Goal: Task Accomplishment & Management: Complete application form

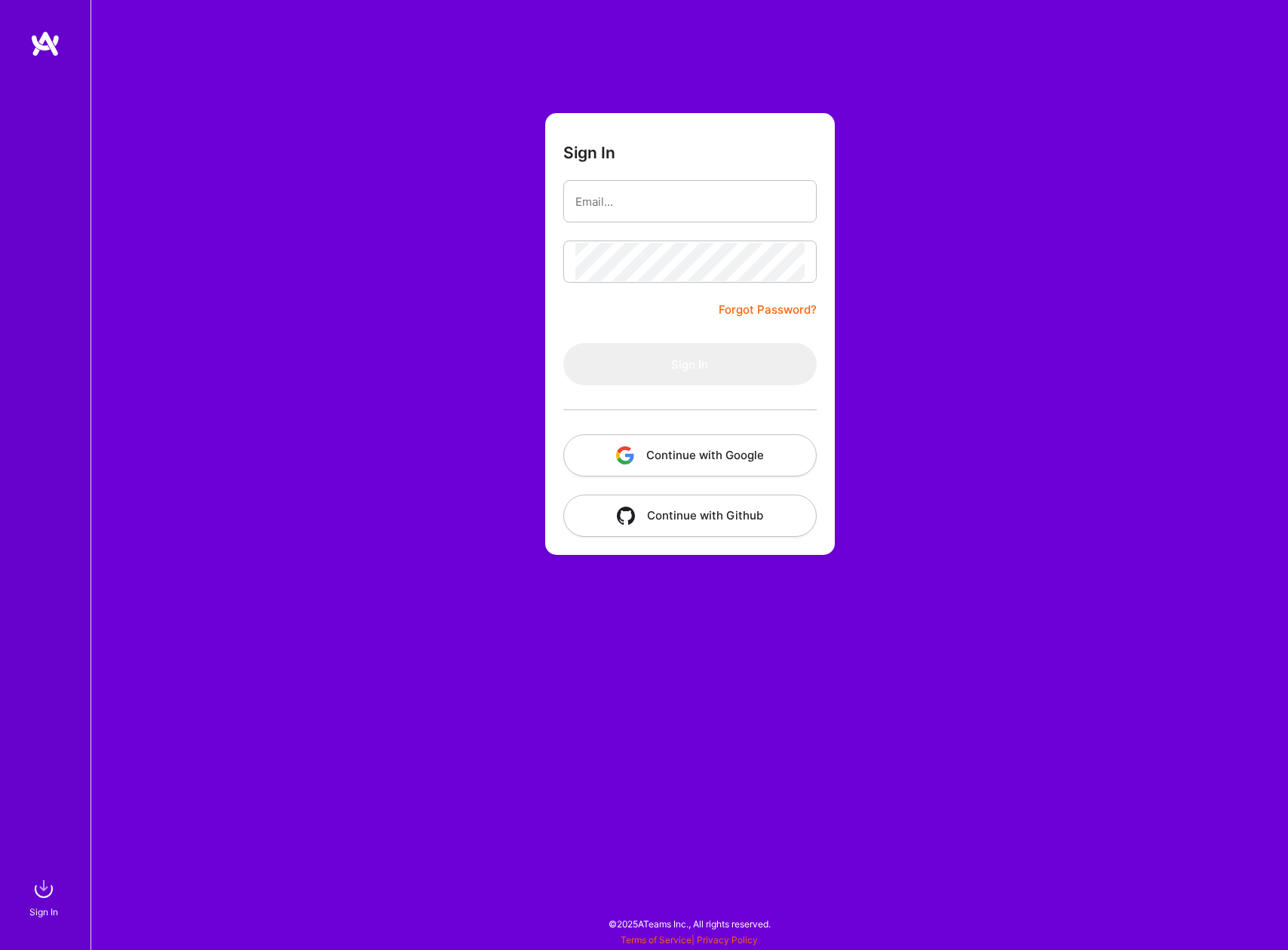
click at [652, 467] on button "Continue with Google" at bounding box center [690, 455] width 253 height 42
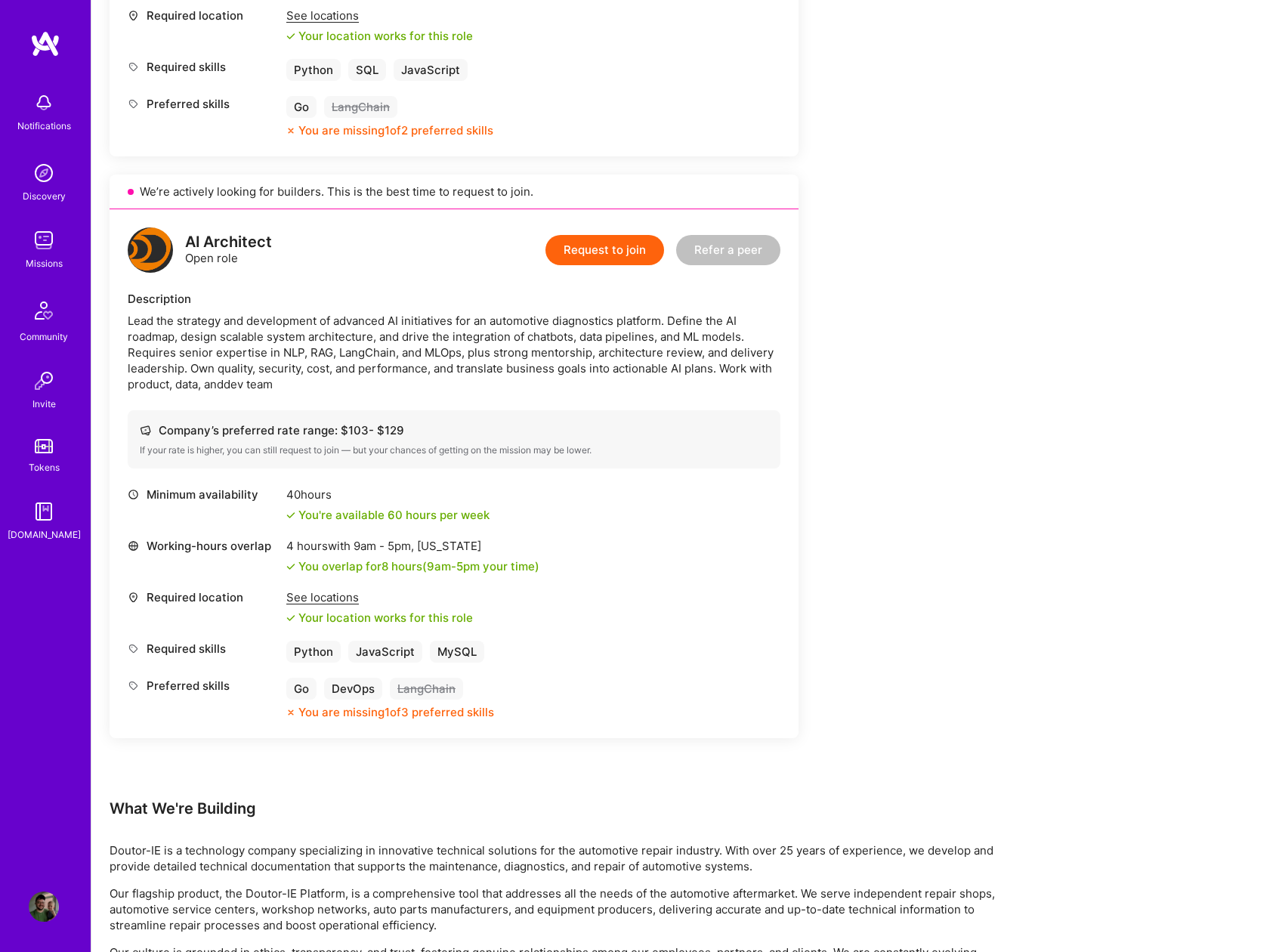
scroll to position [796, 0]
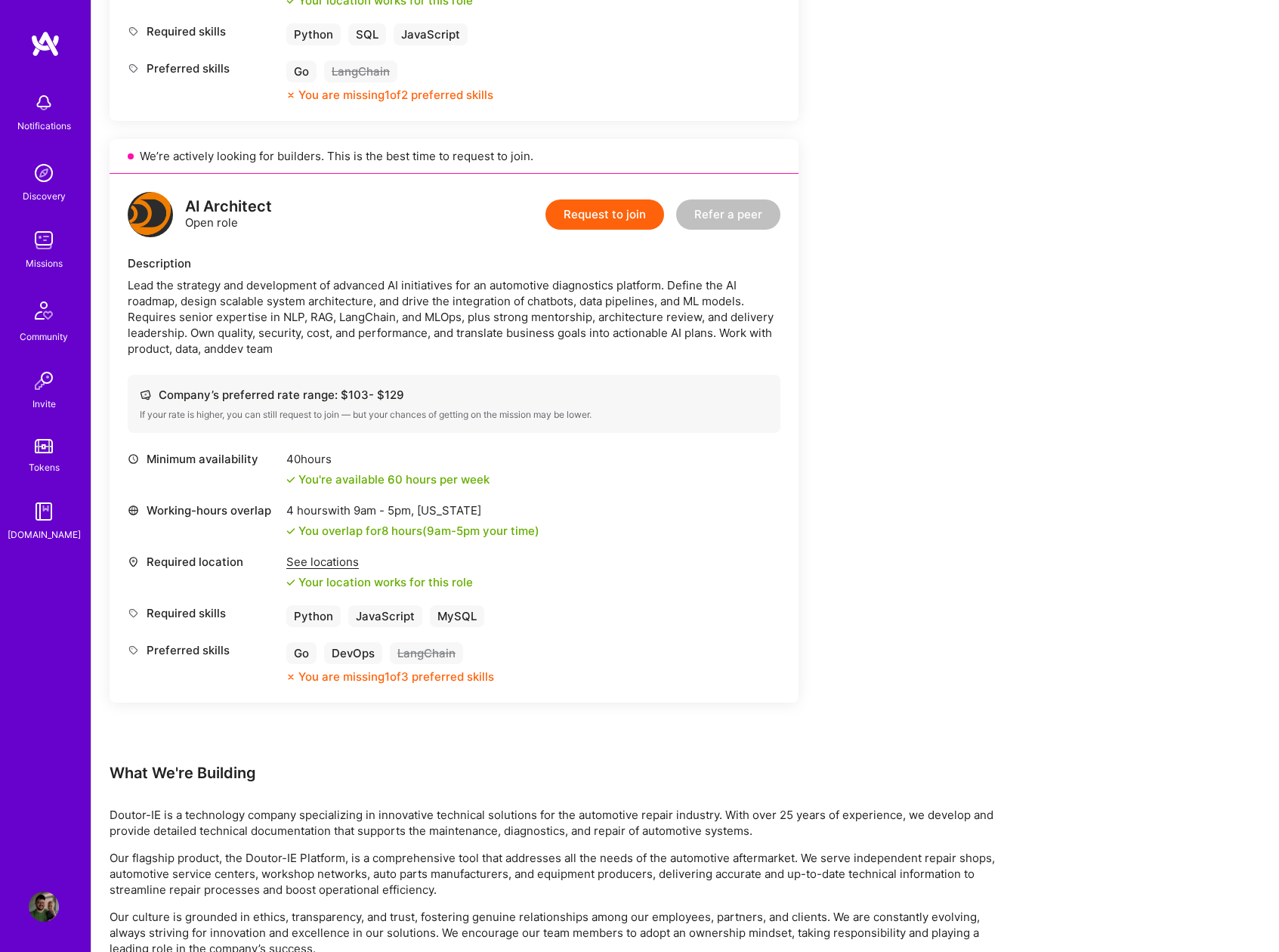
click at [665, 517] on div "Working-hours overlap 4 hours with 9am - 5pm , [US_STATE] You overlap for 8 hou…" at bounding box center [454, 521] width 653 height 36
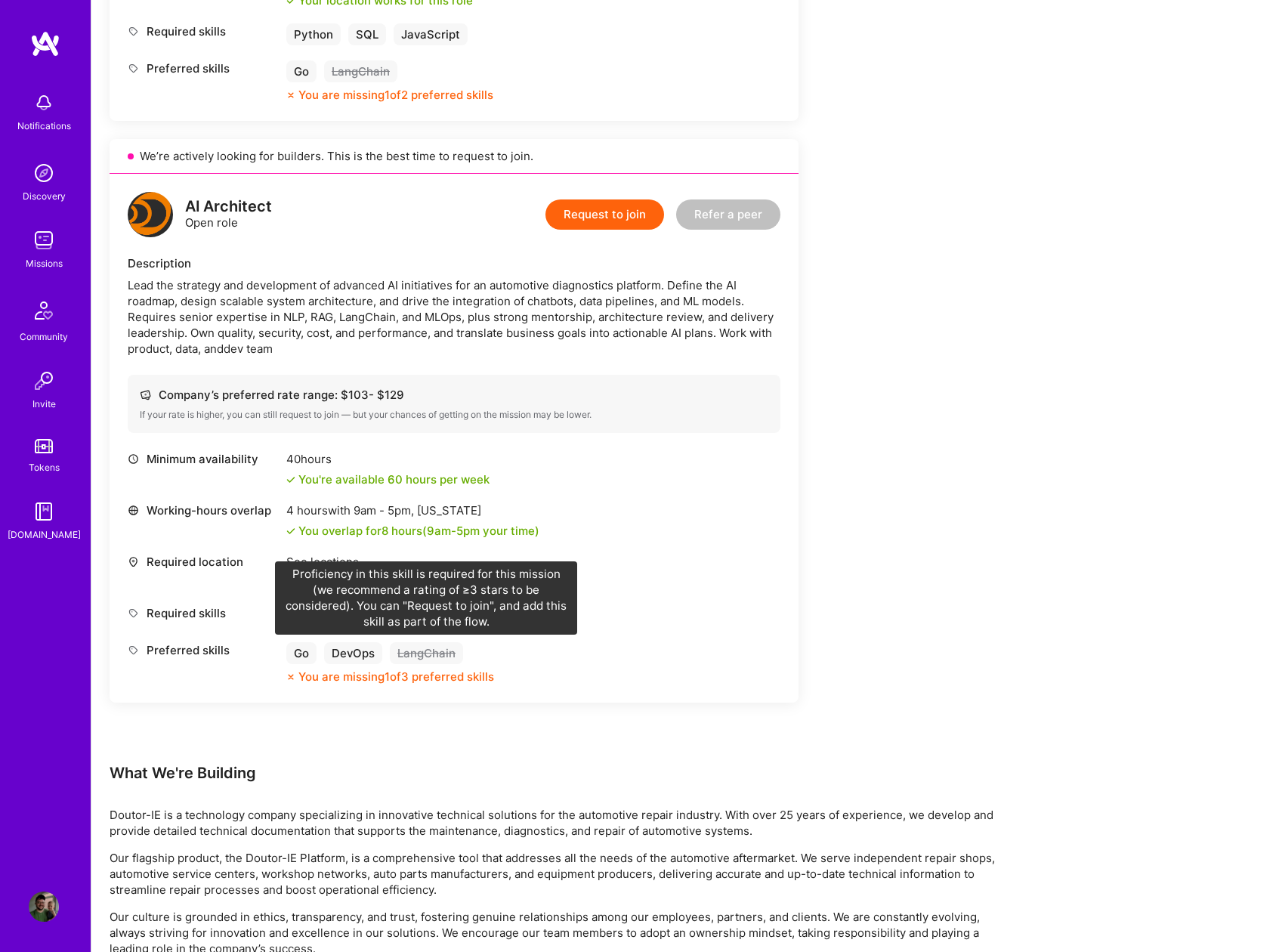
click at [426, 656] on div "LangChain" at bounding box center [427, 653] width 74 height 22
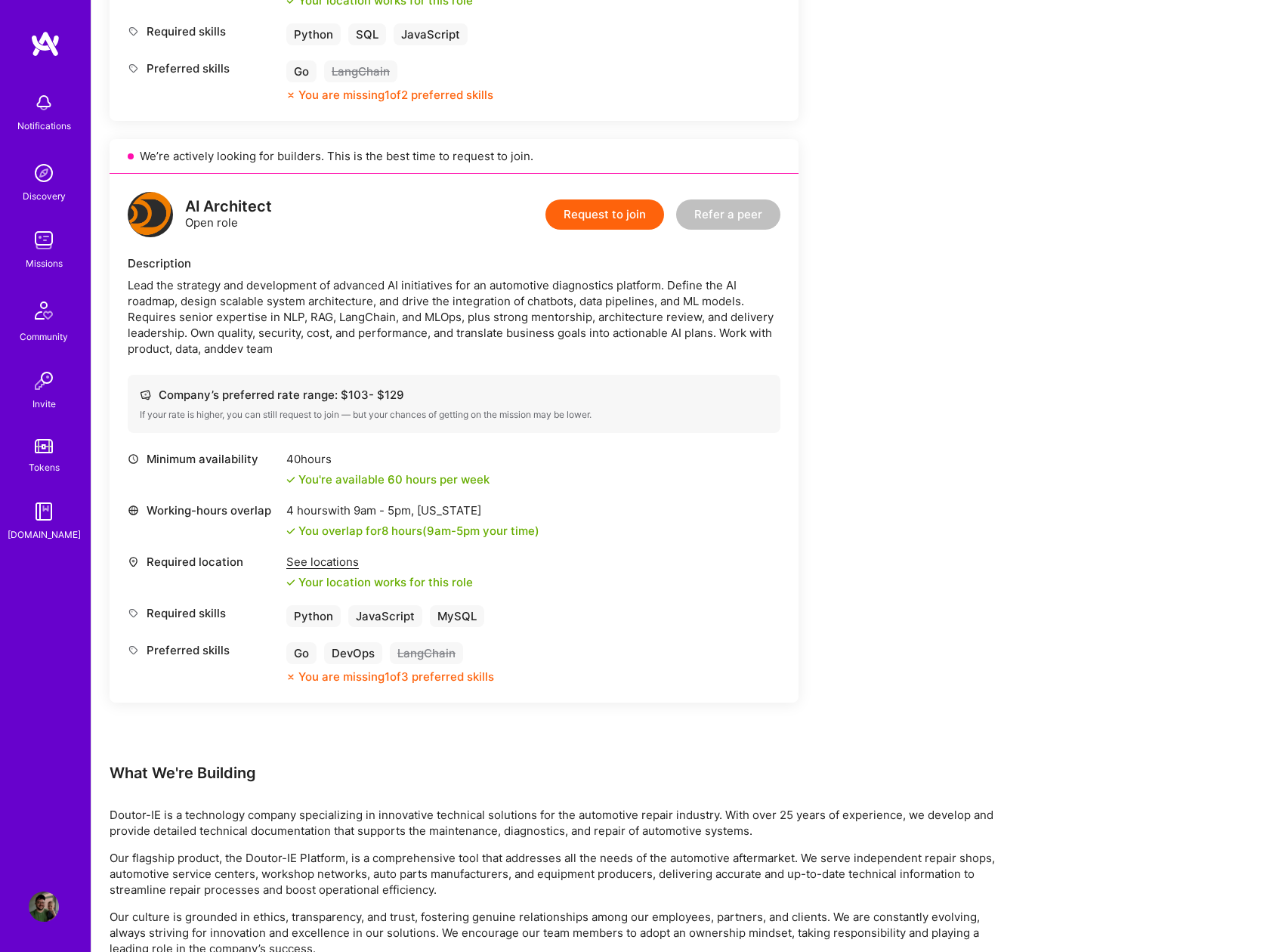
click at [37, 903] on img at bounding box center [44, 907] width 31 height 31
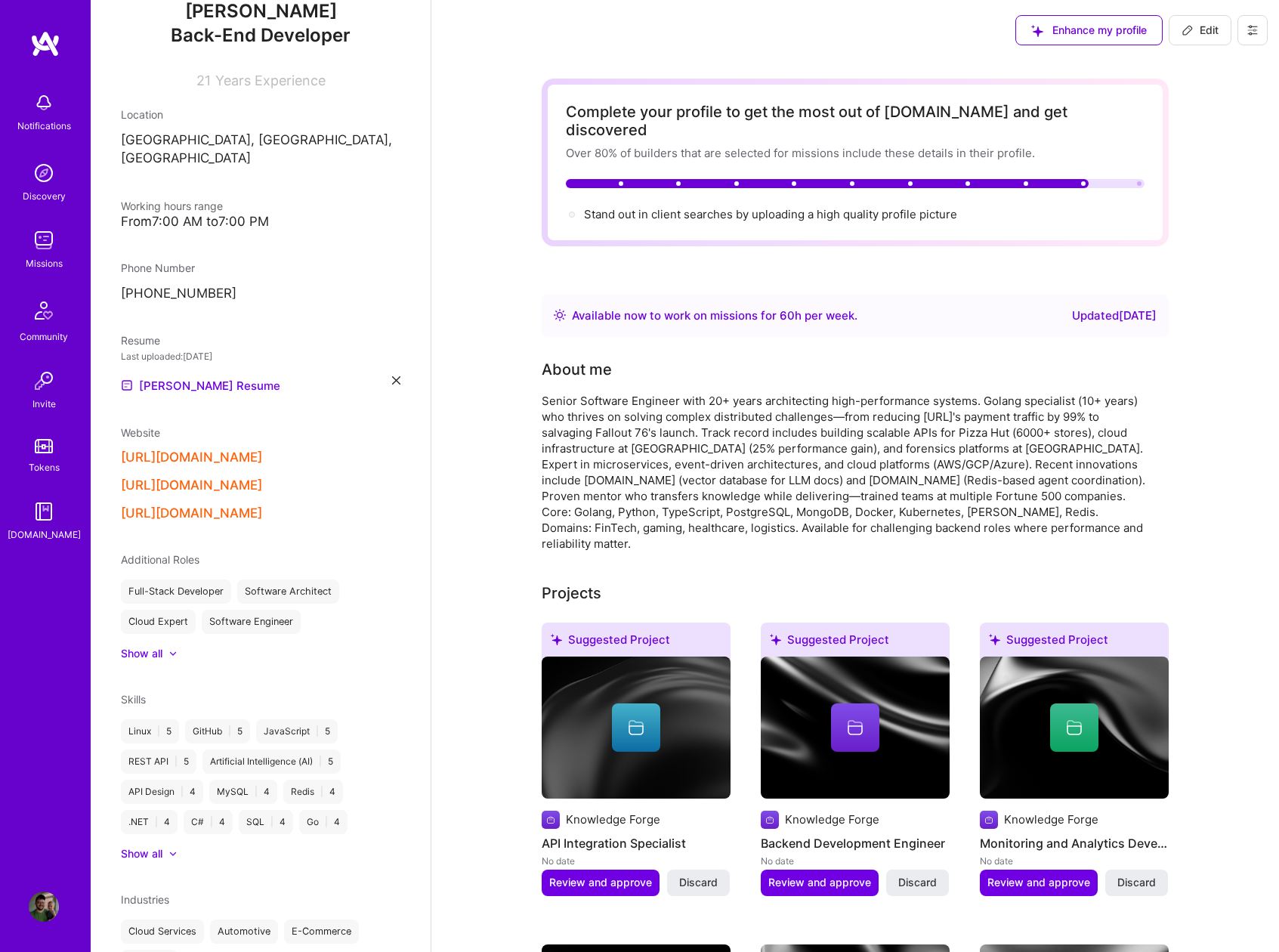
scroll to position [265, 0]
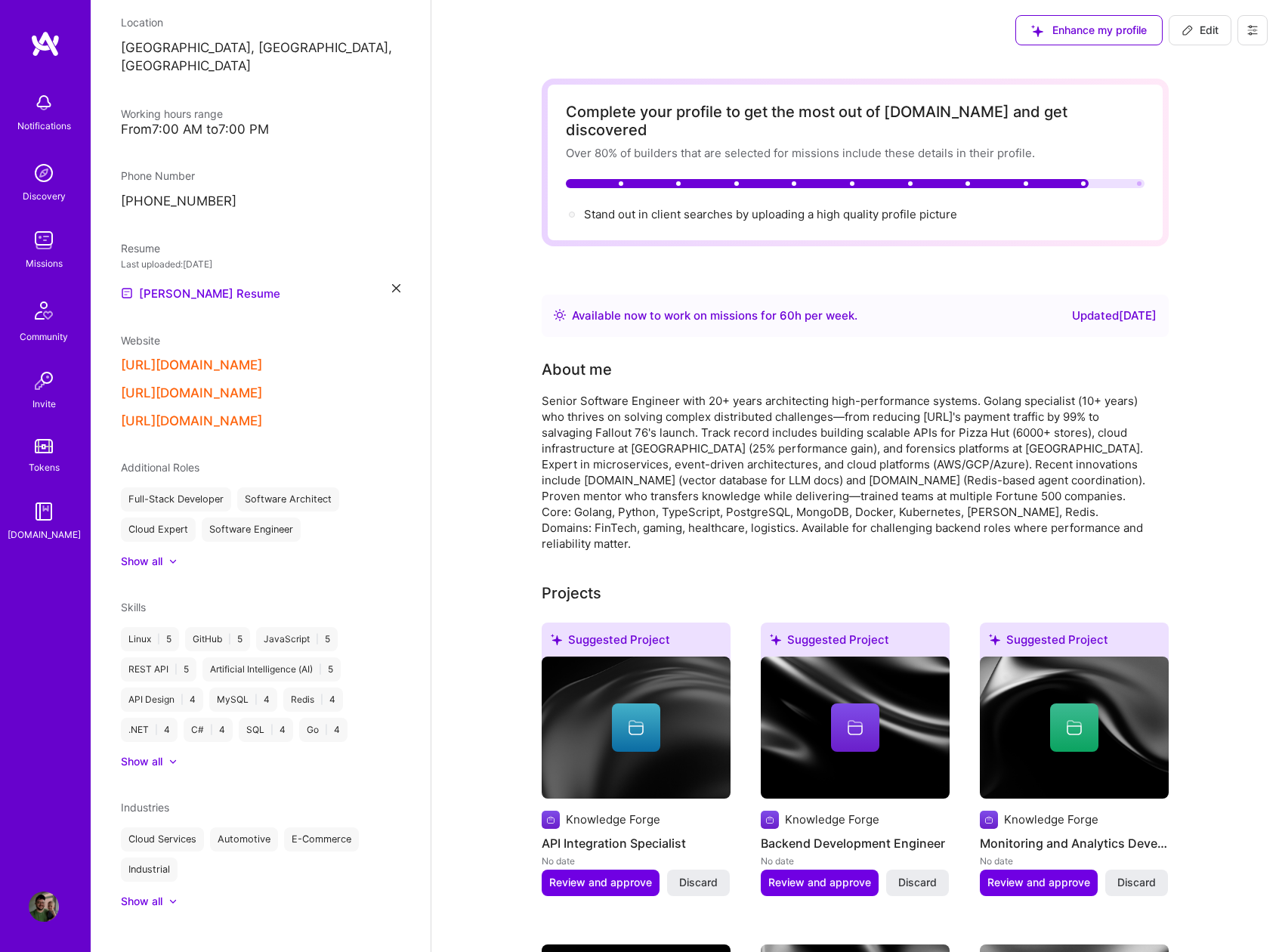
click at [1194, 36] on span "Edit" at bounding box center [1199, 30] width 37 height 15
select select "US"
select select "Right Now"
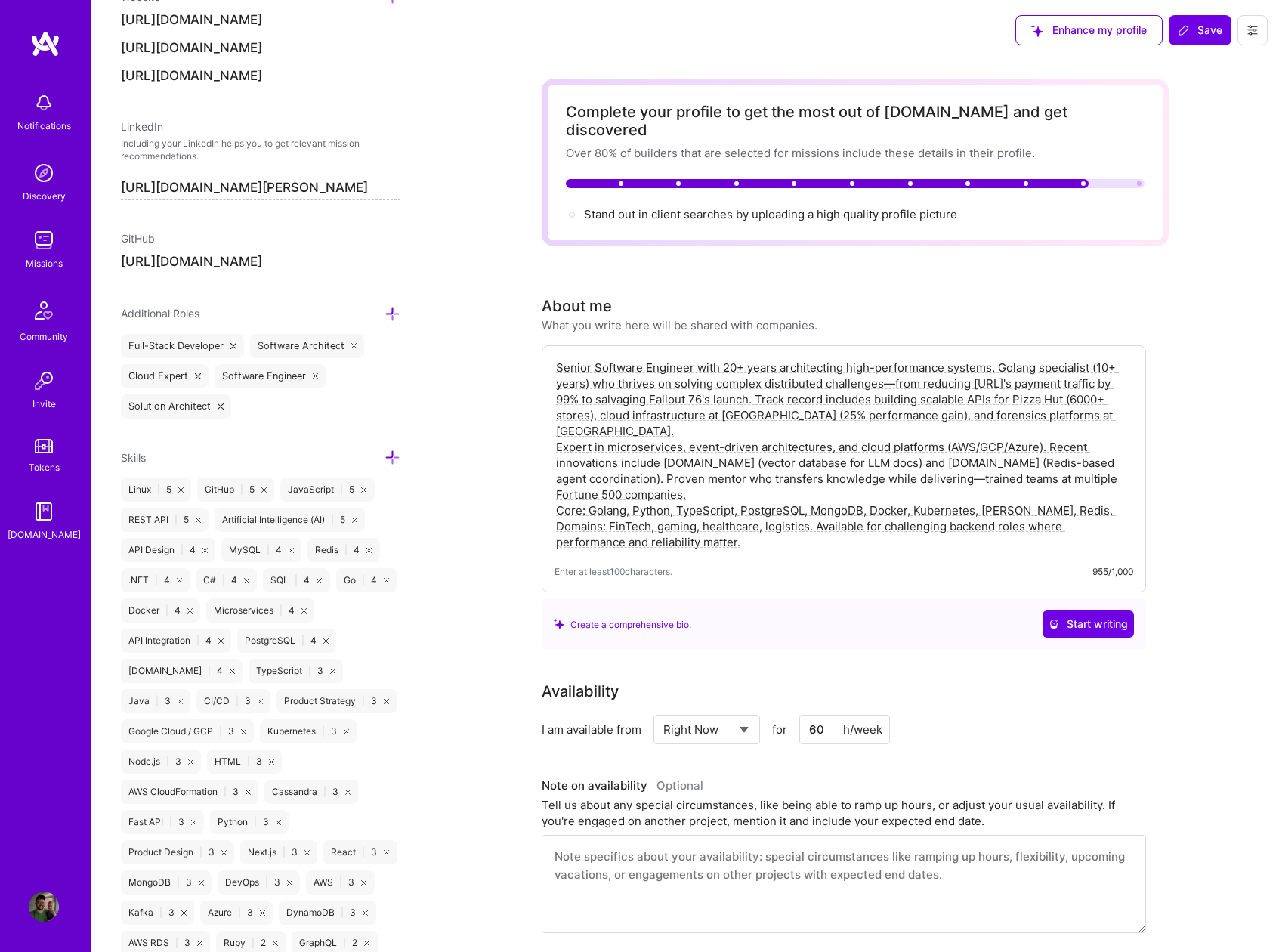
scroll to position [853, 0]
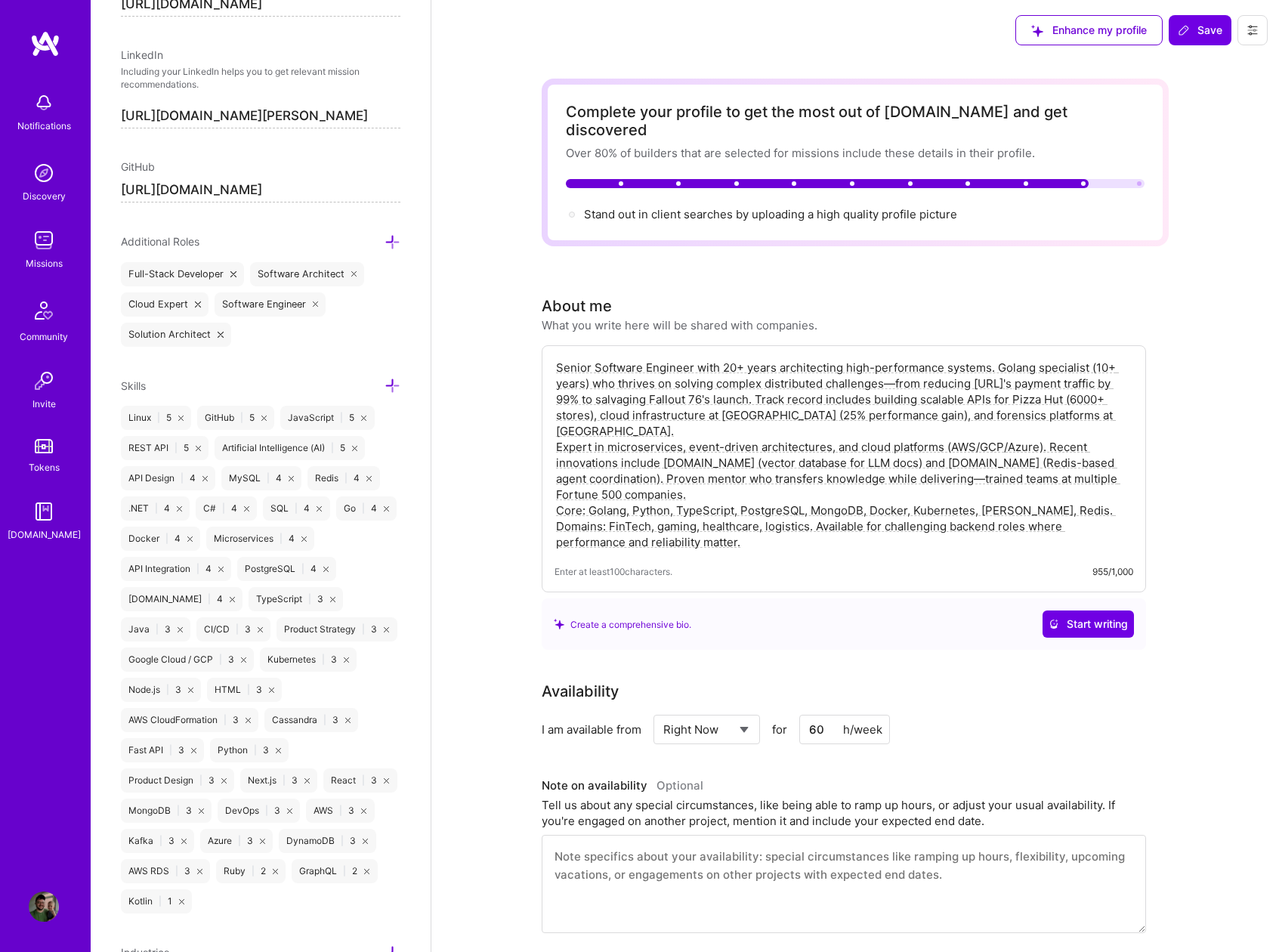
click at [384, 386] on icon at bounding box center [392, 386] width 16 height 16
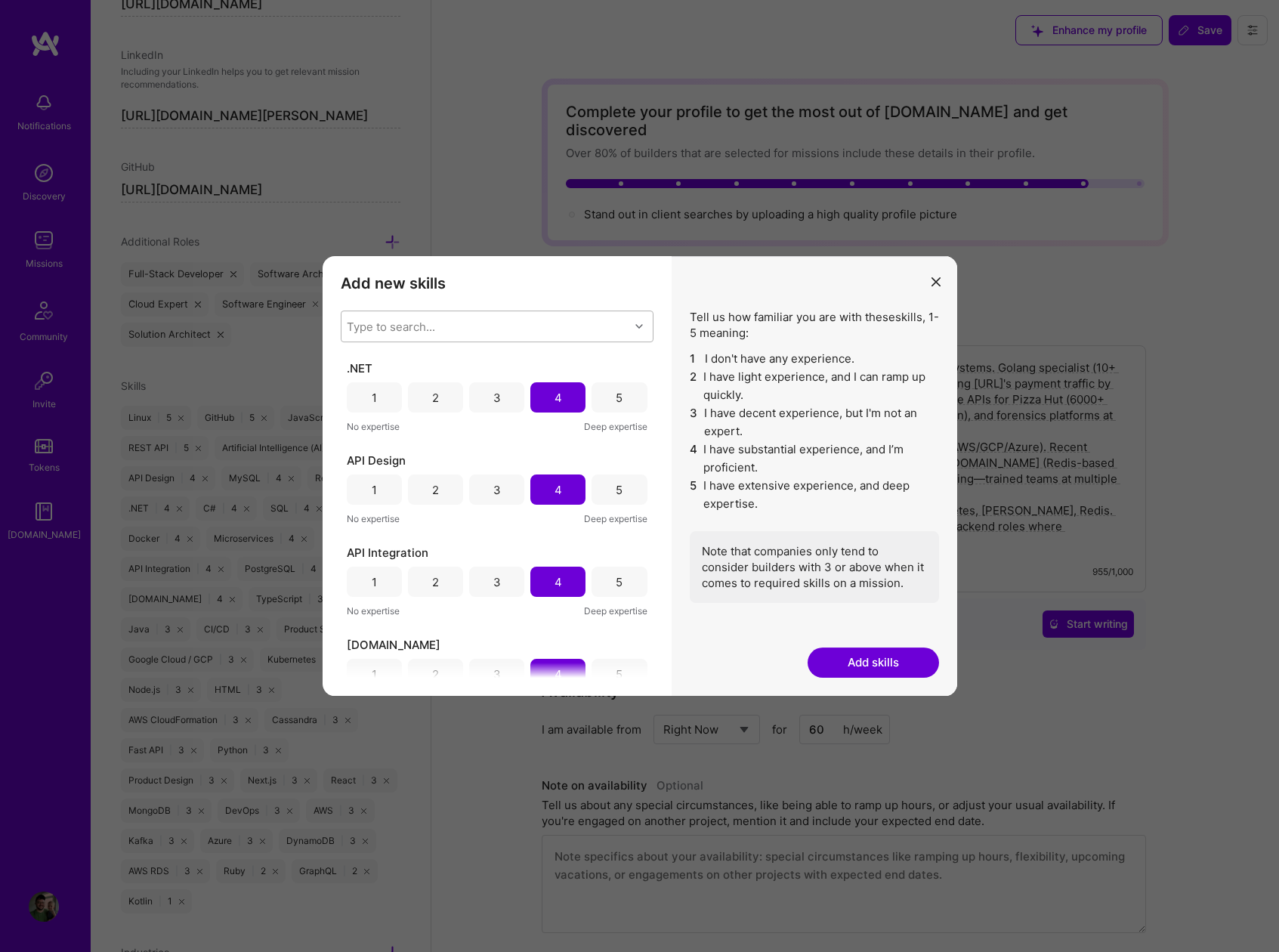
click at [414, 326] on div "Type to search..." at bounding box center [391, 326] width 88 height 16
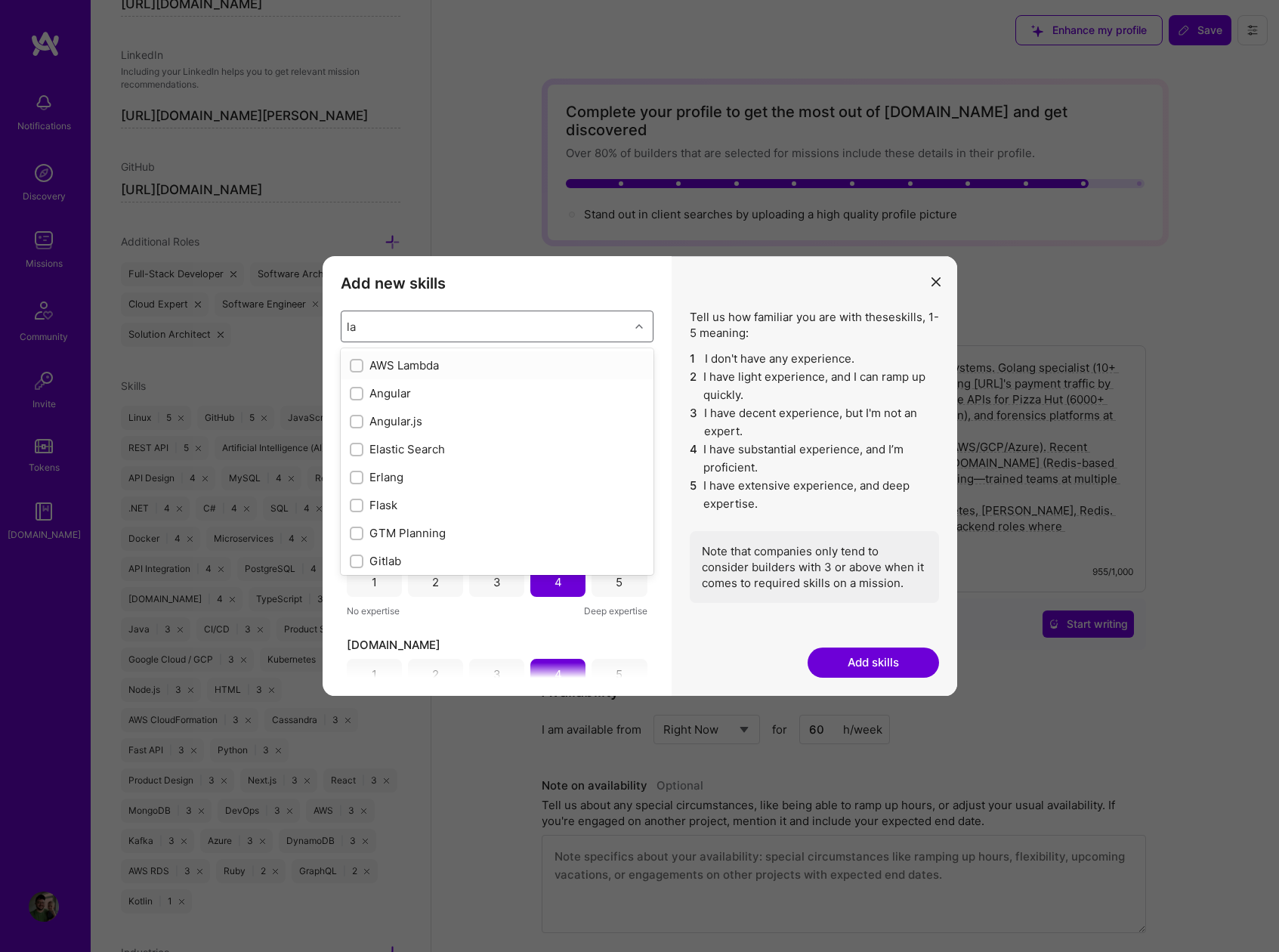
type input "lan"
click at [356, 422] on input "modal" at bounding box center [358, 423] width 11 height 11
checkbox input "false"
checkbox input "true"
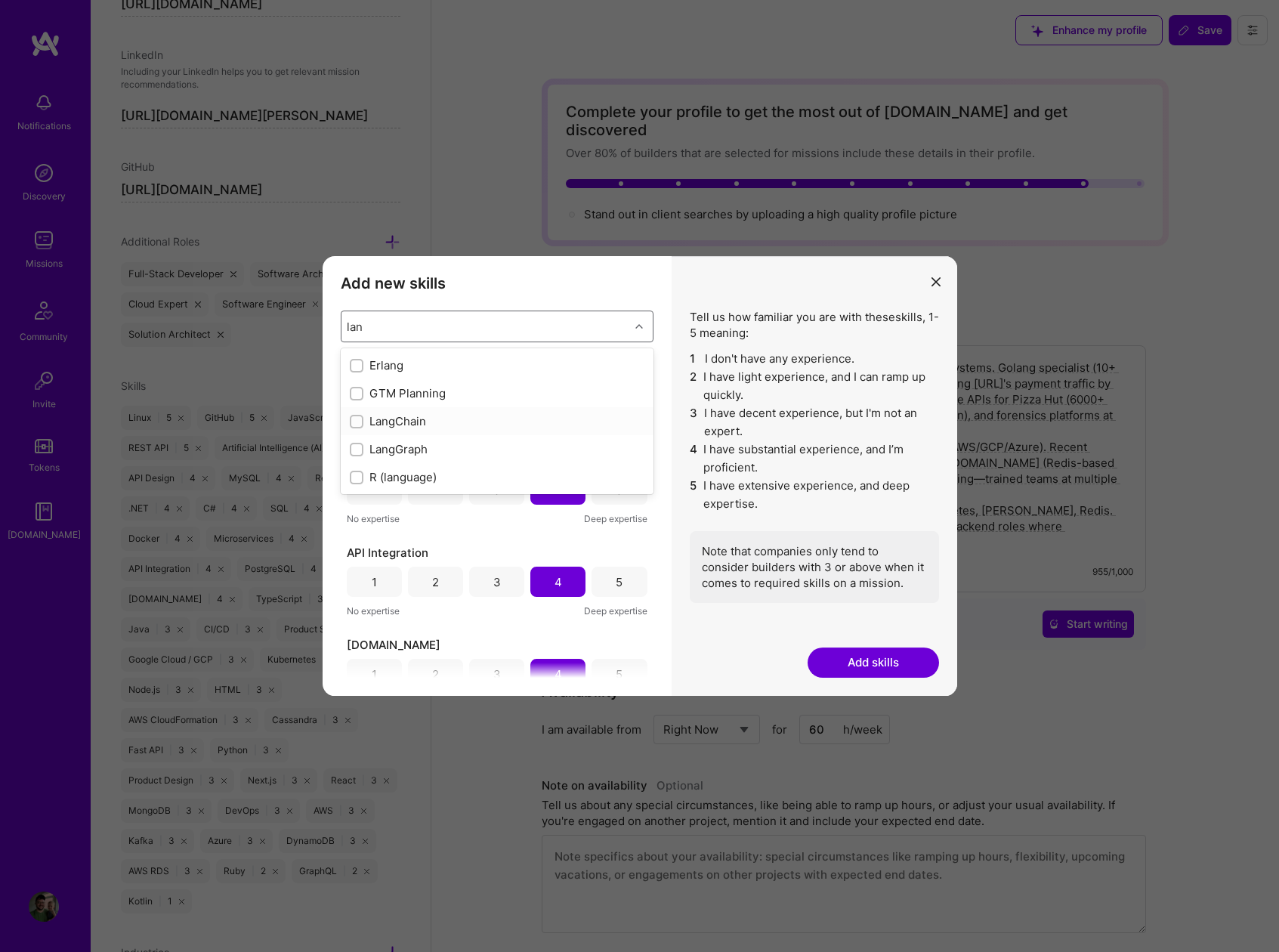
checkbox input "true"
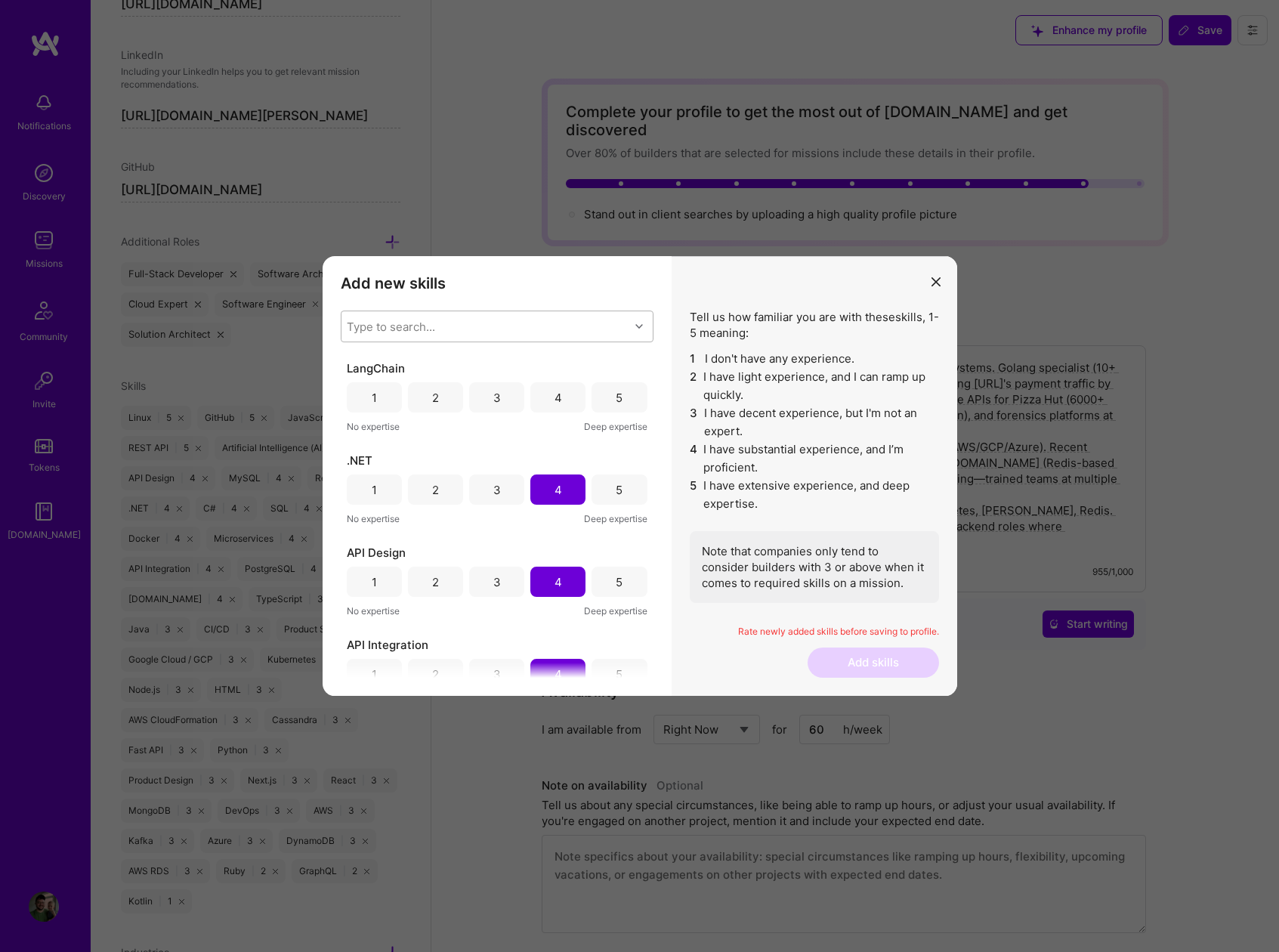
click at [538, 281] on h3 "Add new skills" at bounding box center [497, 283] width 313 height 18
click at [504, 397] on div "3" at bounding box center [496, 397] width 55 height 31
click at [872, 669] on button "Add skills" at bounding box center [874, 662] width 132 height 31
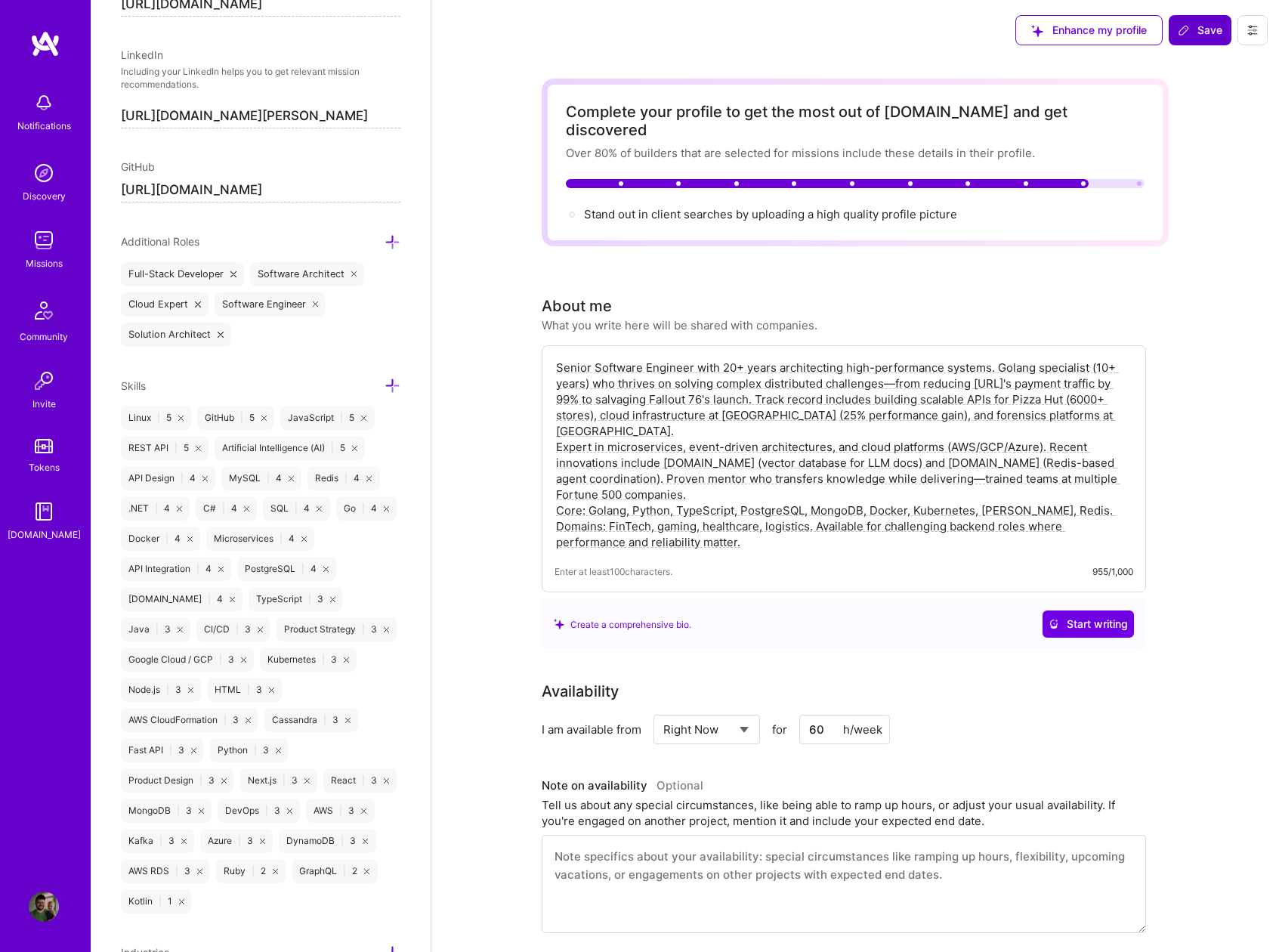
click at [1194, 31] on span "Save" at bounding box center [1200, 30] width 45 height 15
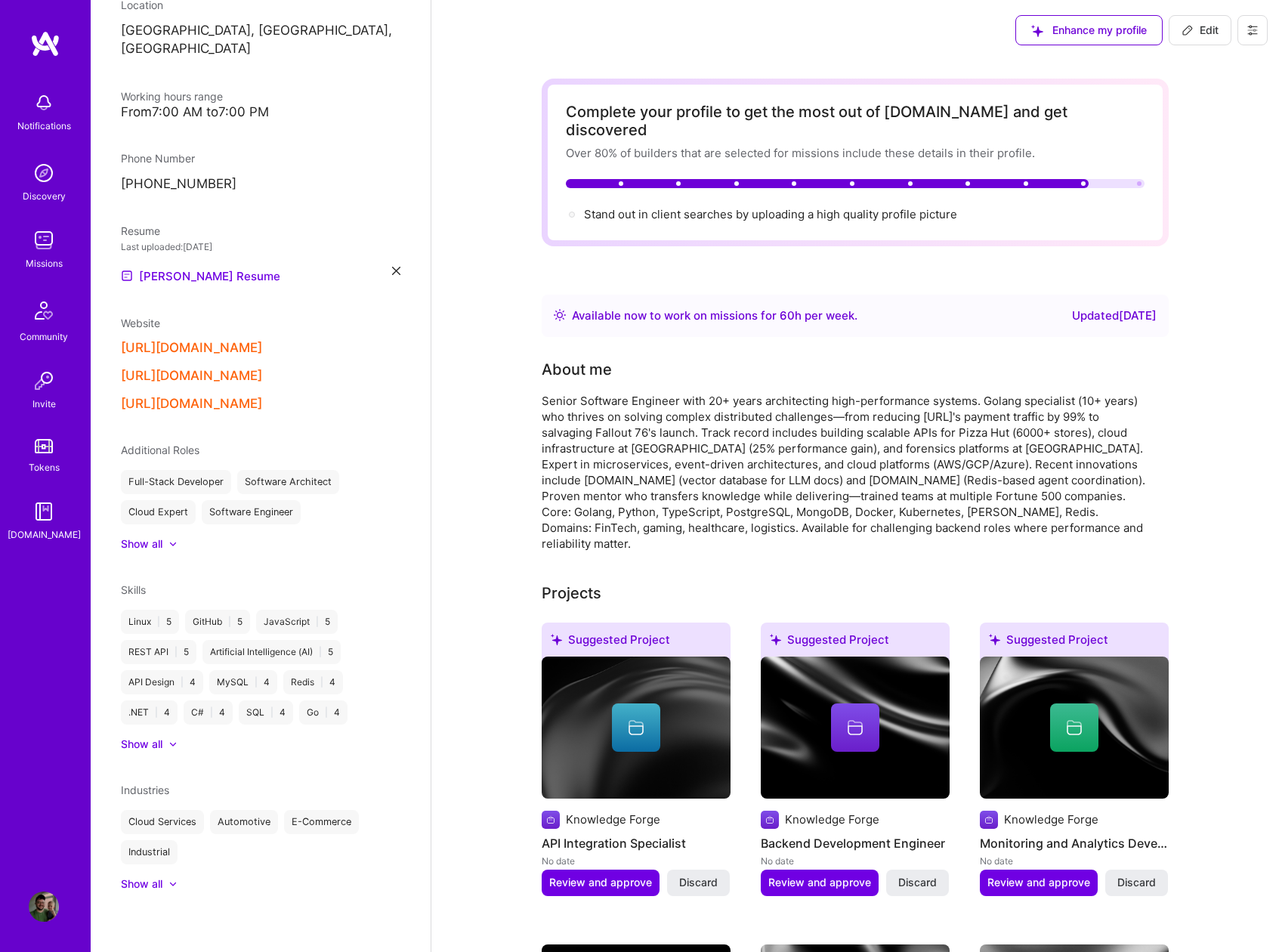
scroll to position [265, 0]
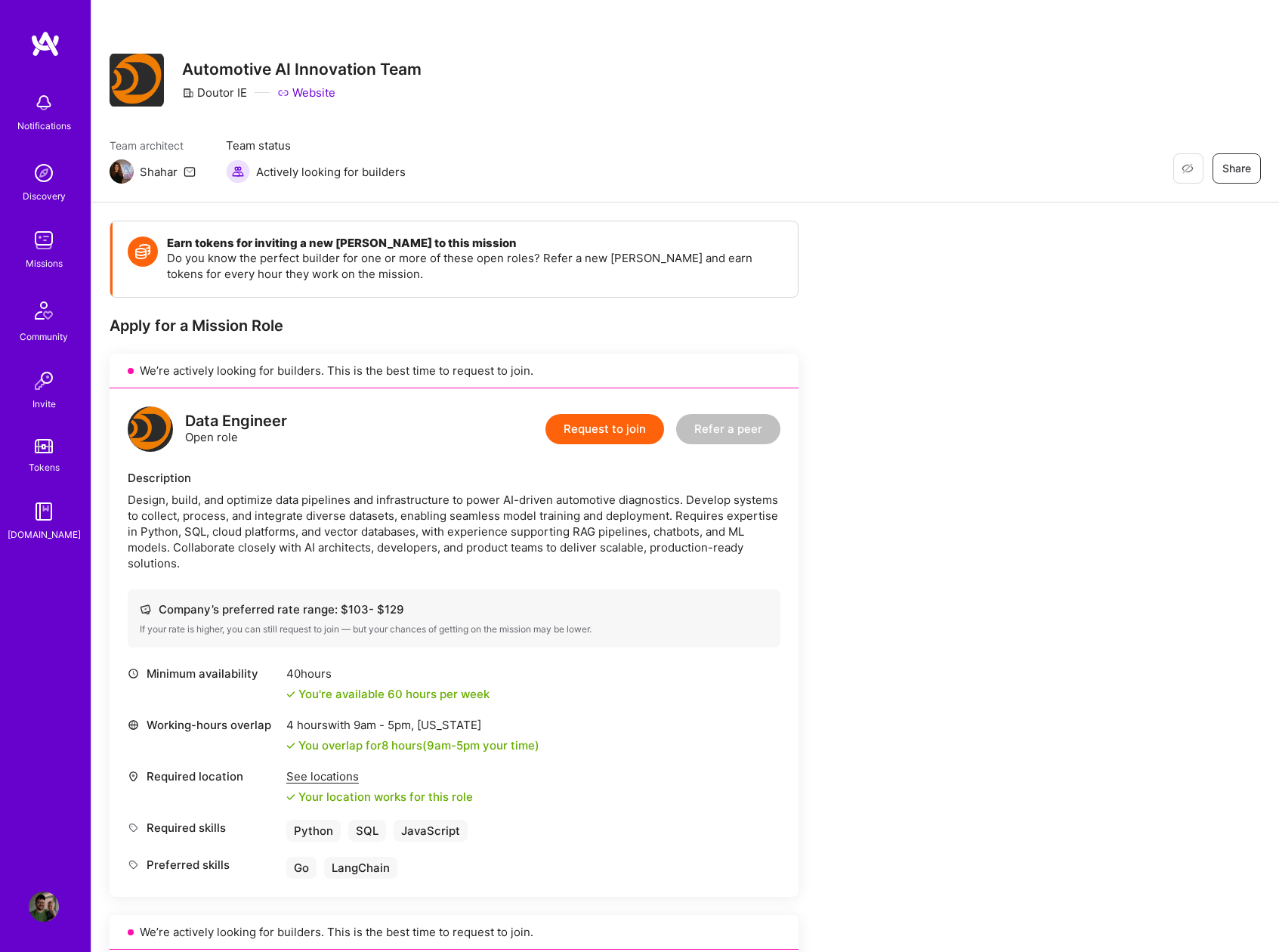
scroll to position [796, 0]
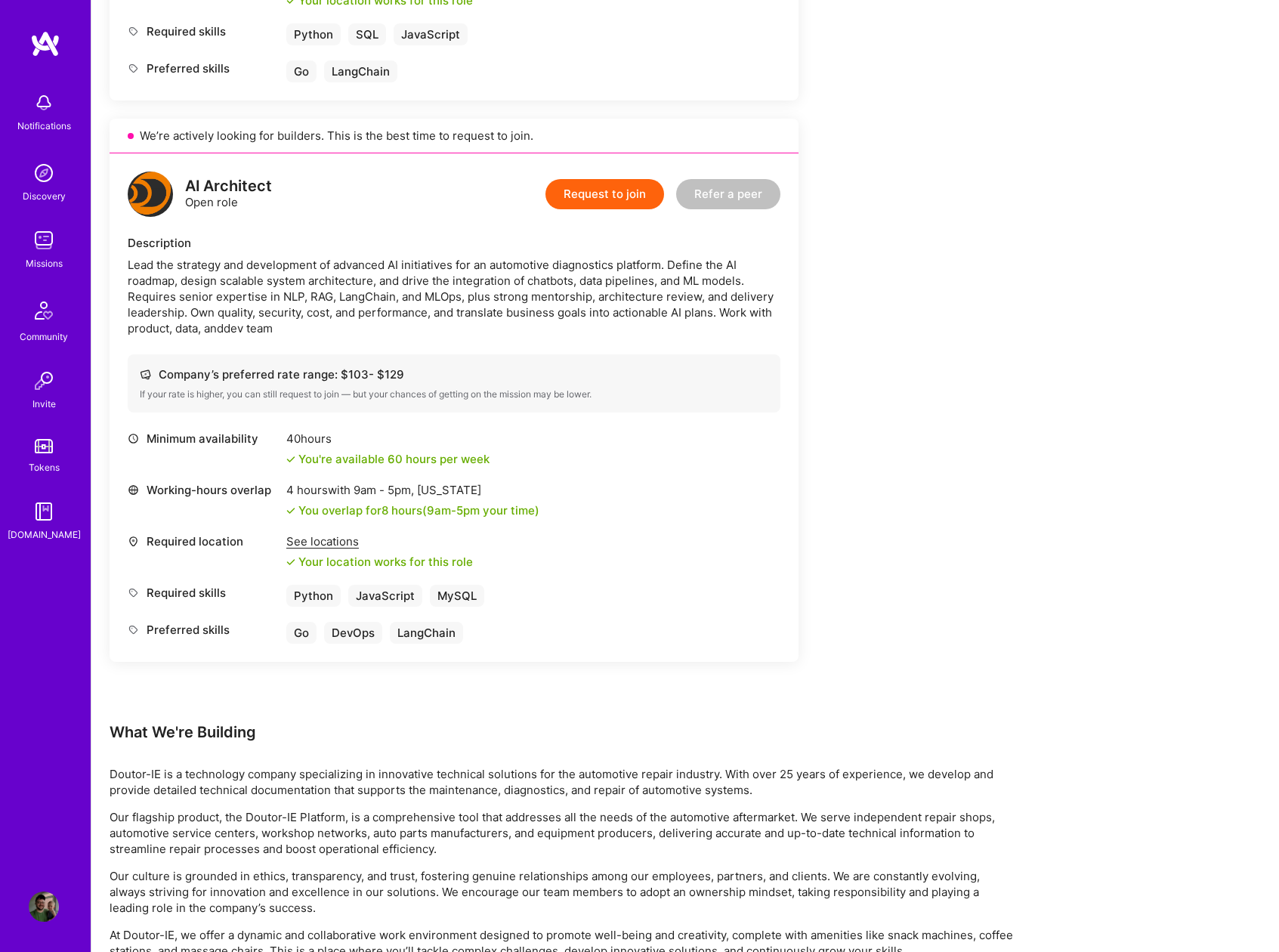
click at [593, 192] on button "Request to join" at bounding box center [605, 194] width 119 height 31
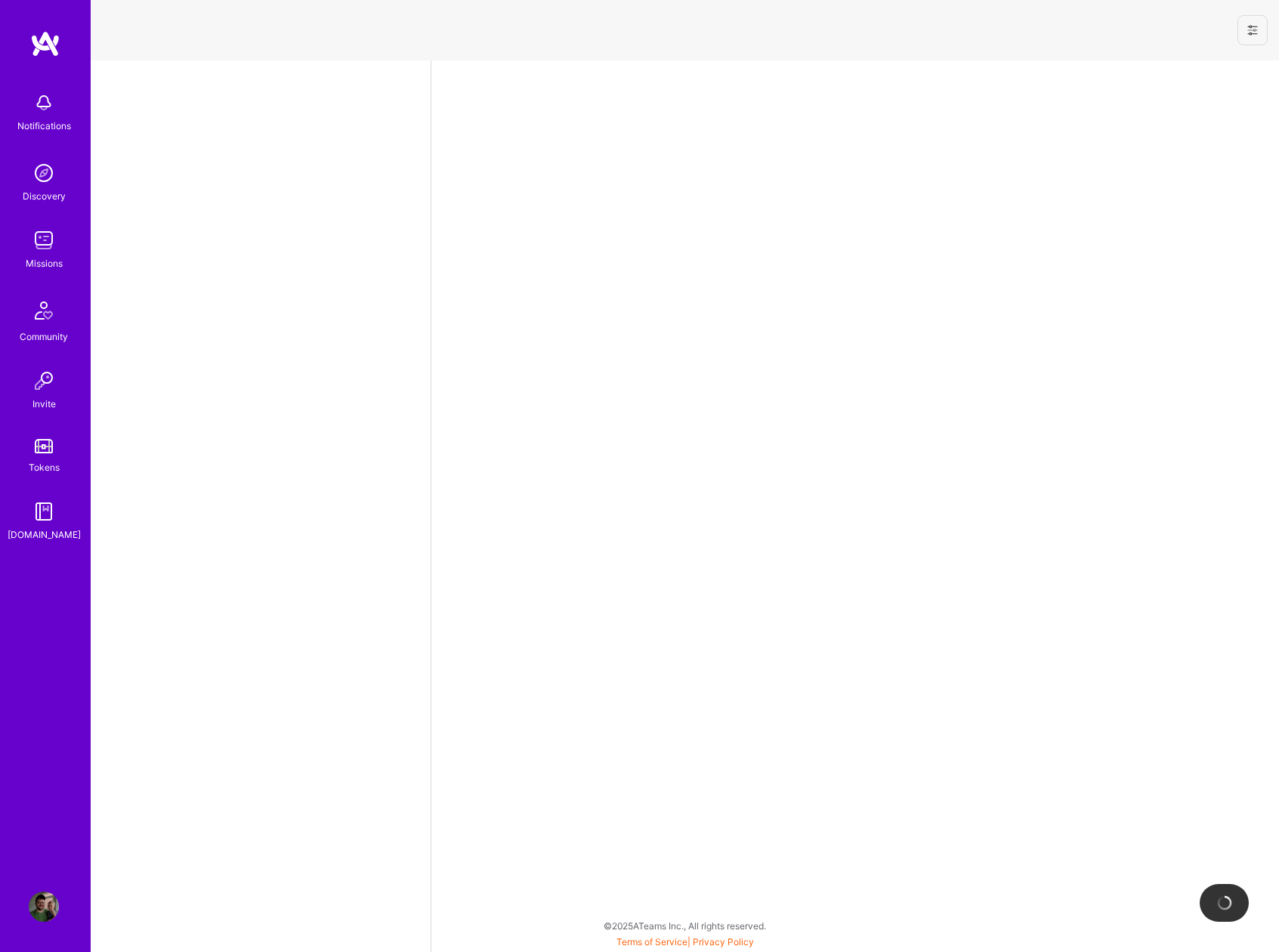
select select "US"
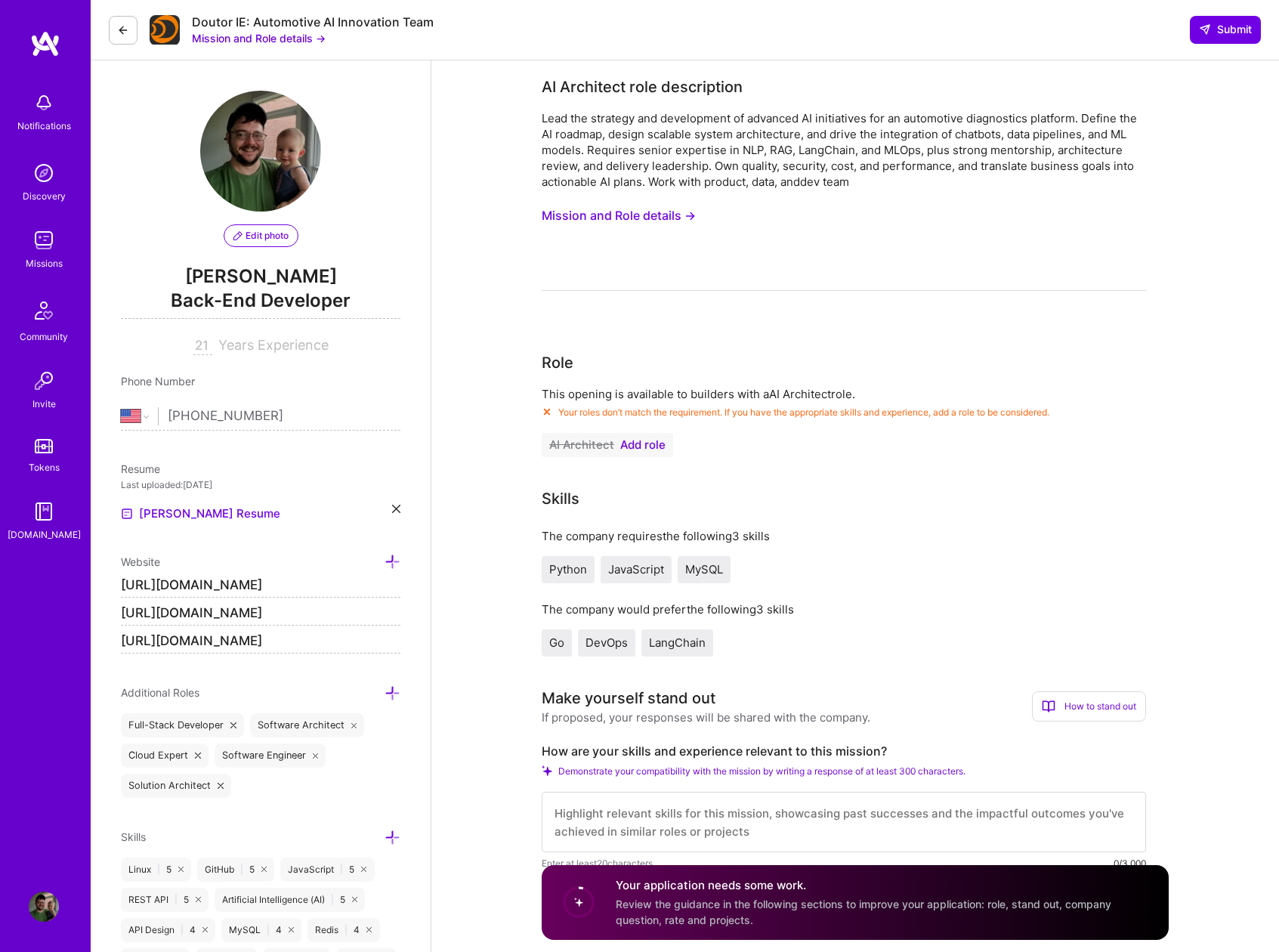
click at [628, 444] on span "Add role" at bounding box center [643, 445] width 45 height 12
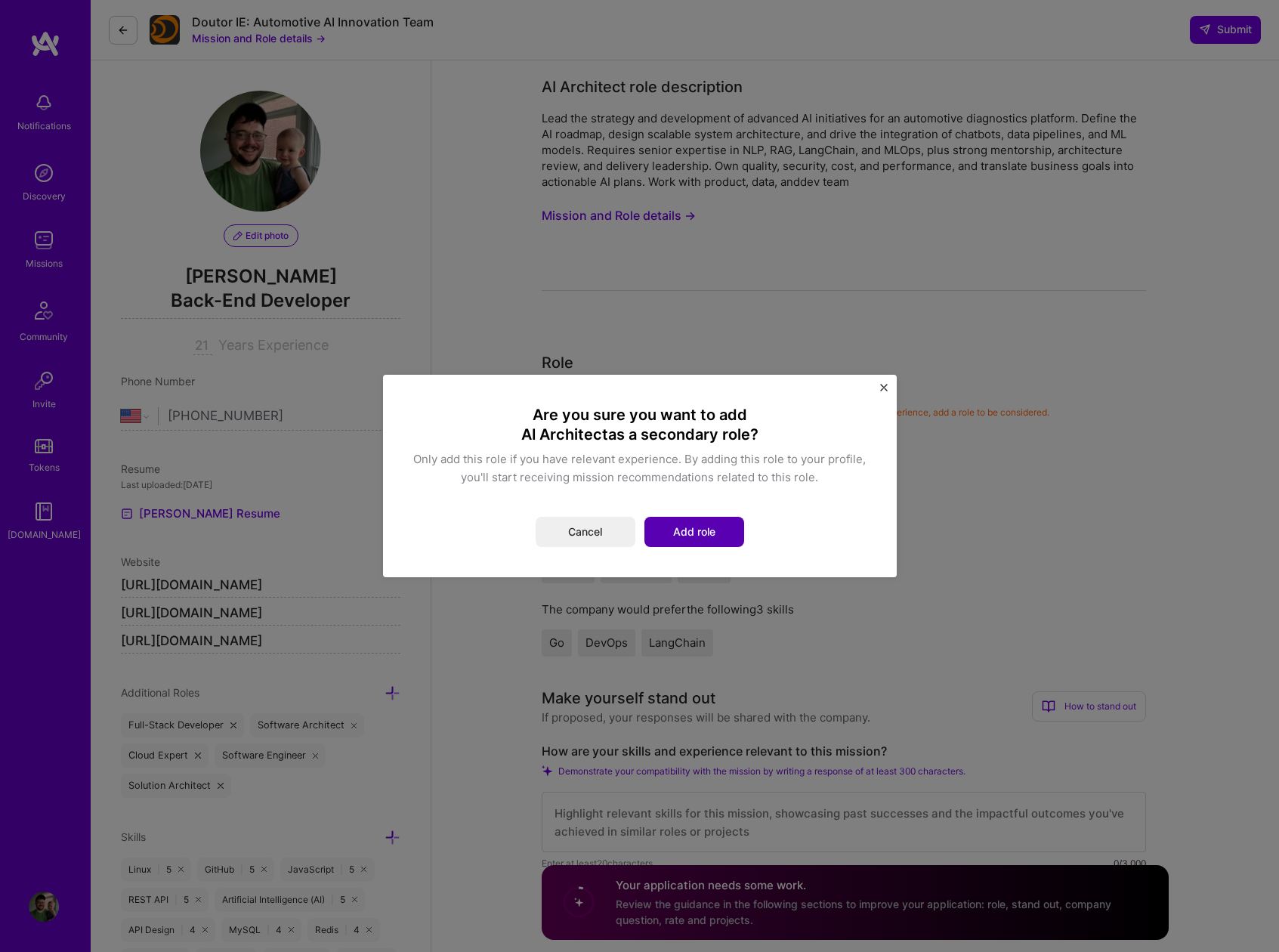
click at [697, 525] on button "Add role" at bounding box center [694, 532] width 99 height 31
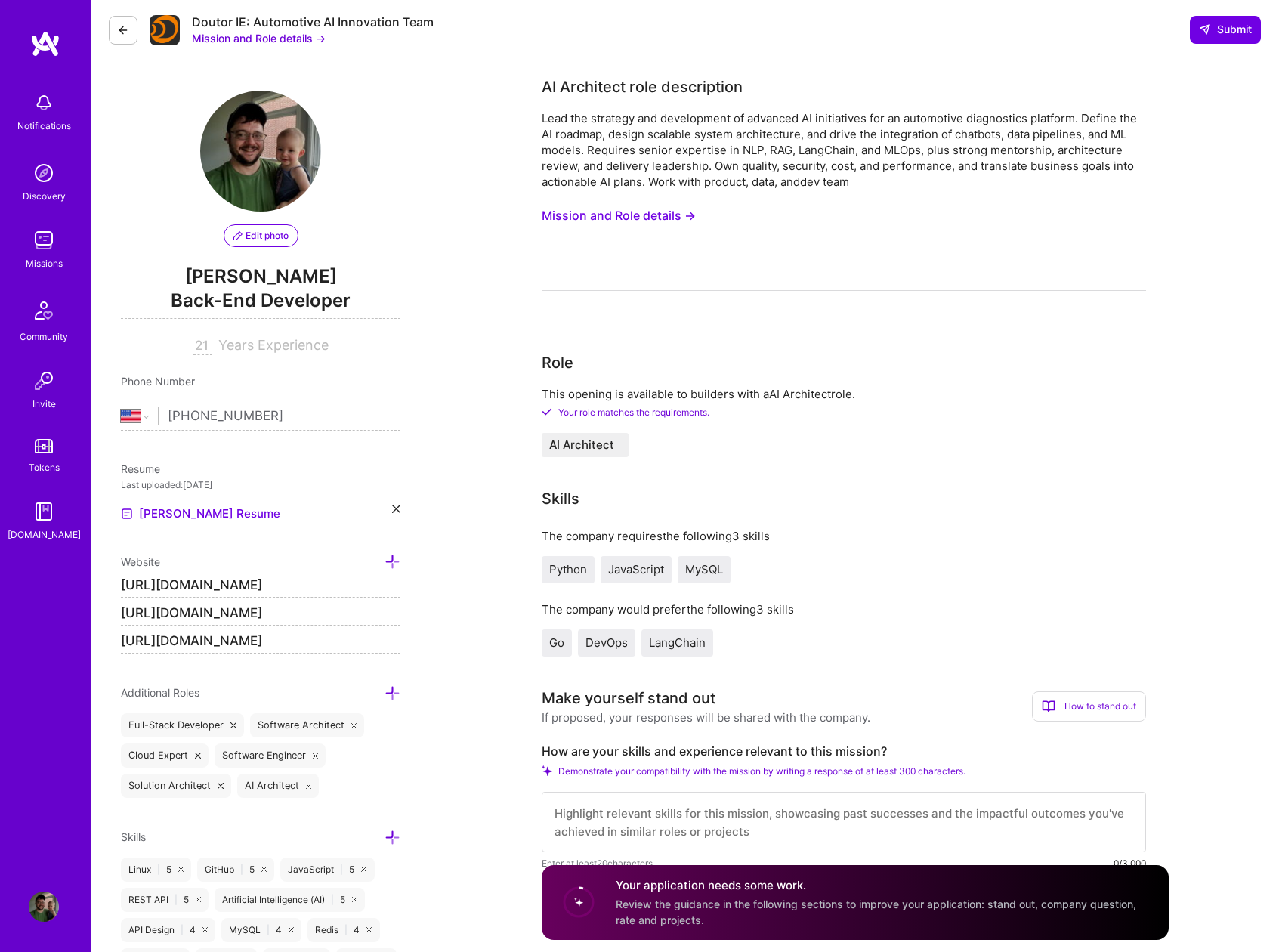
click at [571, 219] on button "Mission and Role details →" at bounding box center [618, 216] width 154 height 28
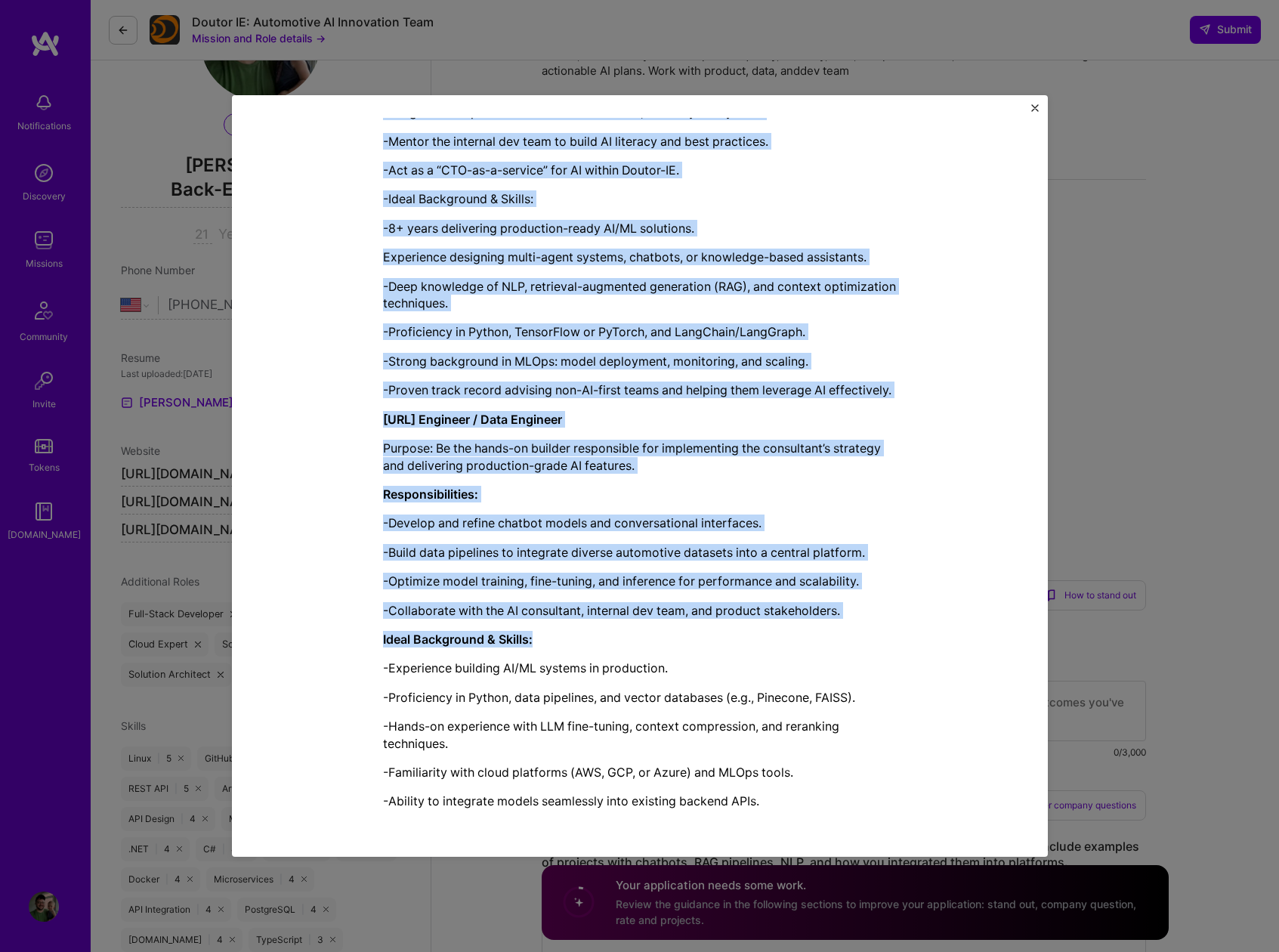
scroll to position [118, 0]
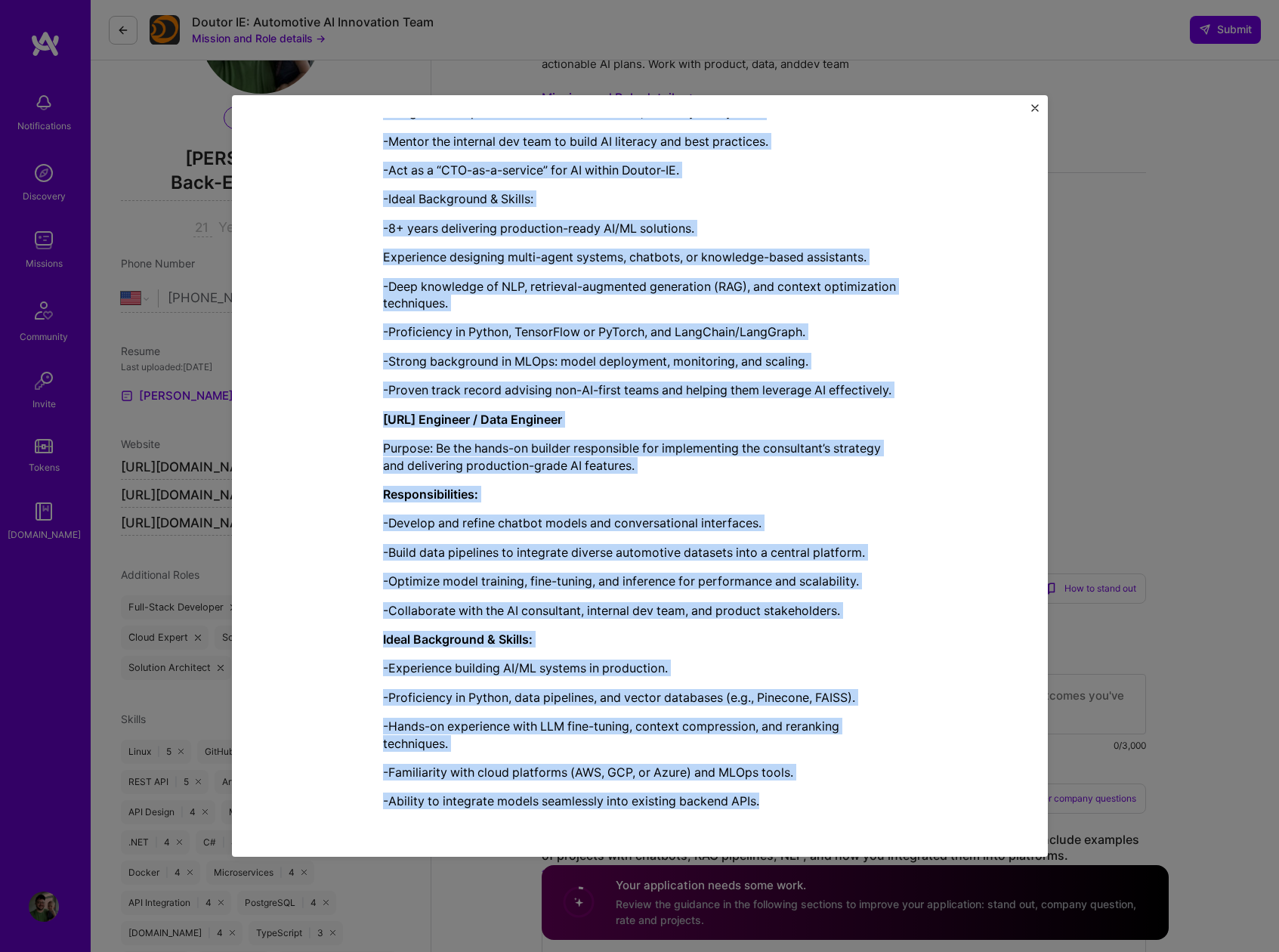
drag, startPoint x: 379, startPoint y: 207, endPoint x: 755, endPoint y: 804, distance: 705.5
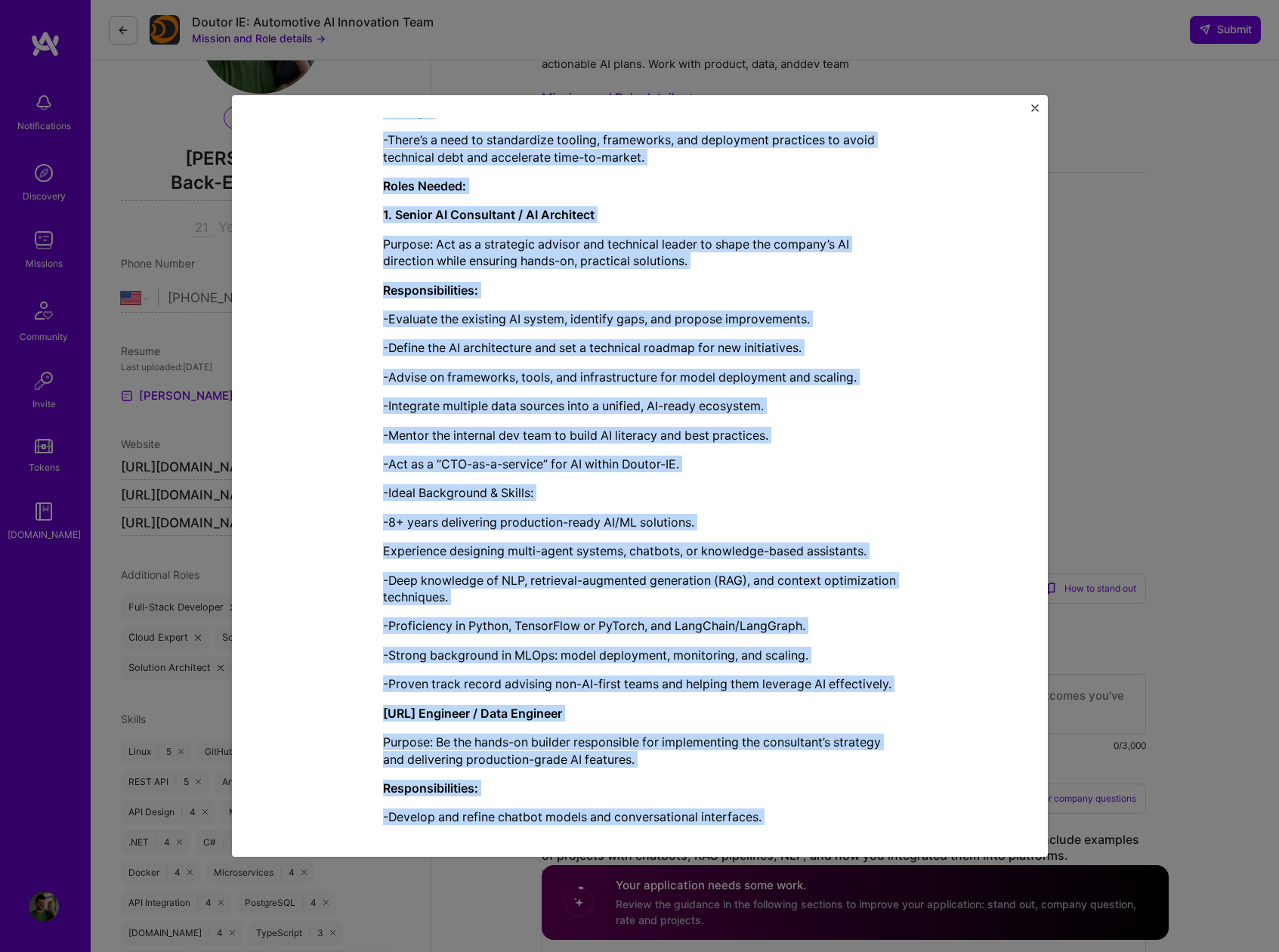
scroll to position [1003, 0]
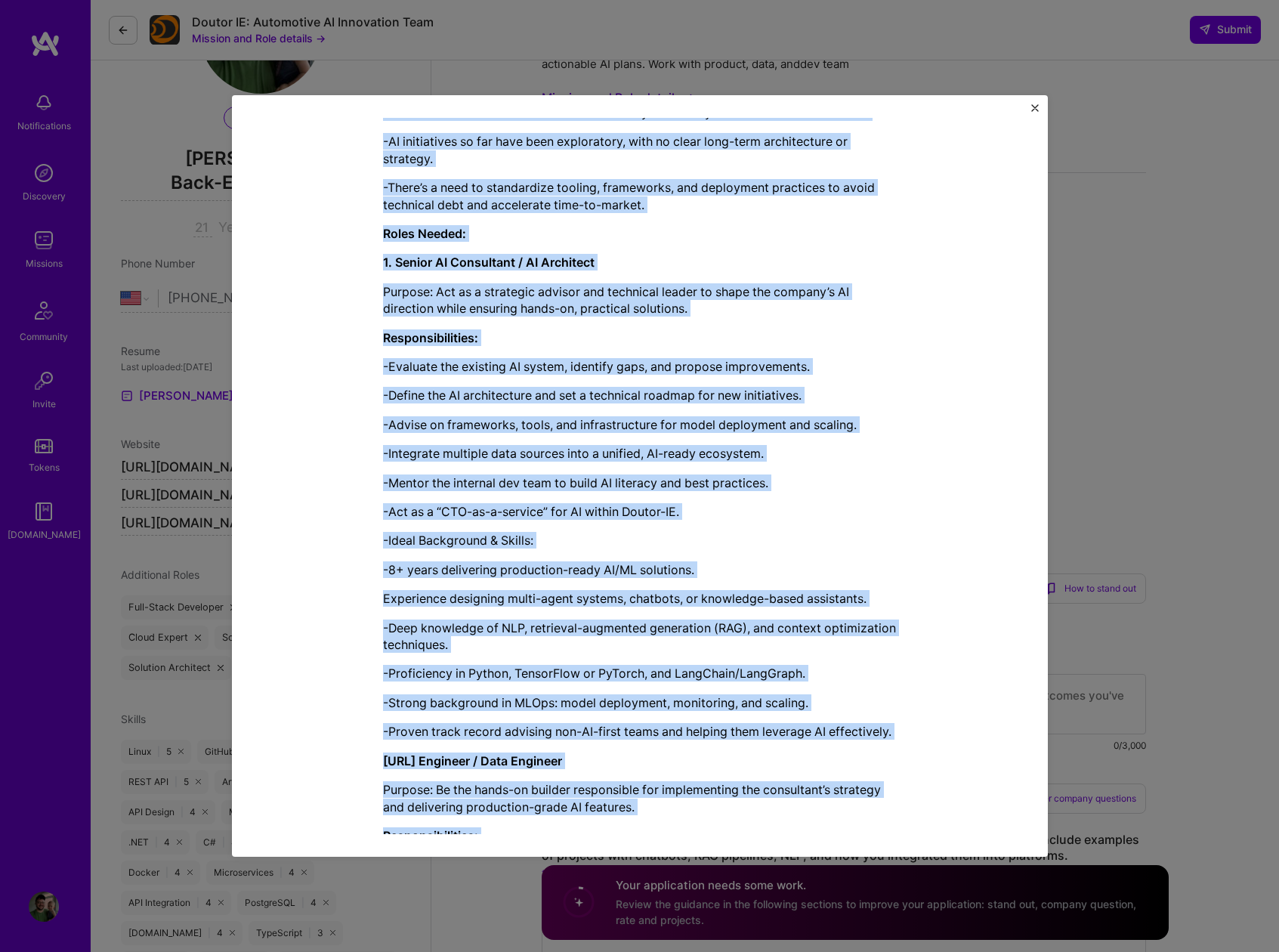
copy div "LO Ipsumdolo sita consectetur Adip eli seddoeiu tem incididuntu la etdolore MA …"
click at [881, 341] on p "Responsibilities:" at bounding box center [640, 337] width 513 height 16
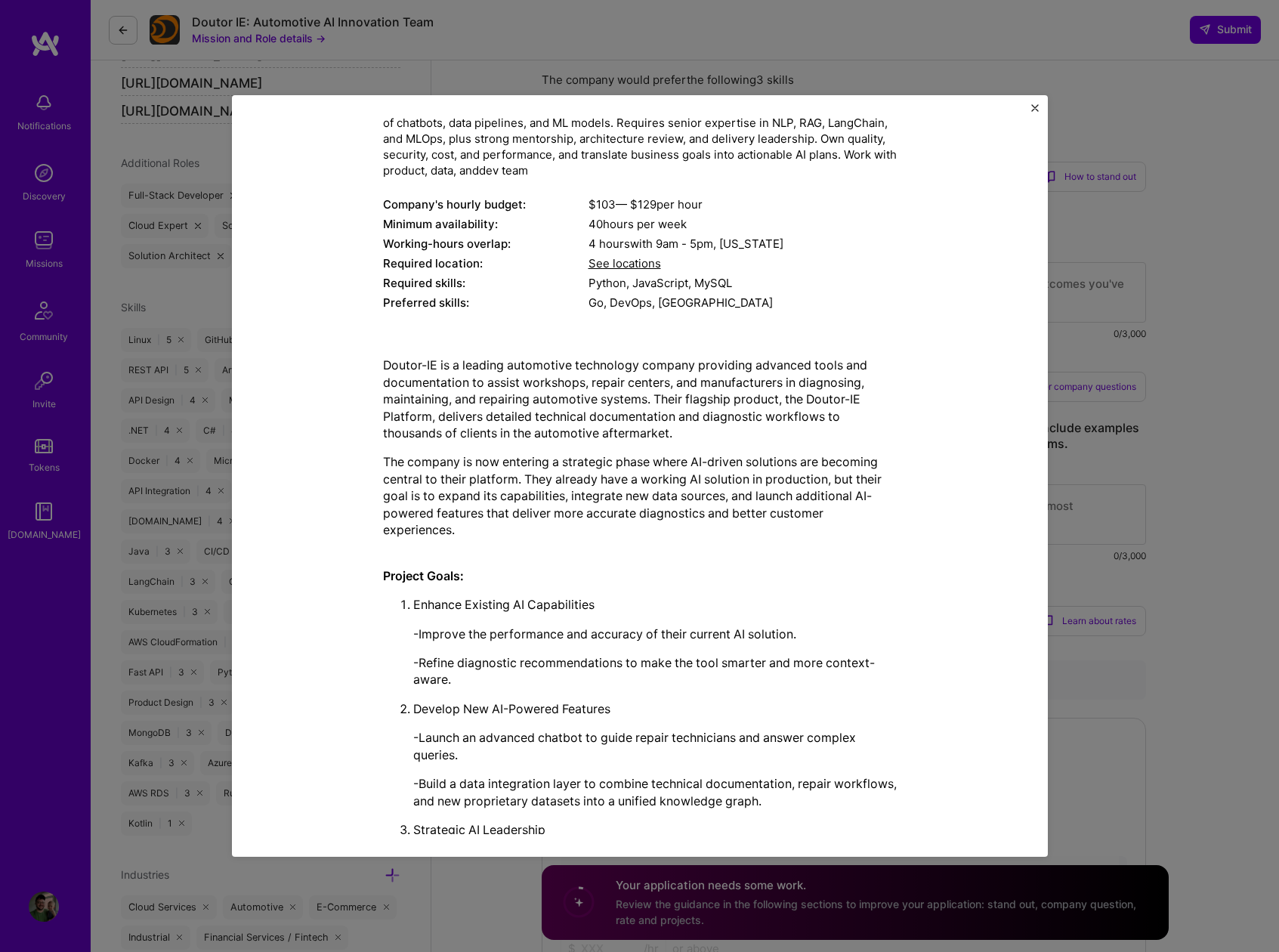
scroll to position [0, 0]
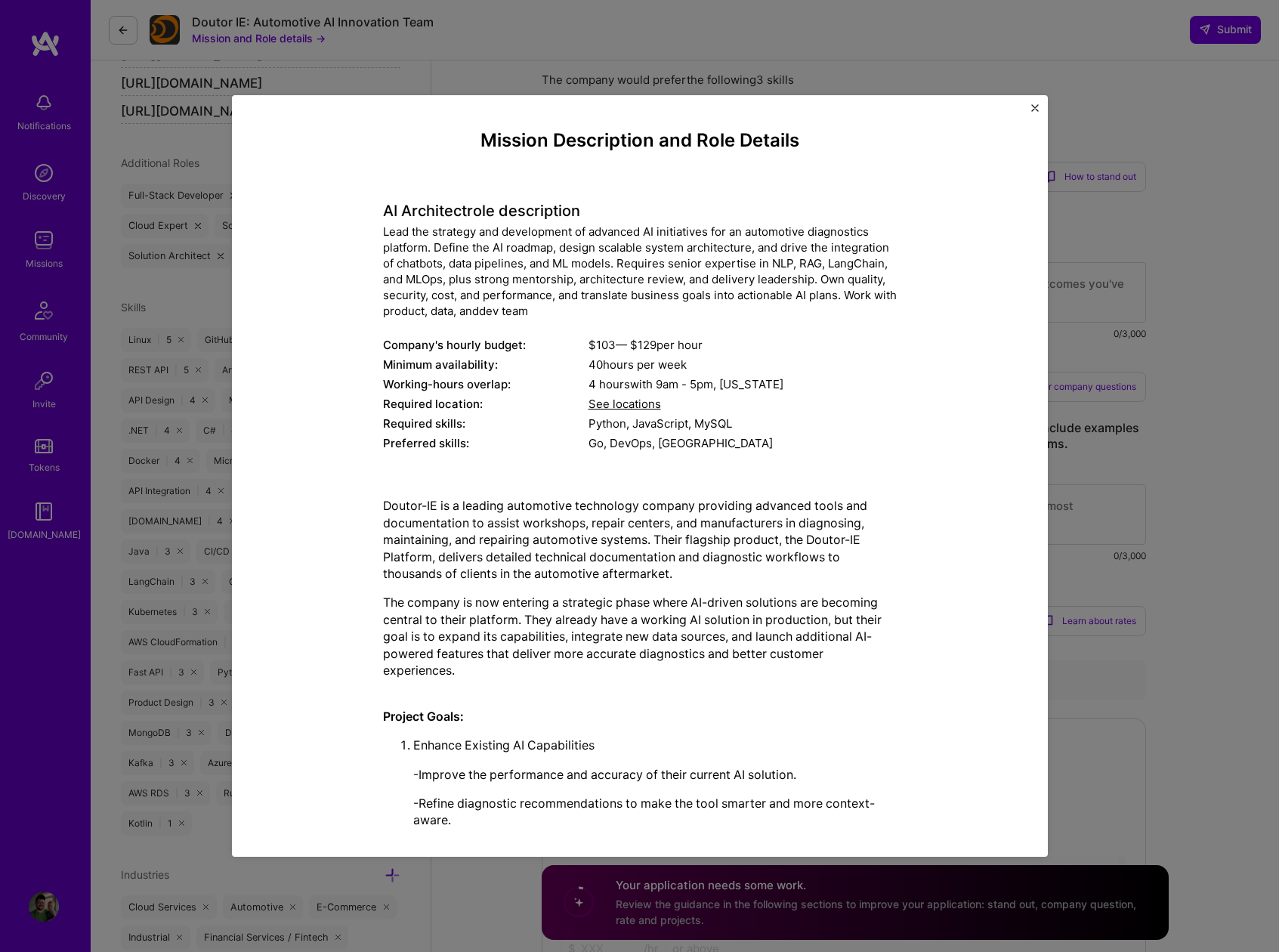
click at [1035, 106] on img "Close" at bounding box center [1035, 108] width 8 height 8
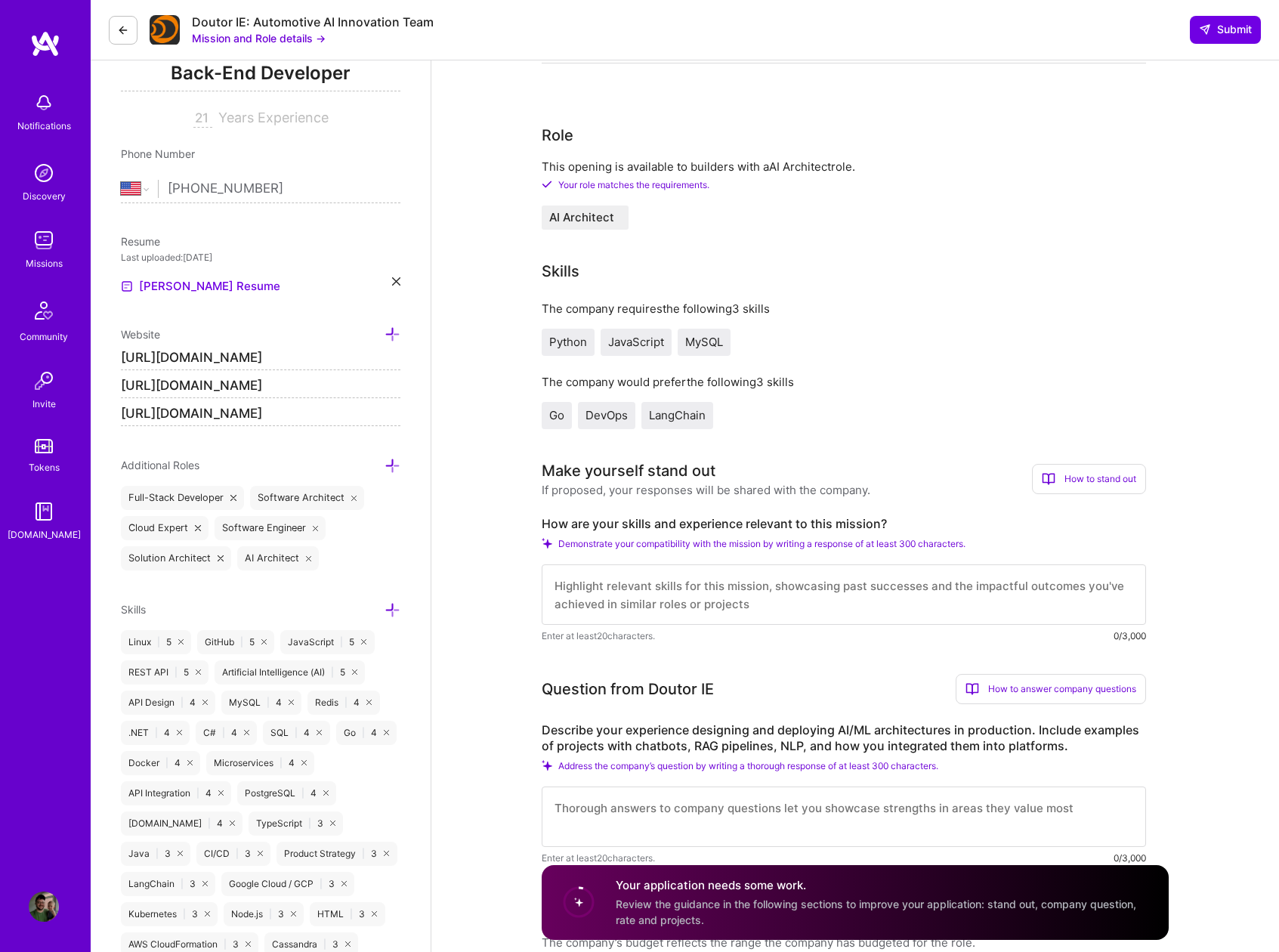
scroll to position [292, 0]
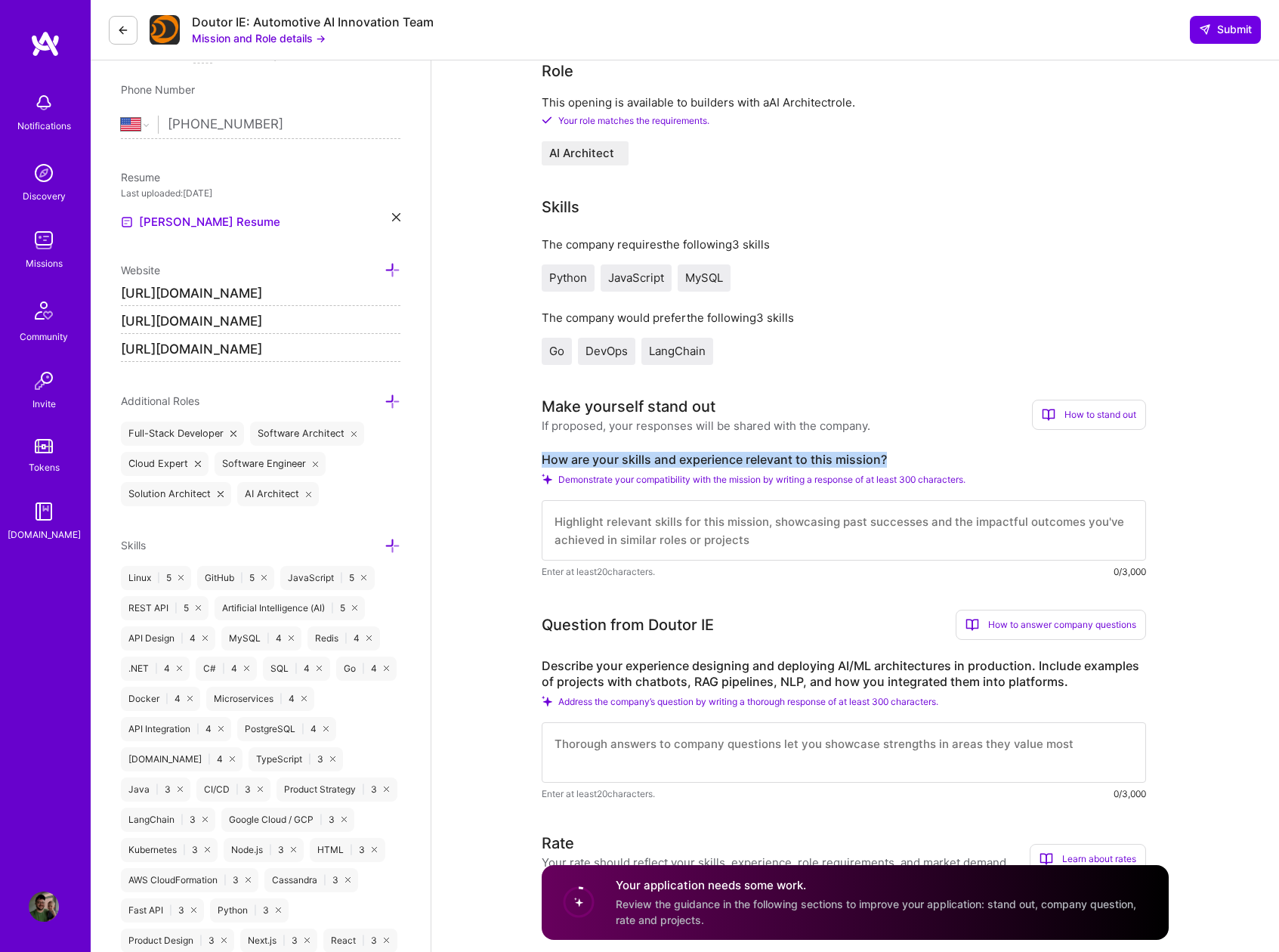
drag, startPoint x: 892, startPoint y: 462, endPoint x: 569, endPoint y: 446, distance: 323.4
click at [569, 446] on div "Make yourself stand out If proposed, your responses will be shared with the com…" at bounding box center [844, 487] width 604 height 184
copy label "How are your skills and experience relevant to this mission?"
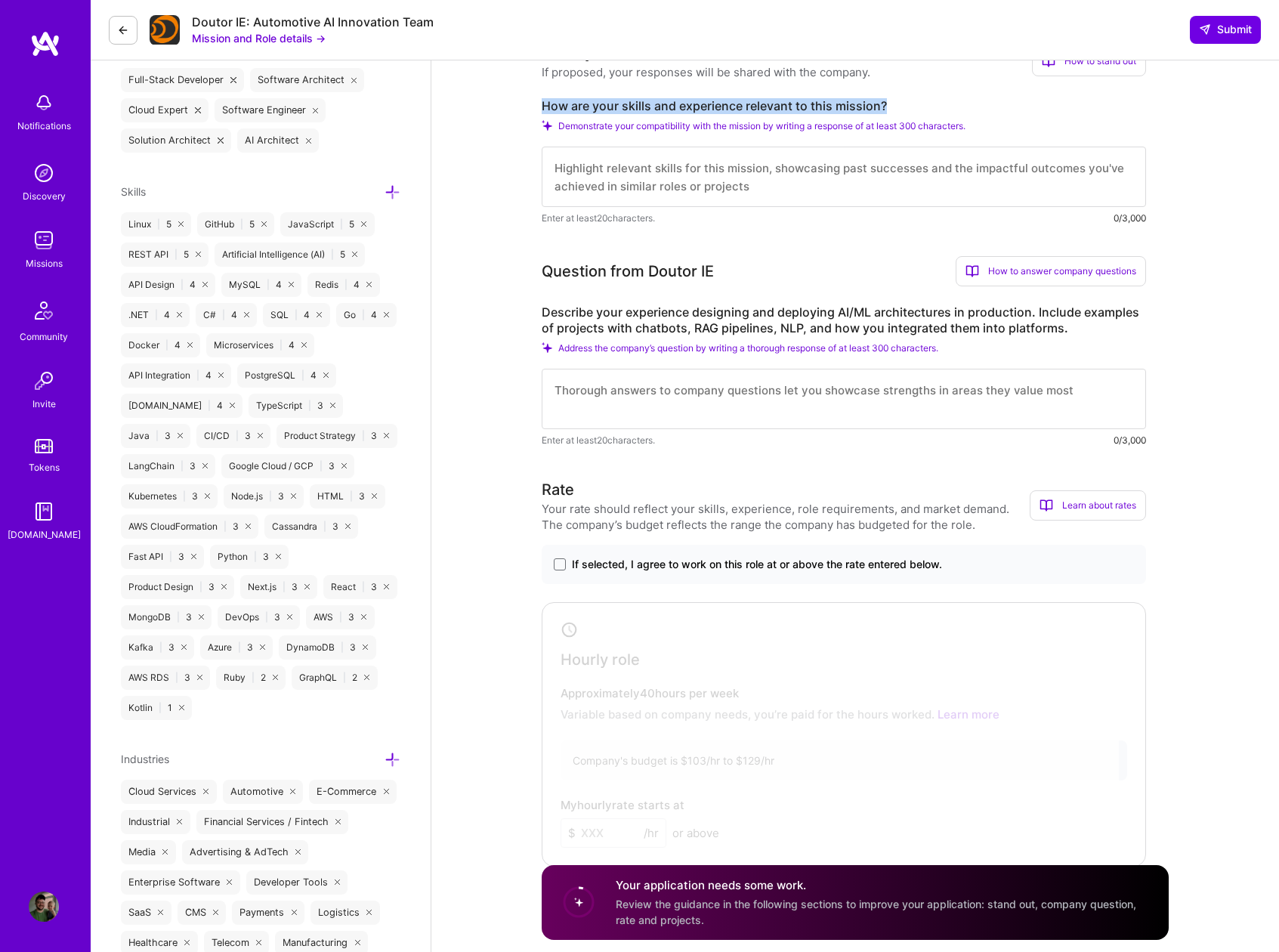
scroll to position [647, 0]
click at [839, 316] on label "Describe your experience designing and deploying AI/ML architectures in product…" at bounding box center [844, 318] width 604 height 32
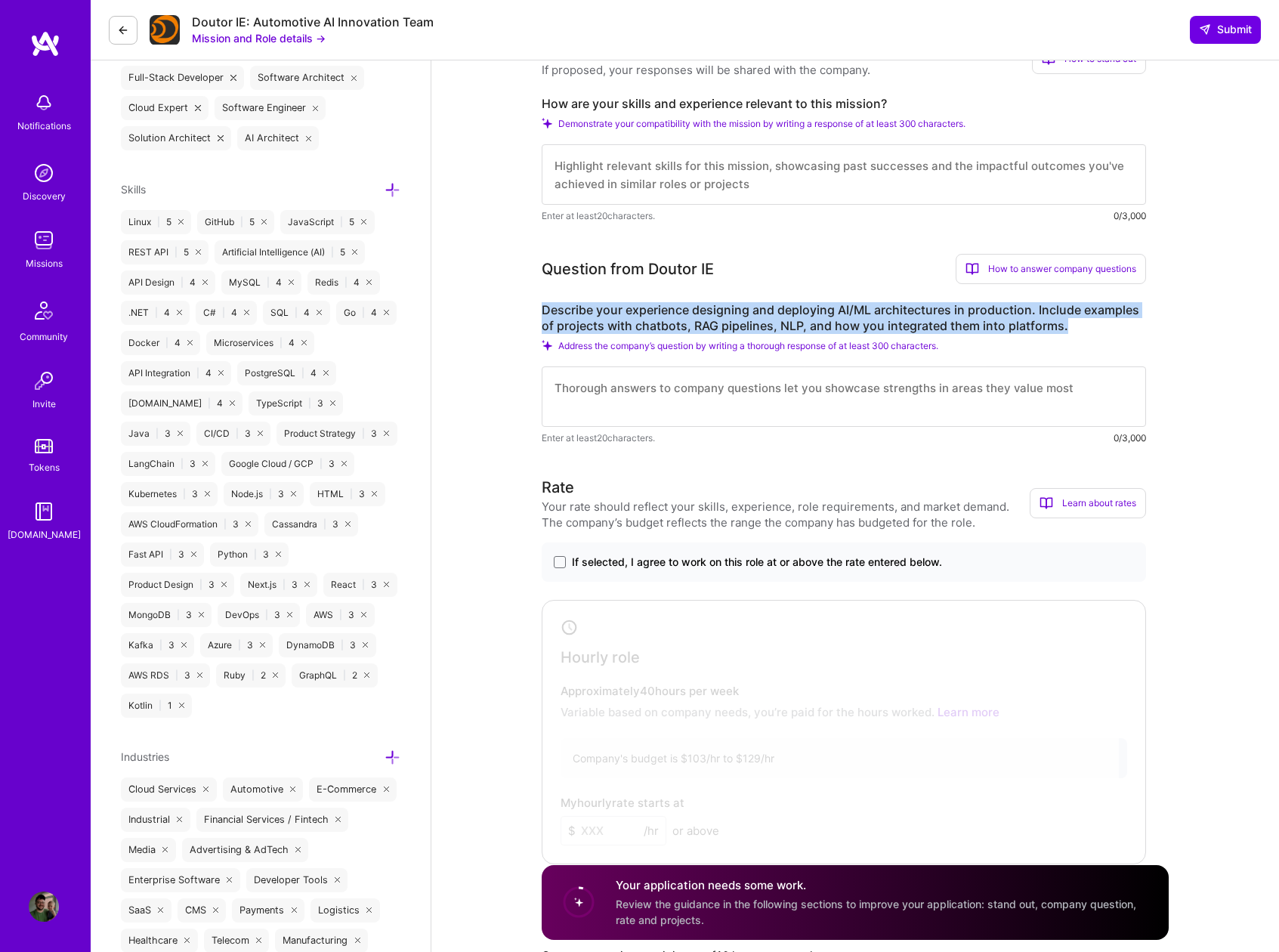
drag, startPoint x: 1068, startPoint y: 324, endPoint x: 526, endPoint y: 310, distance: 542.2
copy label "Describe your experience designing and deploying AI/ML architectures in product…"
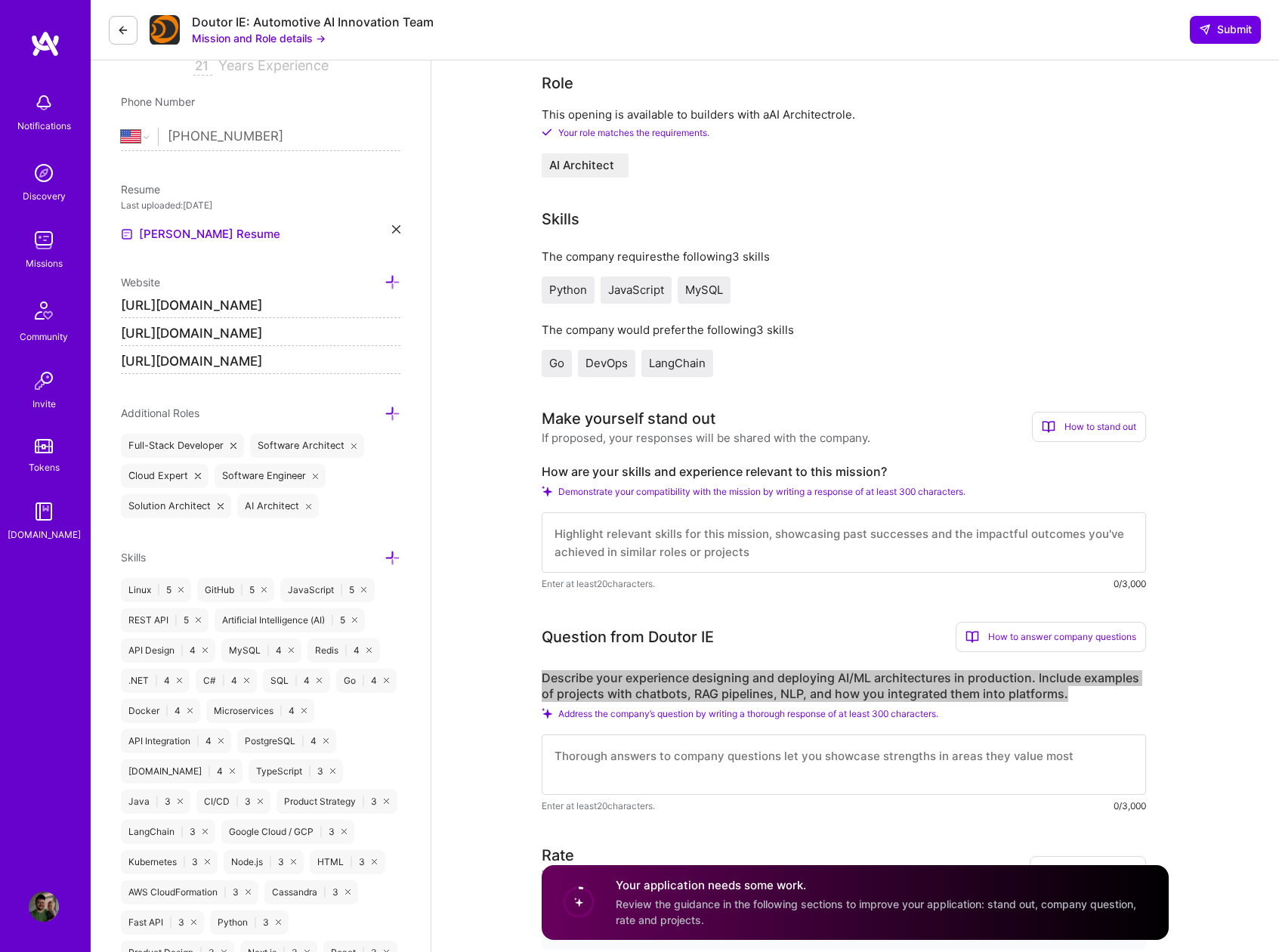
scroll to position [0, 0]
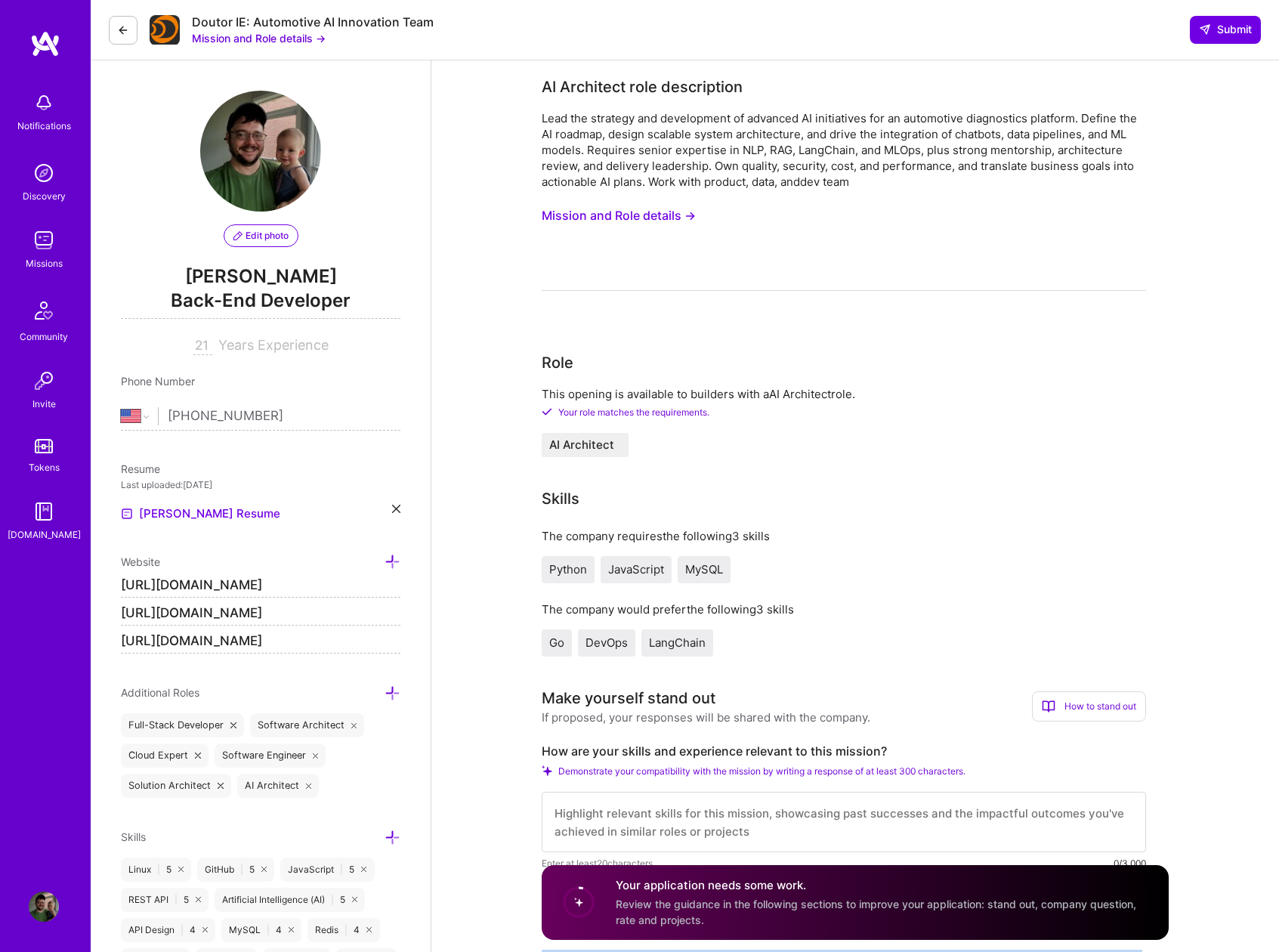
click at [595, 216] on button "Mission and Role details →" at bounding box center [618, 216] width 154 height 28
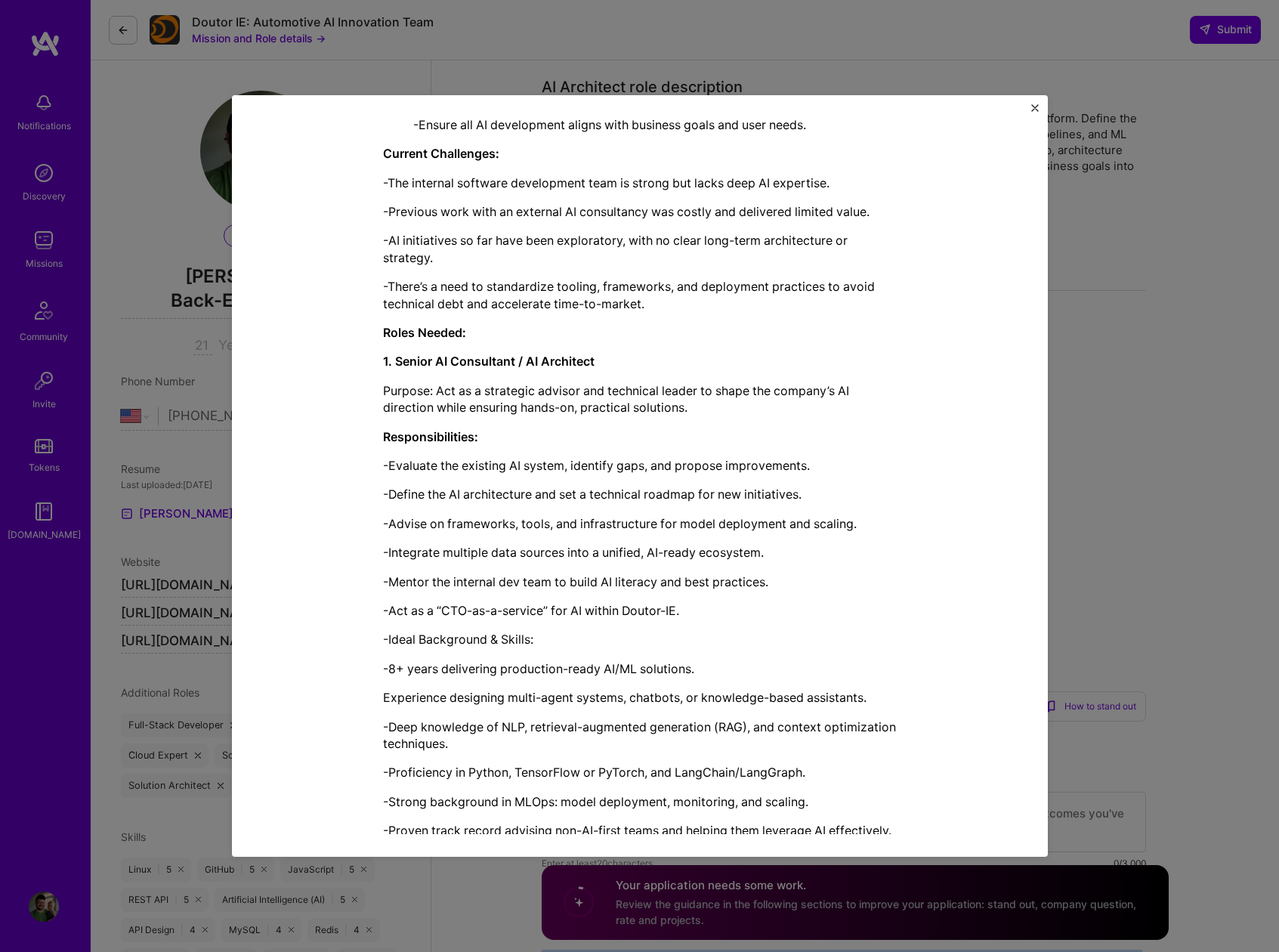
scroll to position [961, 0]
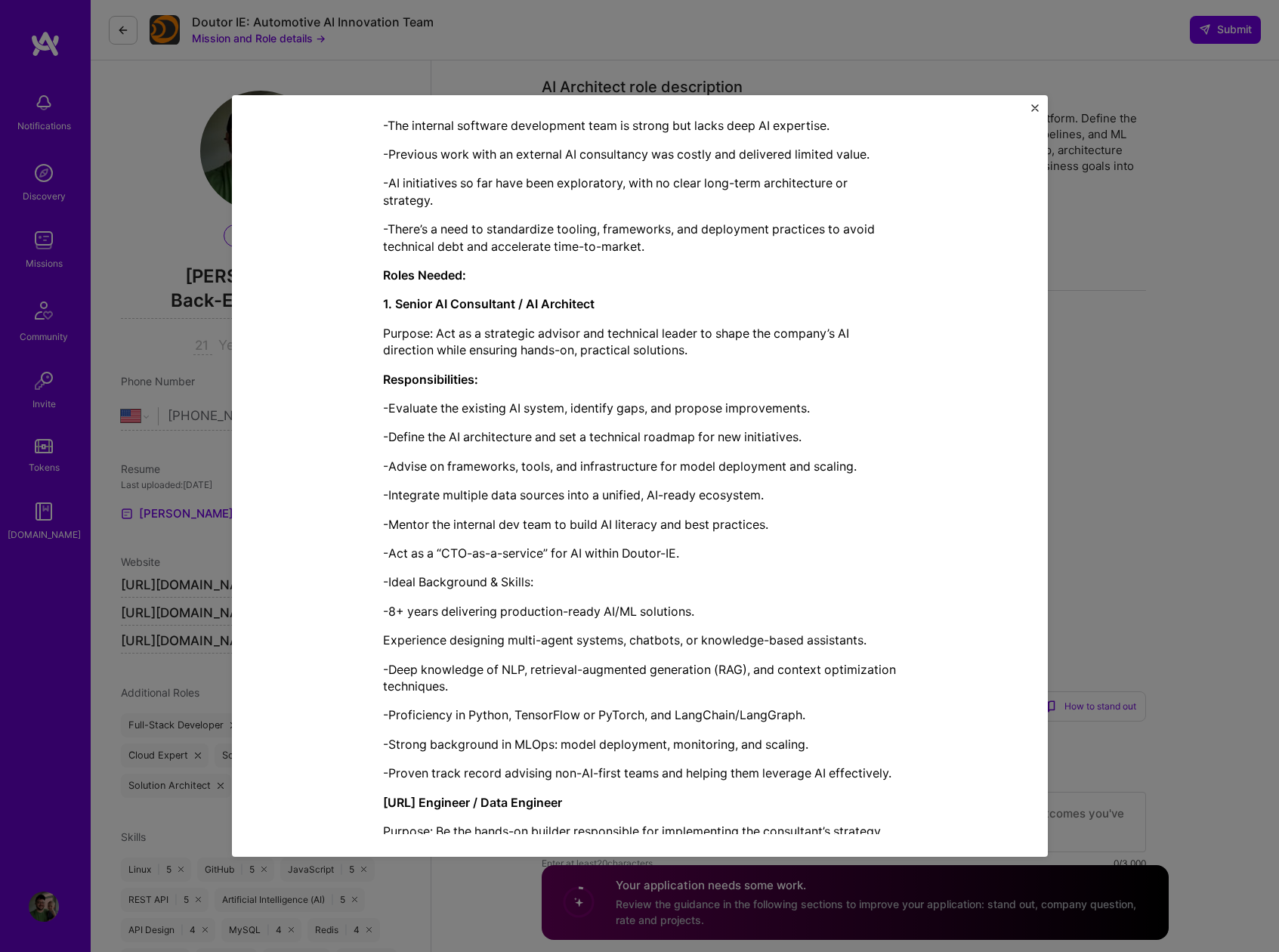
click at [145, 207] on div "Mission Description and Role Details AI Architect role description Lead the str…" at bounding box center [640, 476] width 1279 height 952
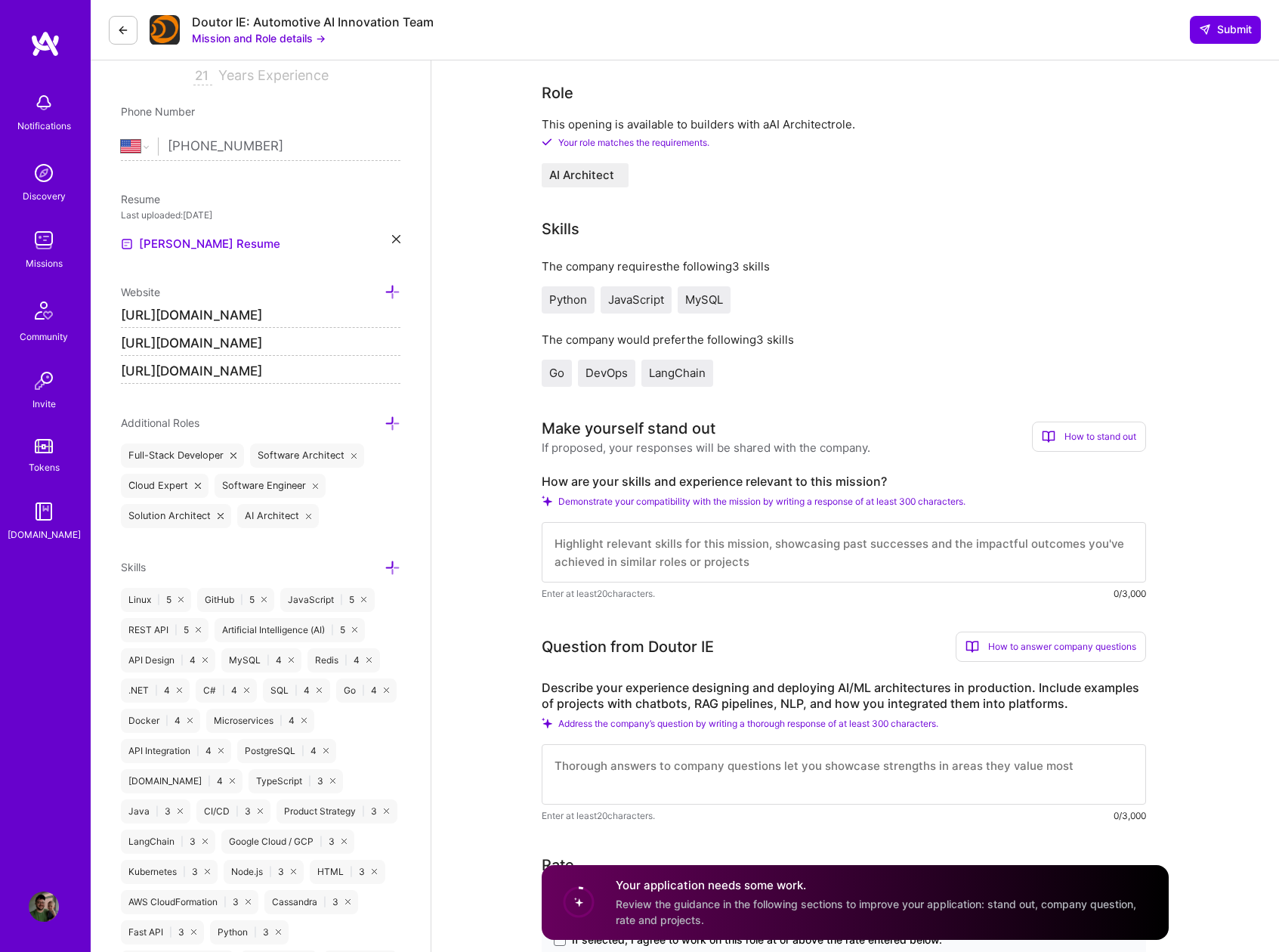
scroll to position [287, 0]
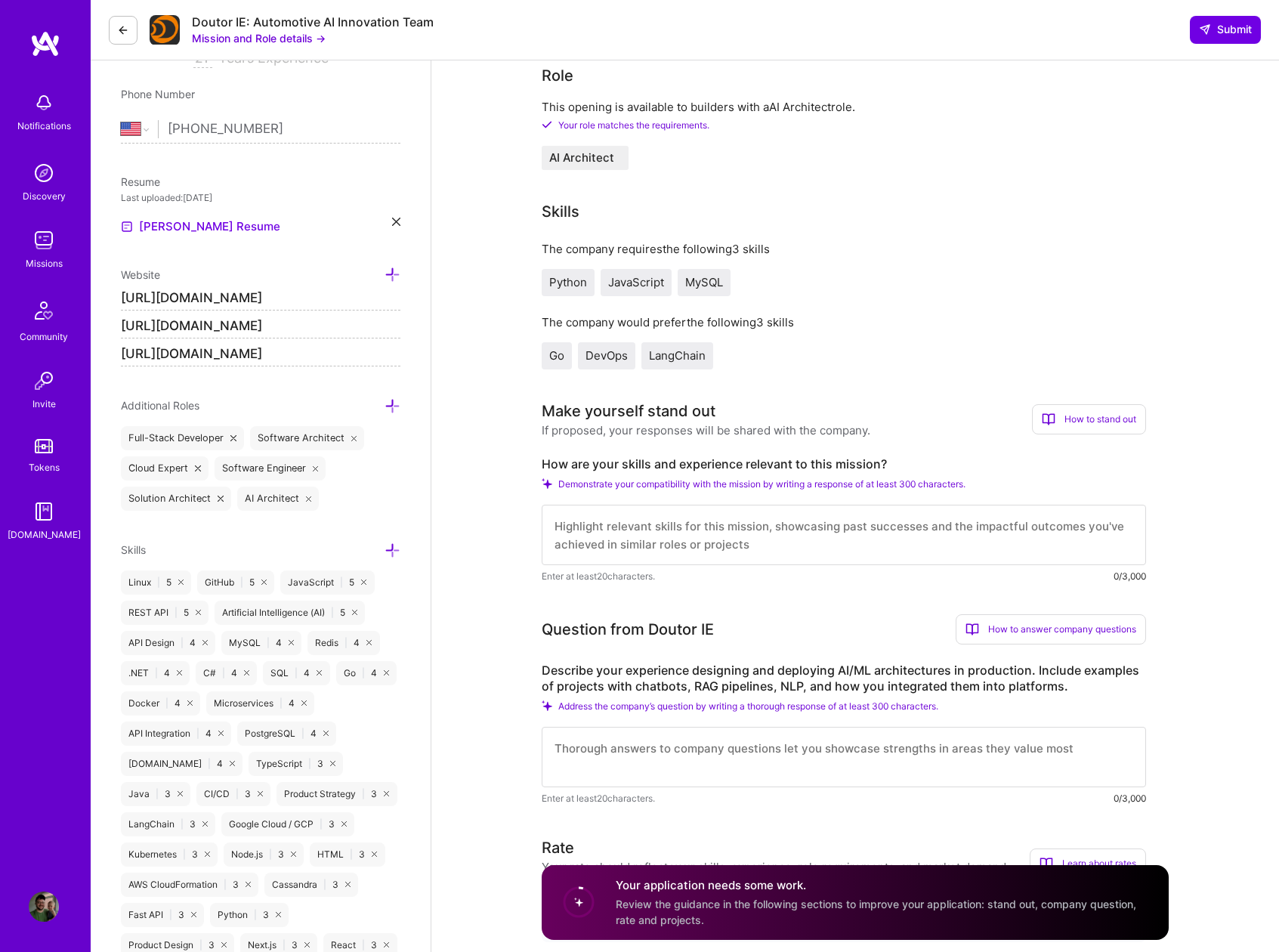
click at [599, 538] on textarea at bounding box center [844, 535] width 604 height 60
paste textarea "Lo ipsumd sitametcons ad elitseddoe temporin utlaboreet dol magnaal-enim AD min…"
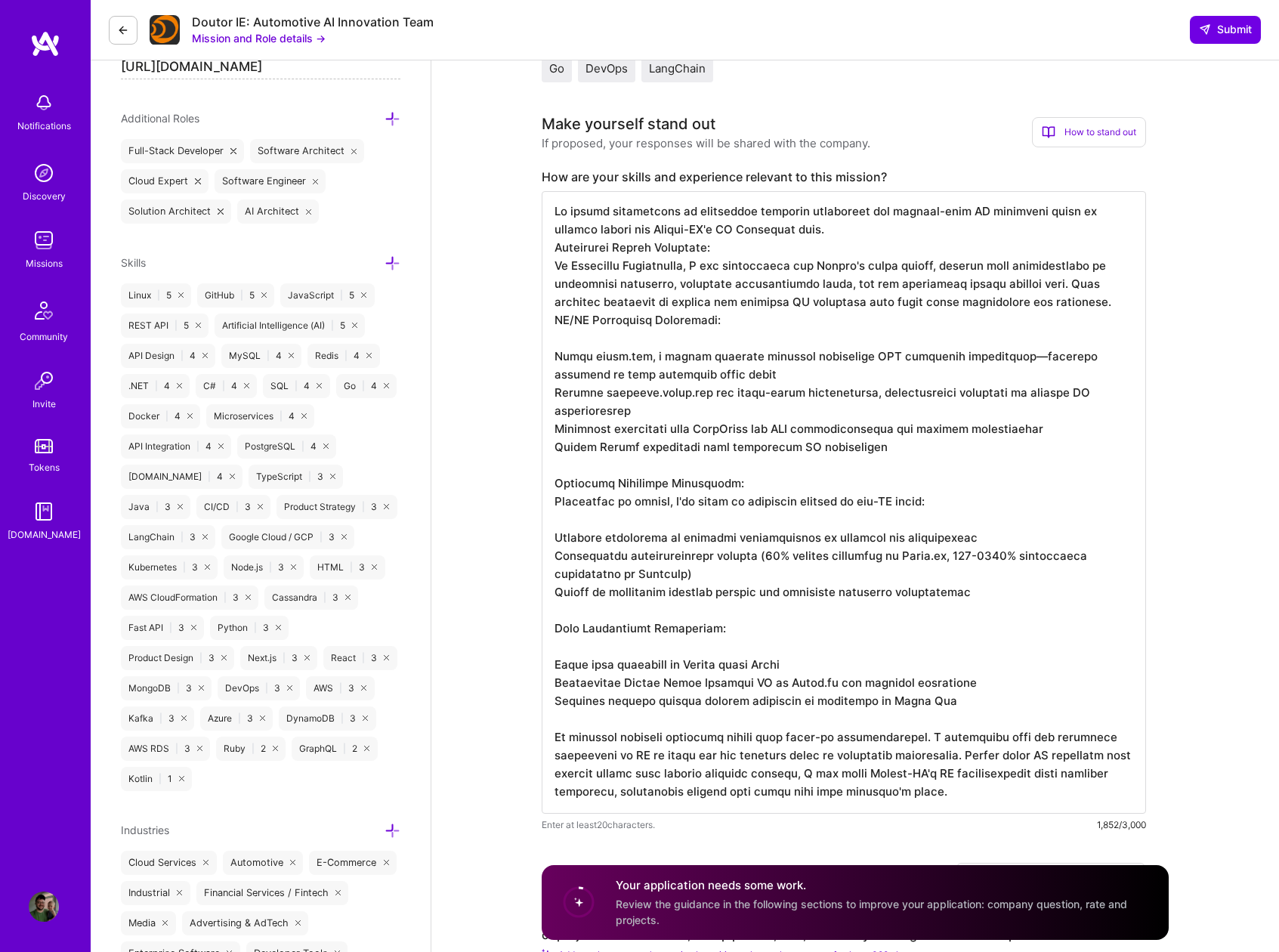
scroll to position [607, 0]
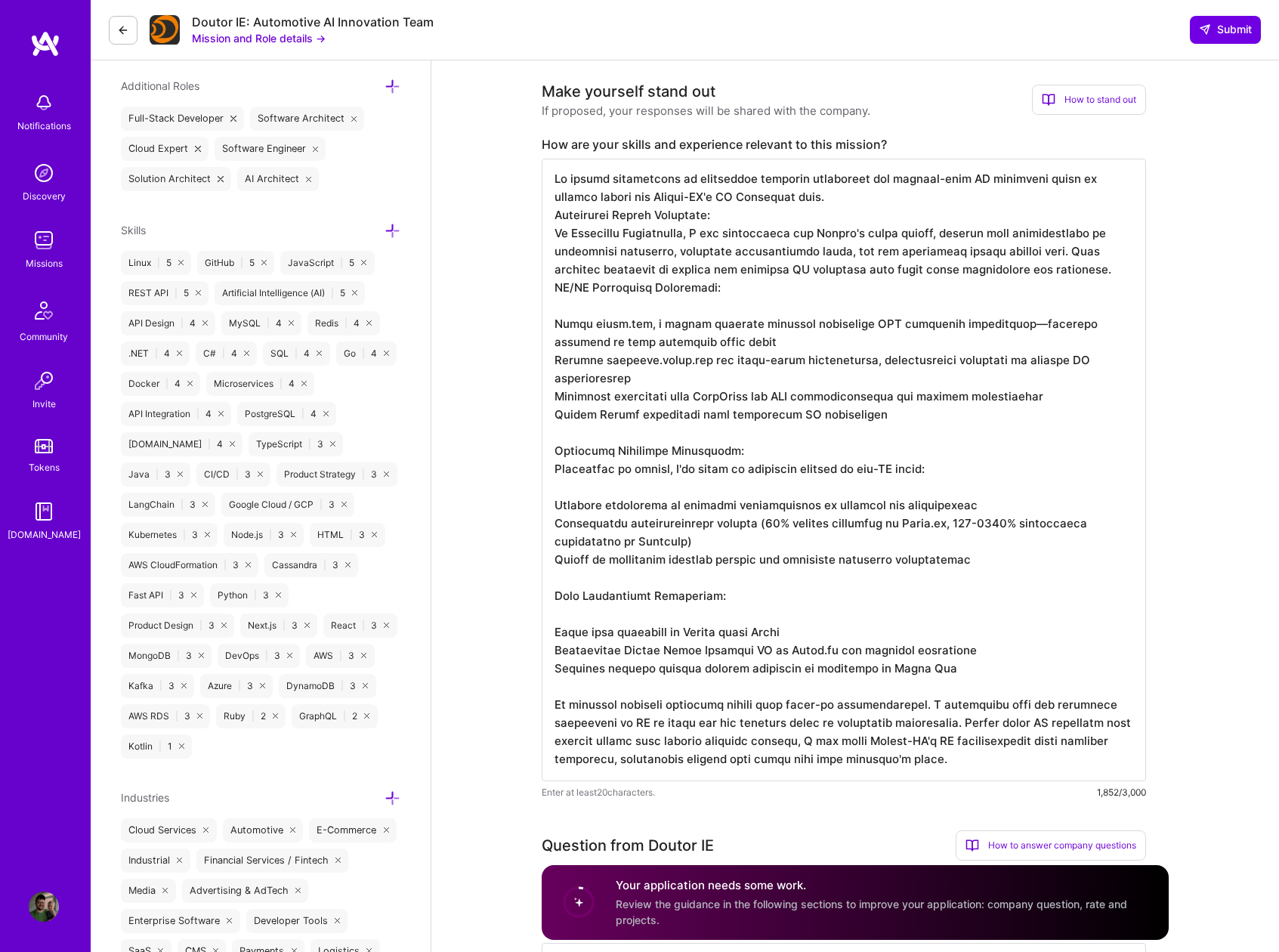
drag, startPoint x: 554, startPoint y: 397, endPoint x: 606, endPoint y: 393, distance: 52.2
click at [606, 393] on textarea at bounding box center [844, 470] width 604 height 622
click at [786, 396] on textarea at bounding box center [844, 470] width 604 height 622
click at [881, 396] on textarea at bounding box center [844, 470] width 604 height 622
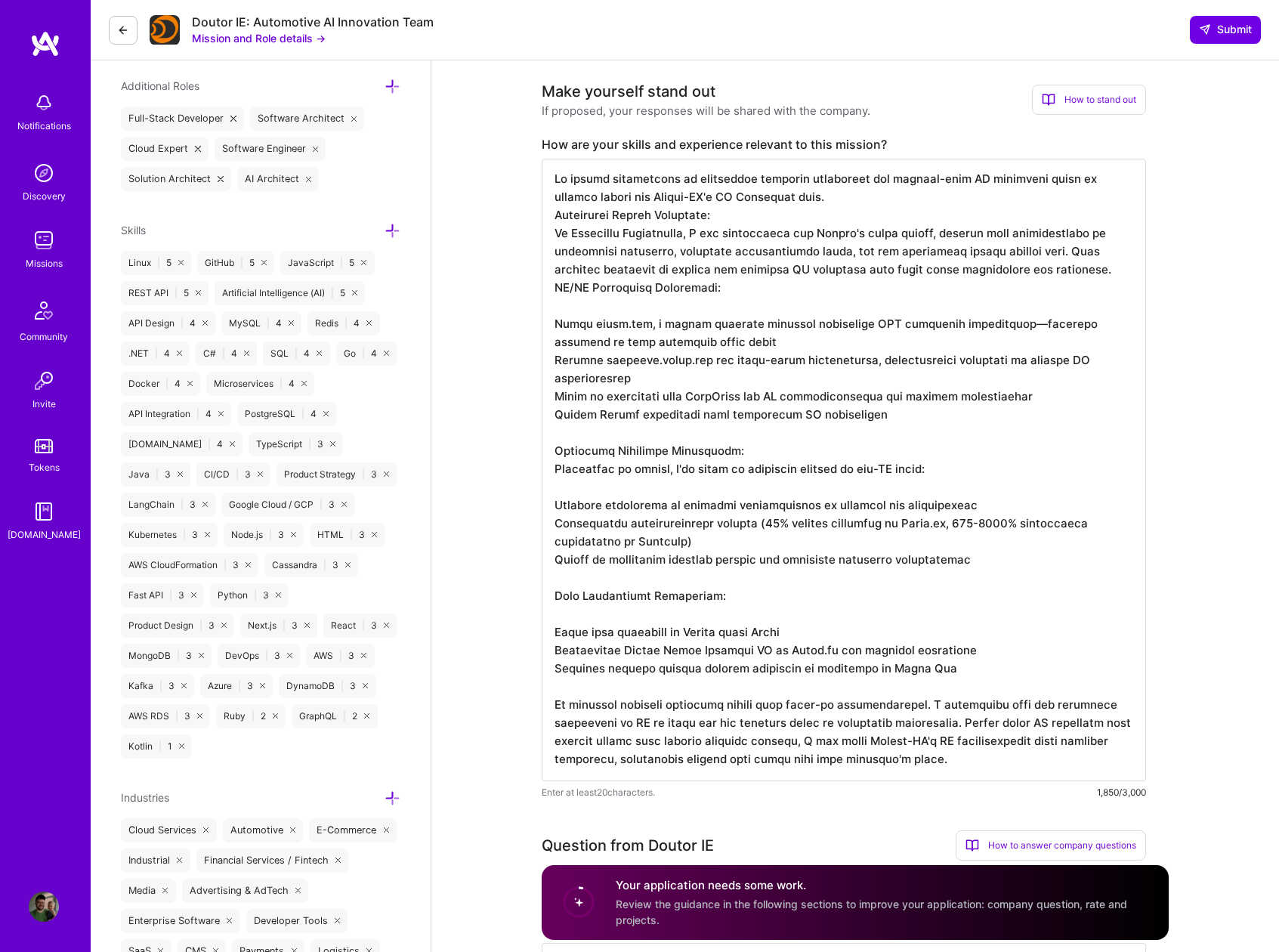
click at [1021, 398] on textarea at bounding box center [844, 470] width 604 height 622
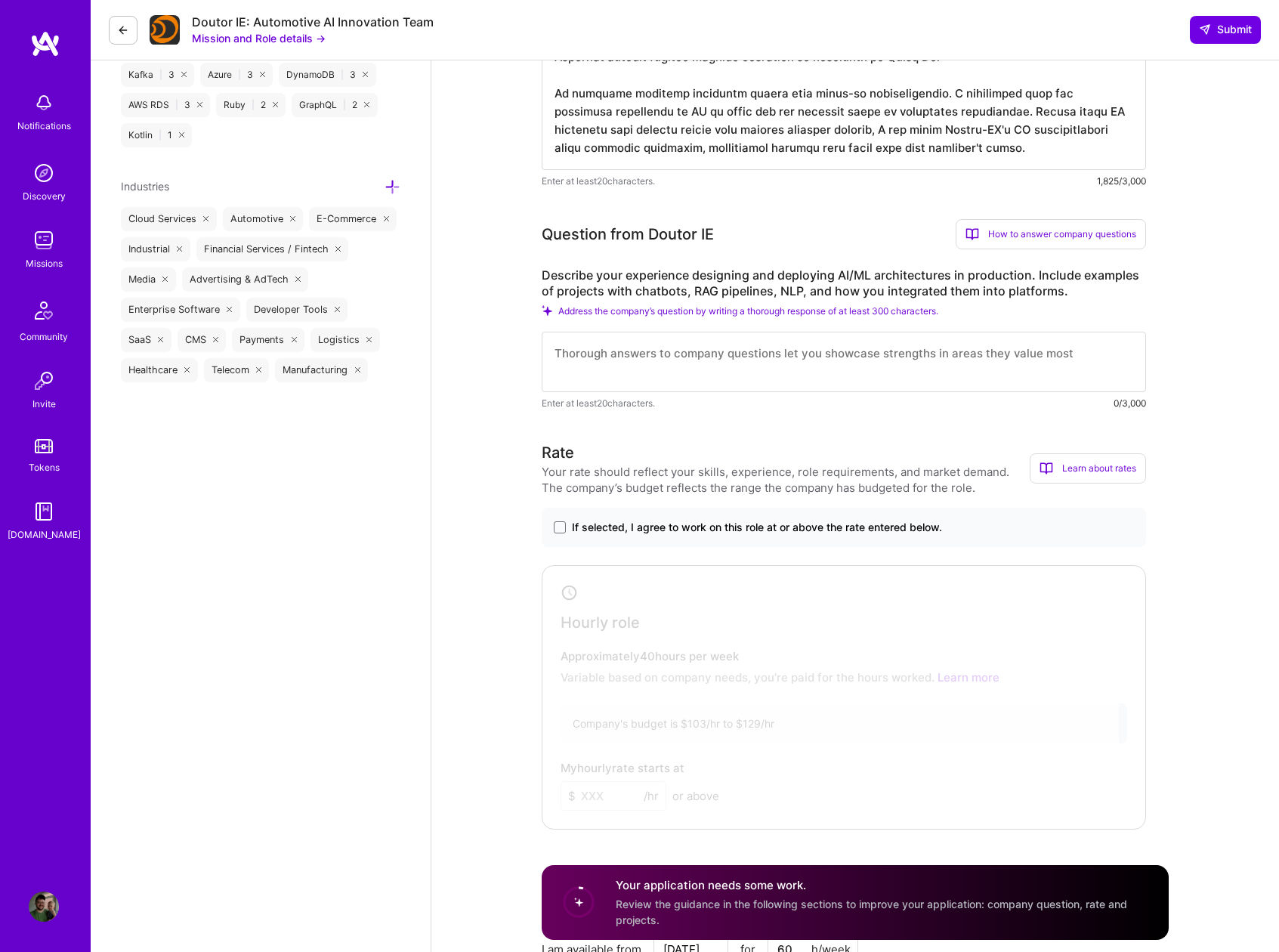
scroll to position [1223, 0]
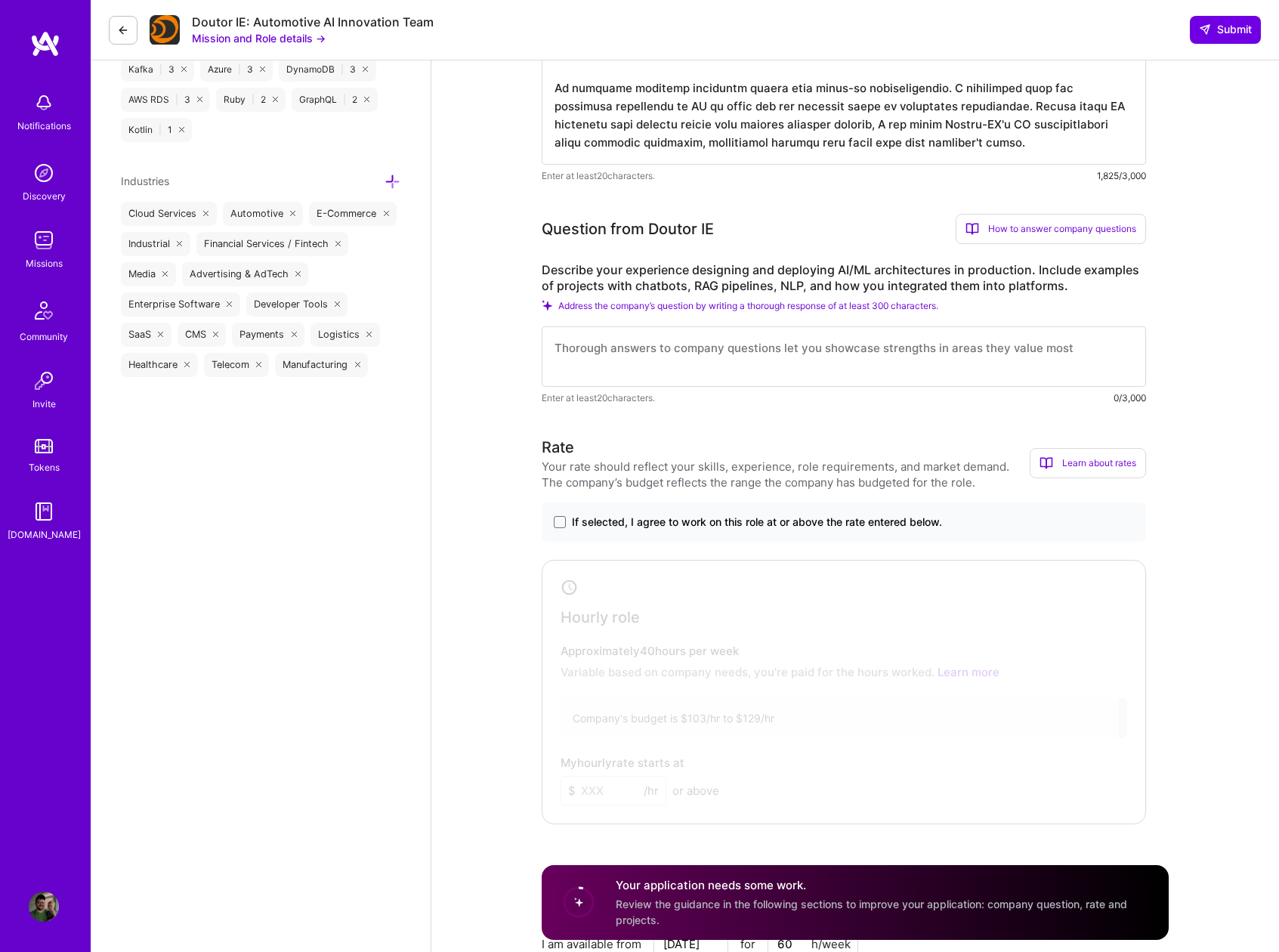
type textarea "Lo ipsumd sitametcons ad elitseddoe temporin utlaboreet dol magnaal-enim AD min…"
click at [579, 356] on textarea at bounding box center [844, 356] width 604 height 60
paste textarea "I've designed and deployed multiple production AI systems focusing on practical…"
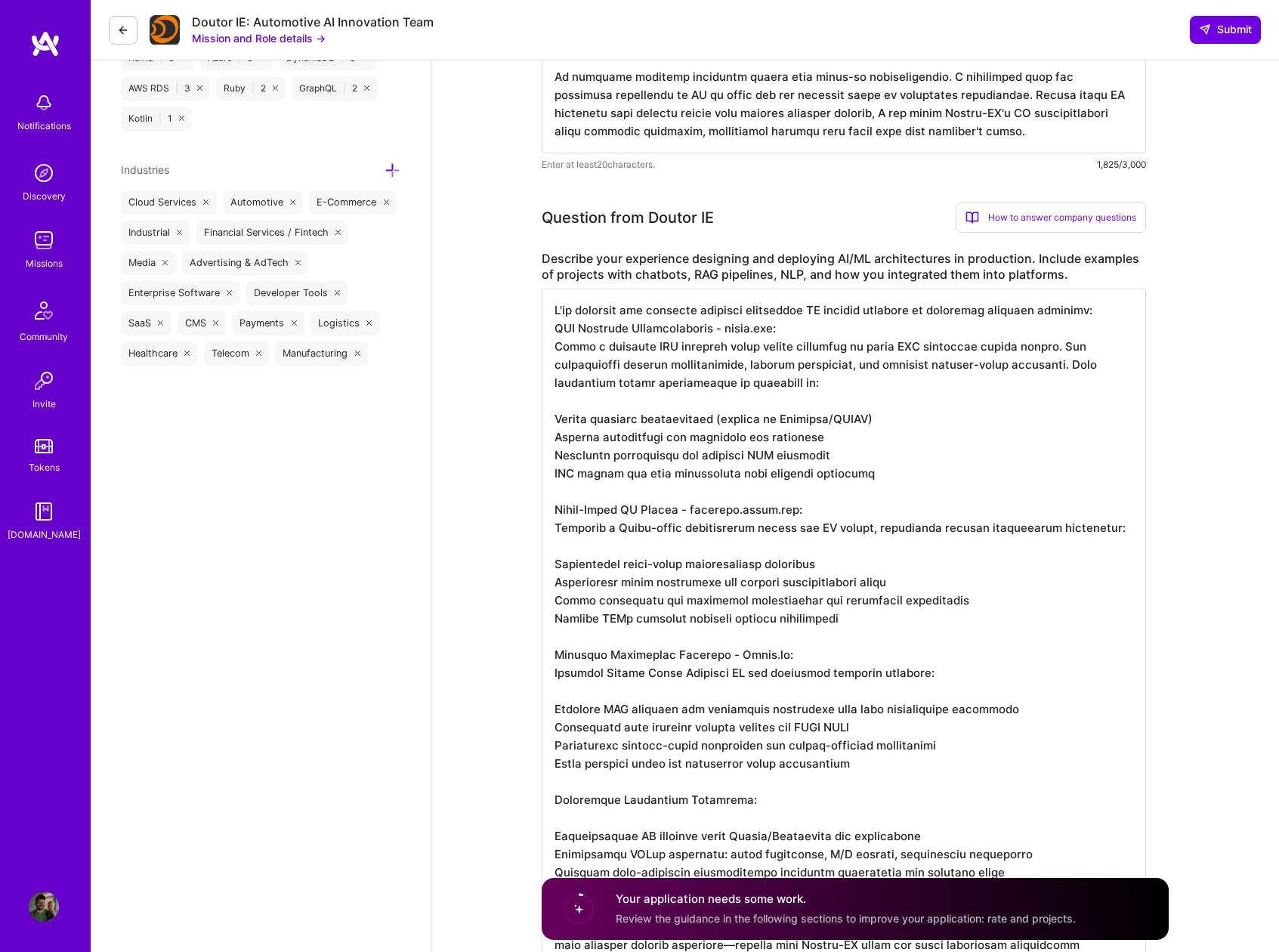
scroll to position [2, 0]
click at [927, 762] on textarea at bounding box center [844, 627] width 604 height 677
click at [978, 746] on textarea at bounding box center [844, 627] width 604 height 677
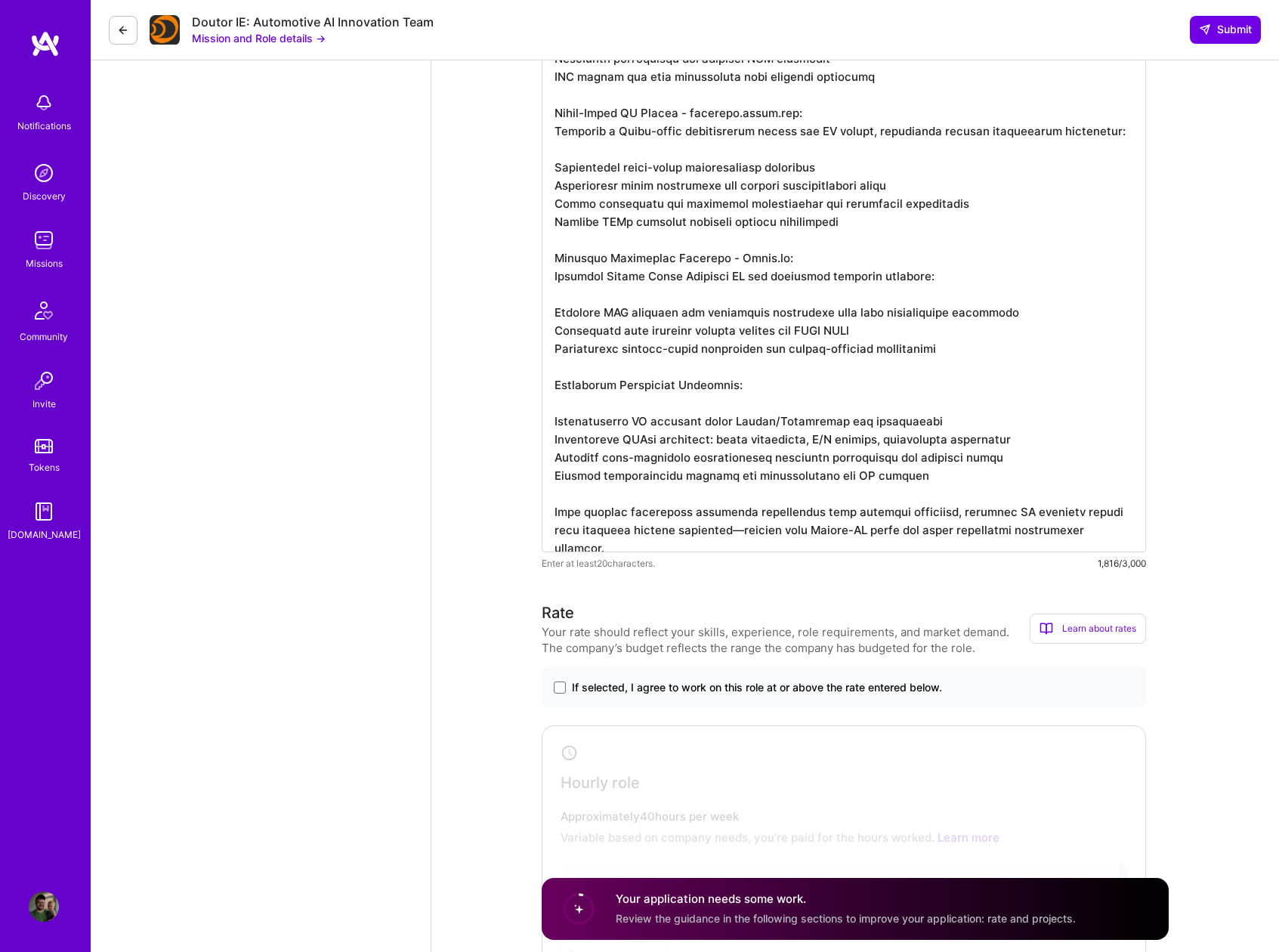
scroll to position [1588, 0]
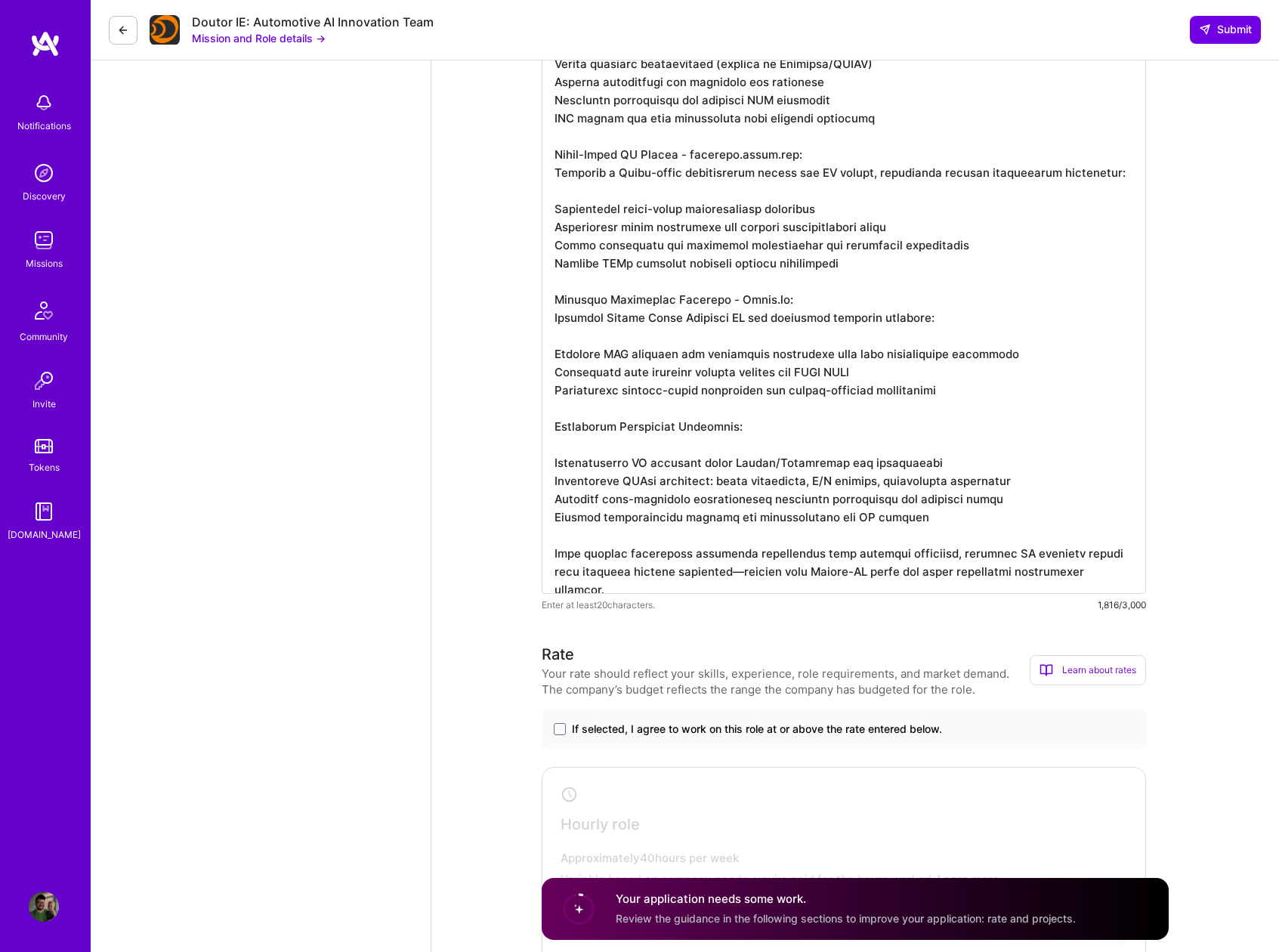
type textarea "I've designed and deployed multiple production AI systems focusing on practical…"
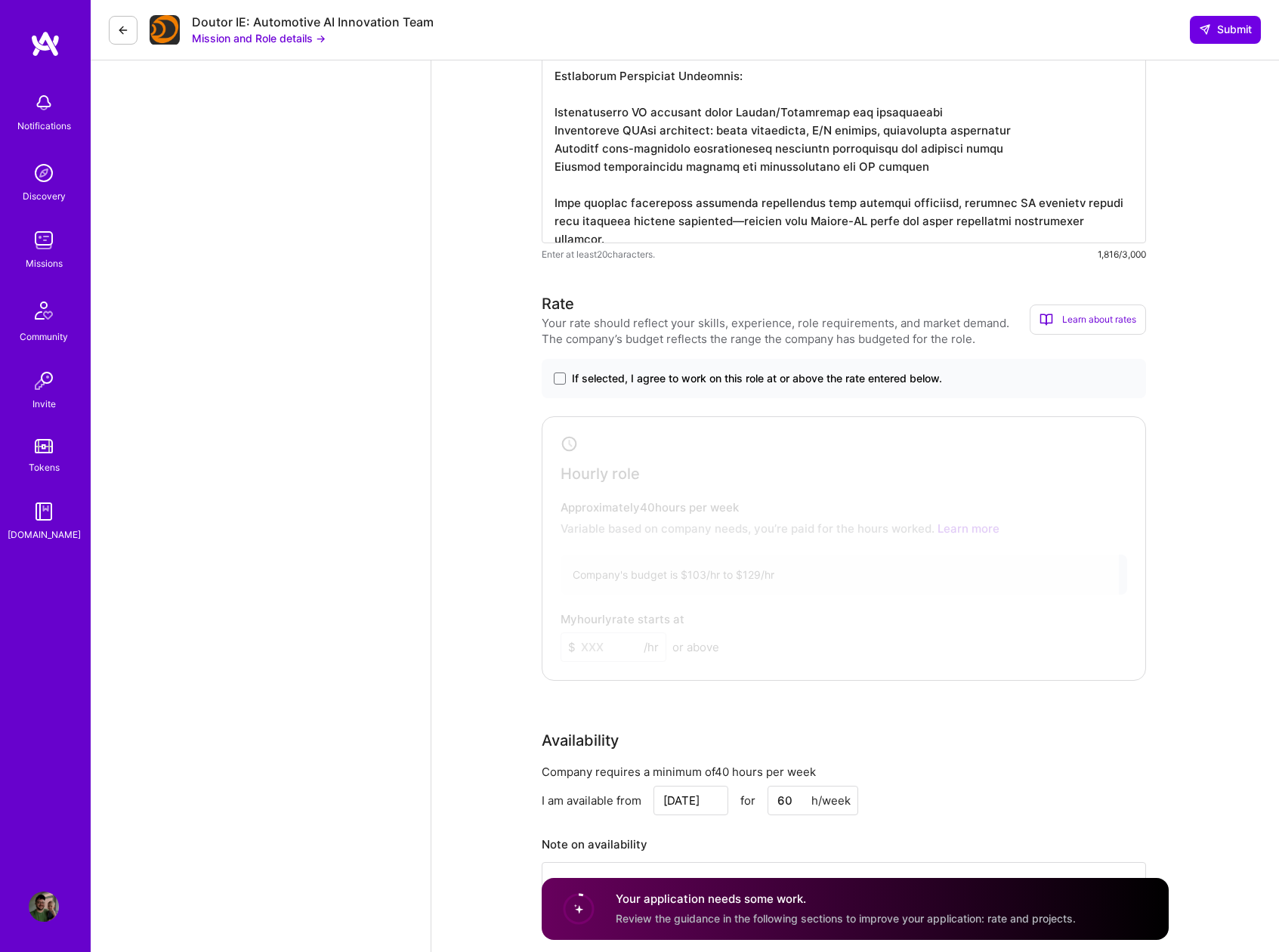
scroll to position [1949, 0]
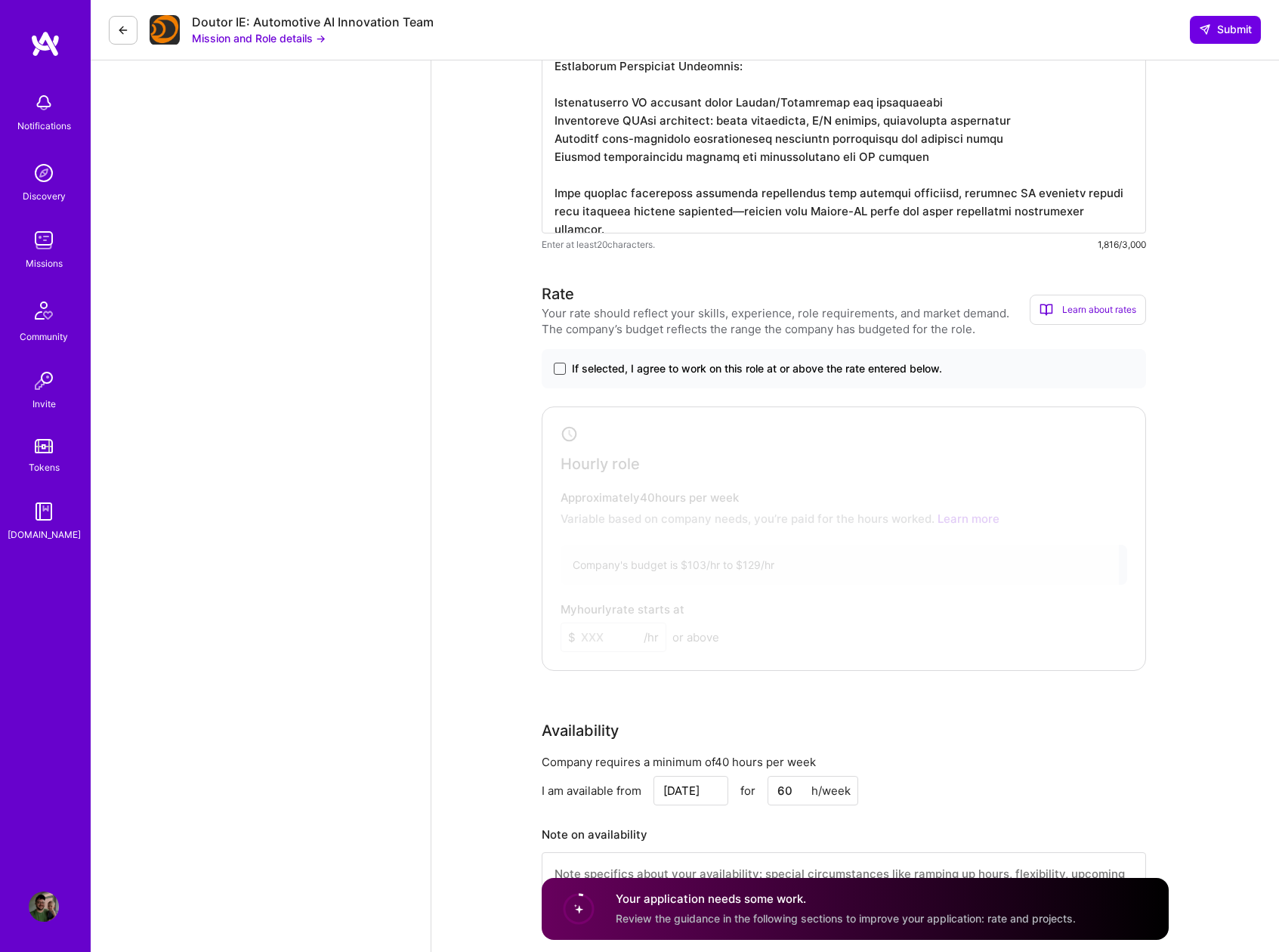
click at [560, 368] on span at bounding box center [559, 368] width 12 height 12
click at [0, 0] on input "If selected, I agree to work on this role at or above the rate entered below." at bounding box center [0, 0] width 0 height 0
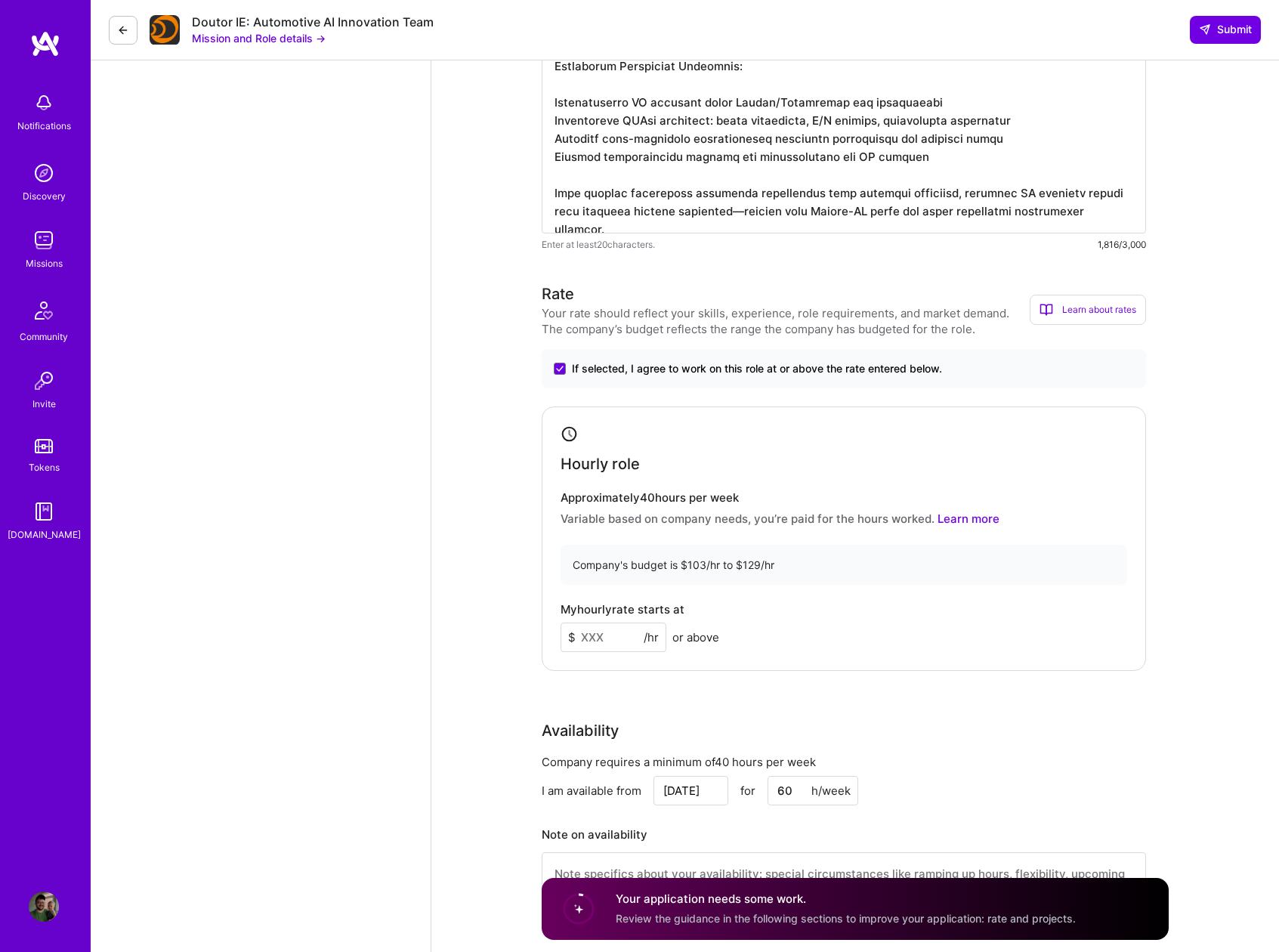
drag, startPoint x: 598, startPoint y: 643, endPoint x: 557, endPoint y: 636, distance: 41.6
click at [558, 635] on div "Hourly role Approximately 40 hours per week Variable based on company needs, yo…" at bounding box center [844, 539] width 604 height 265
type input "103"
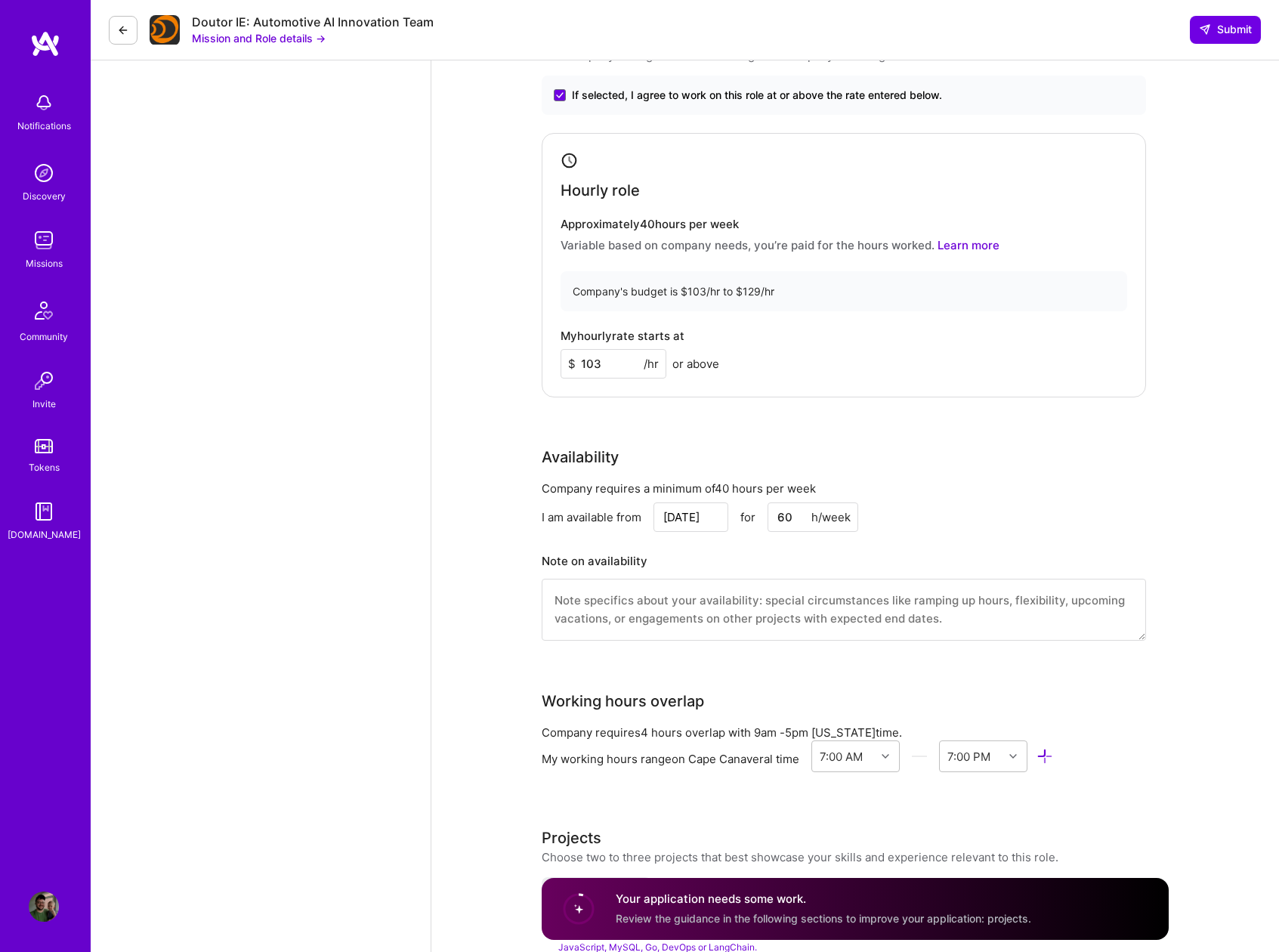
scroll to position [2224, 0]
click at [605, 604] on textarea at bounding box center [844, 607] width 604 height 62
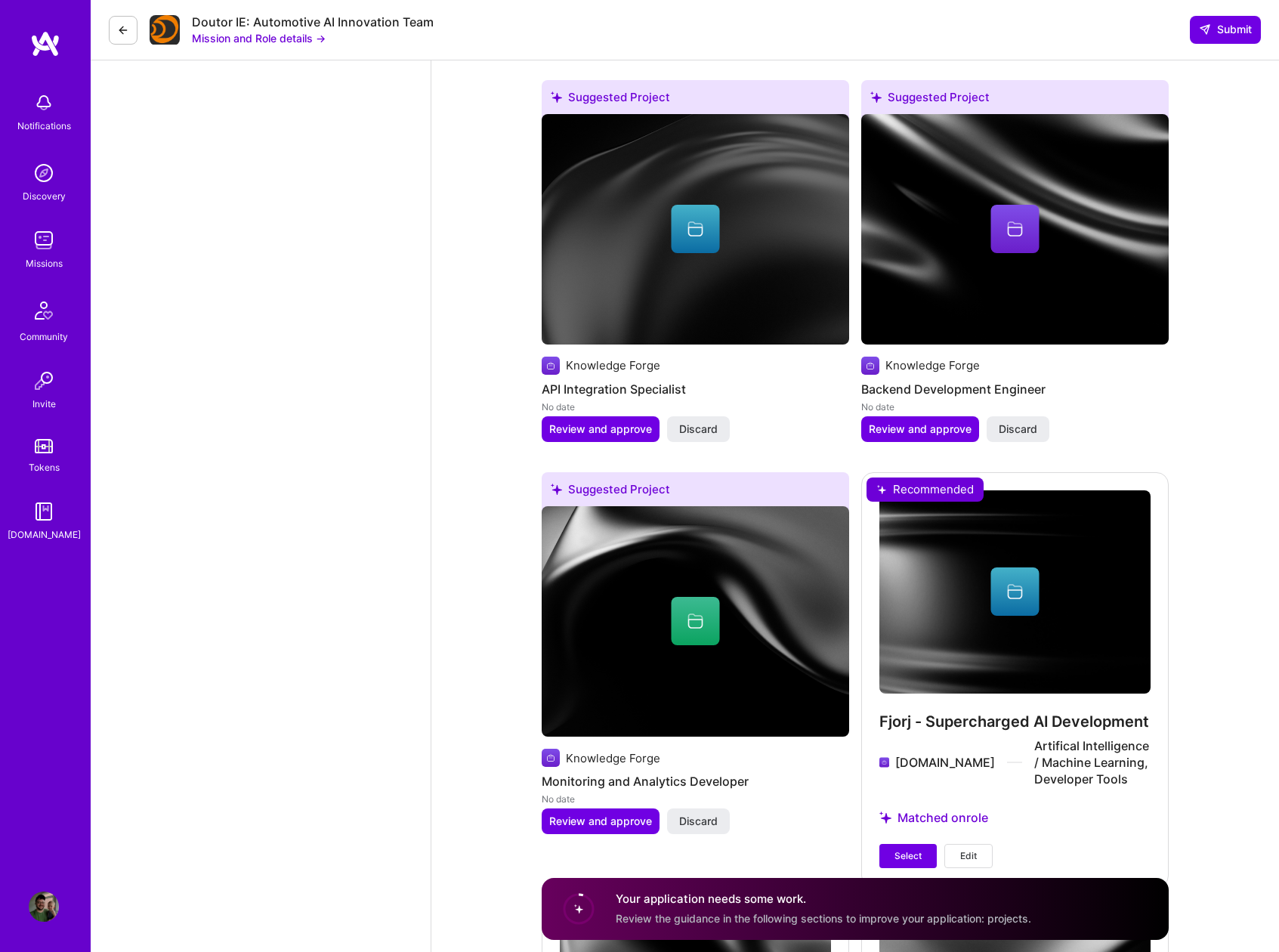
scroll to position [3158, 0]
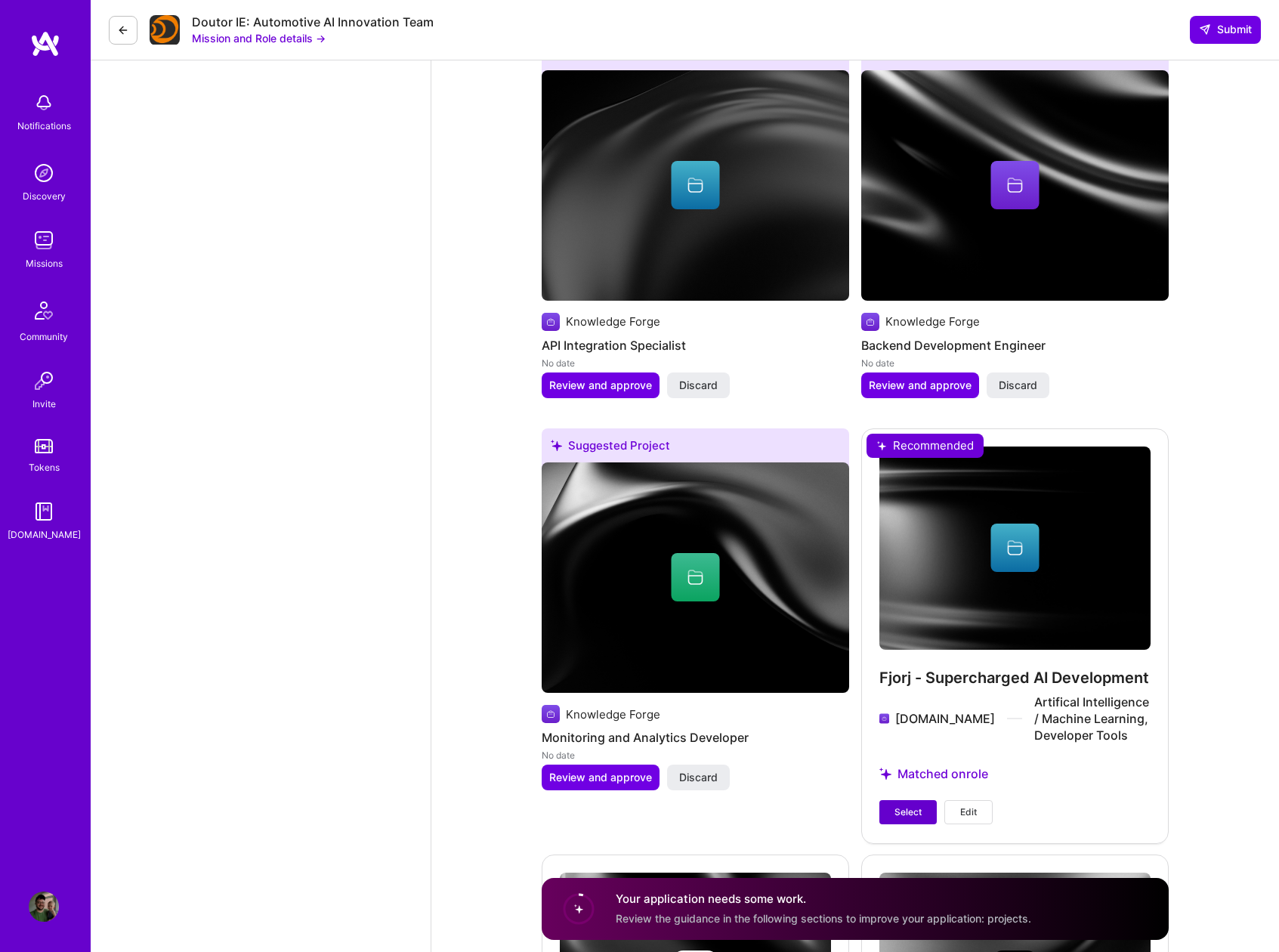
type textarea "I am readily available to start immediately though considering many options. I …"
click at [913, 815] on span "Select" at bounding box center [908, 812] width 27 height 13
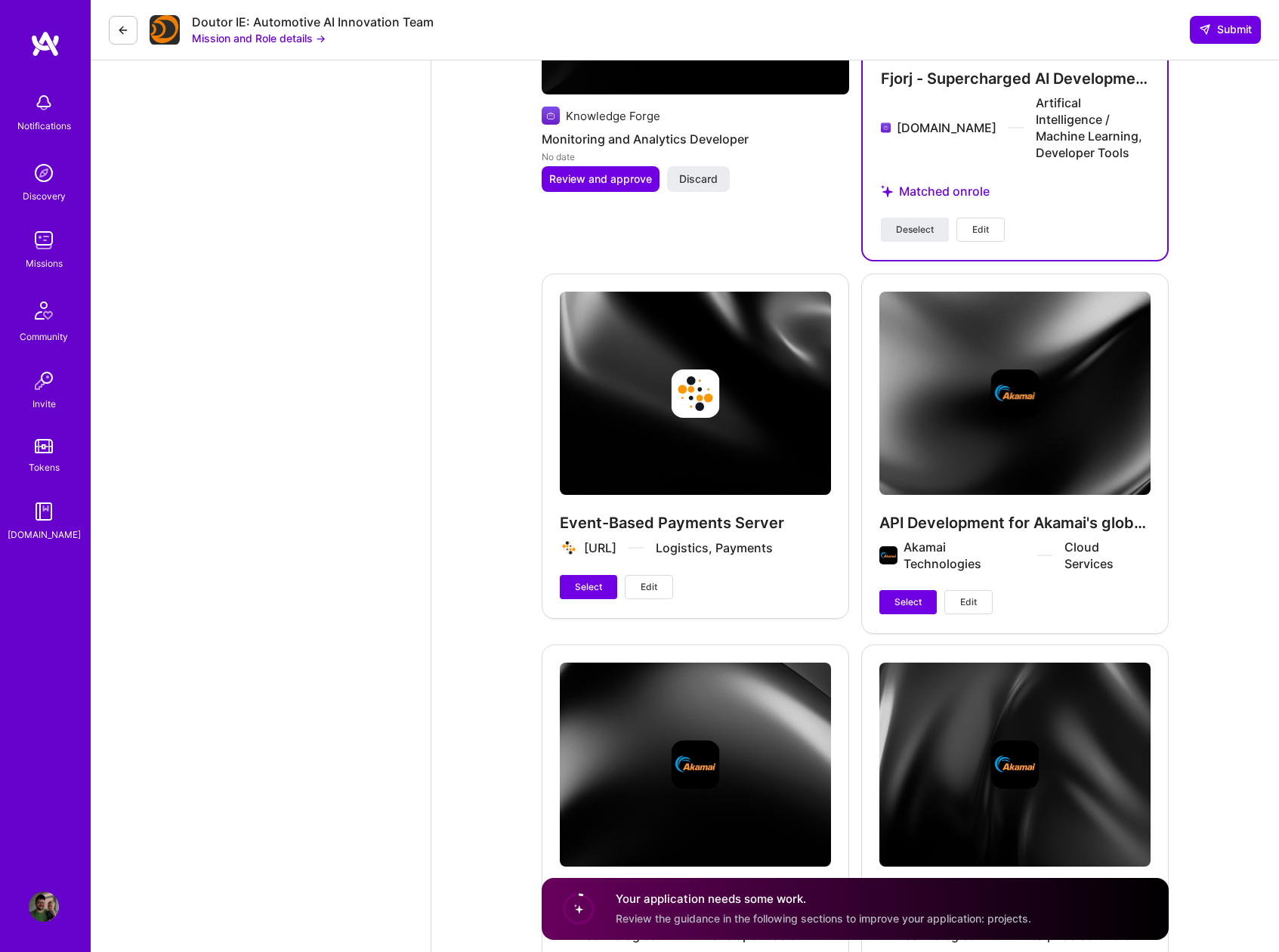
scroll to position [3791, 0]
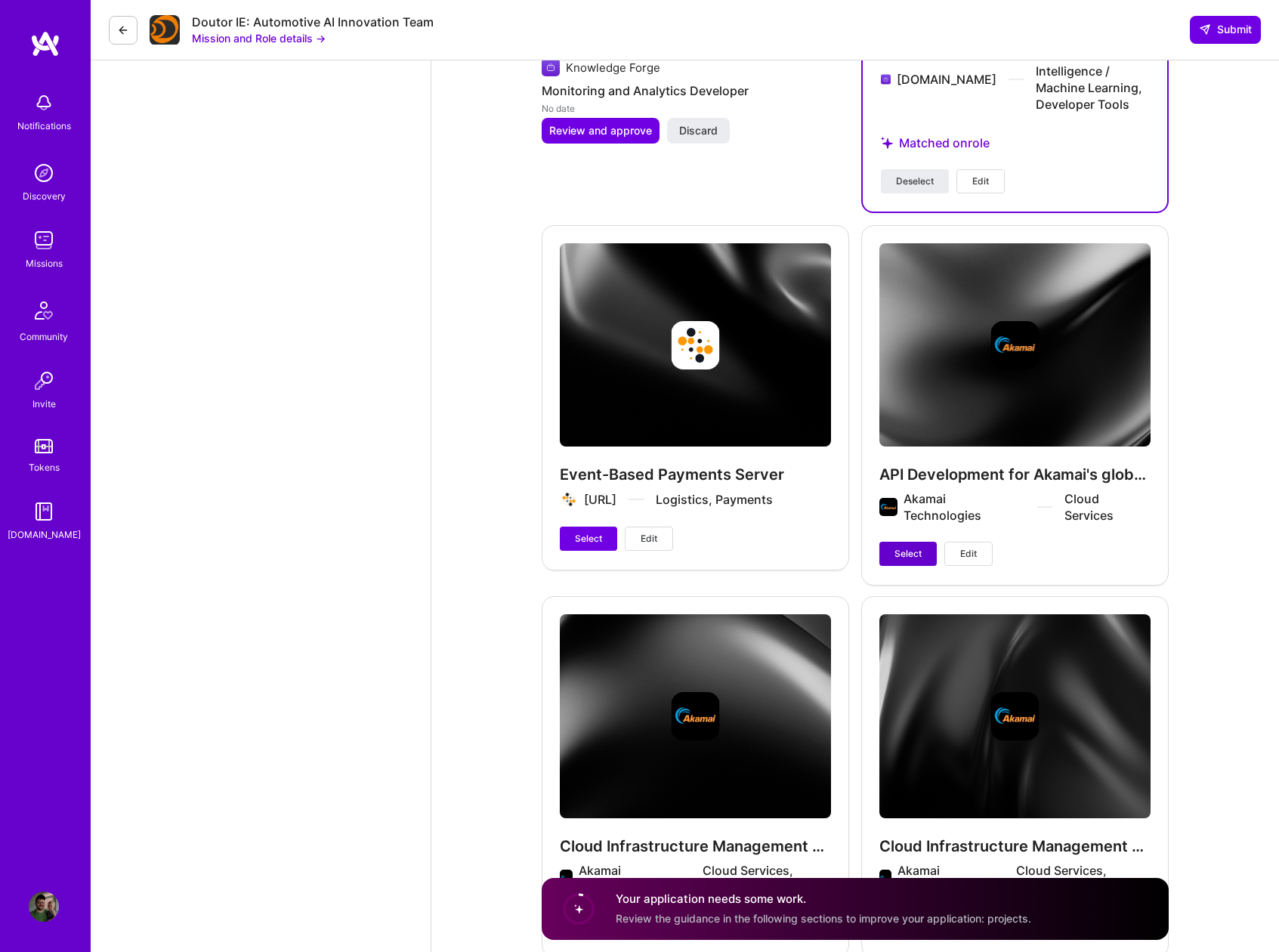
click at [922, 542] on button "Select" at bounding box center [907, 554] width 57 height 24
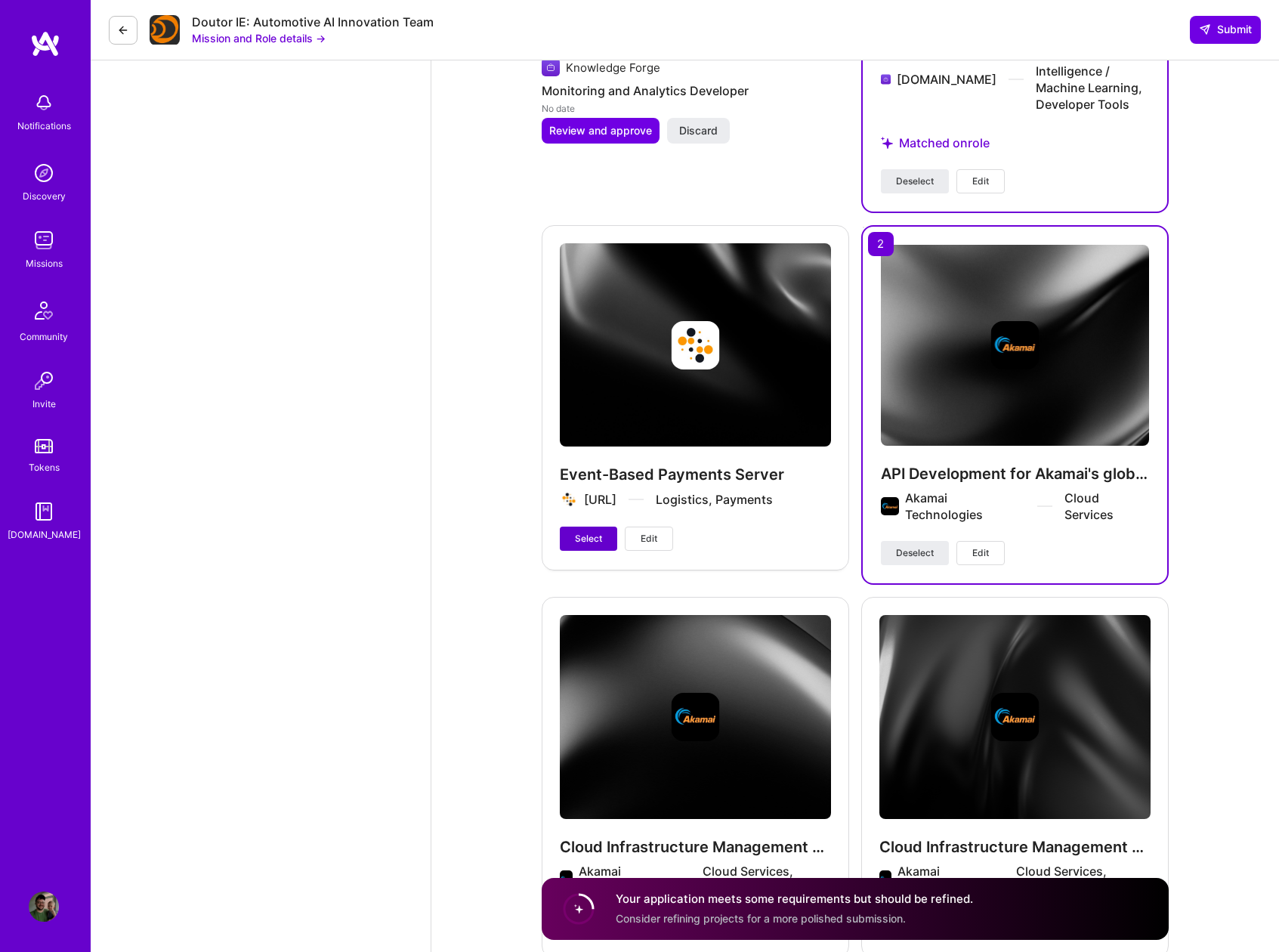
click at [581, 532] on span "Select" at bounding box center [588, 538] width 27 height 13
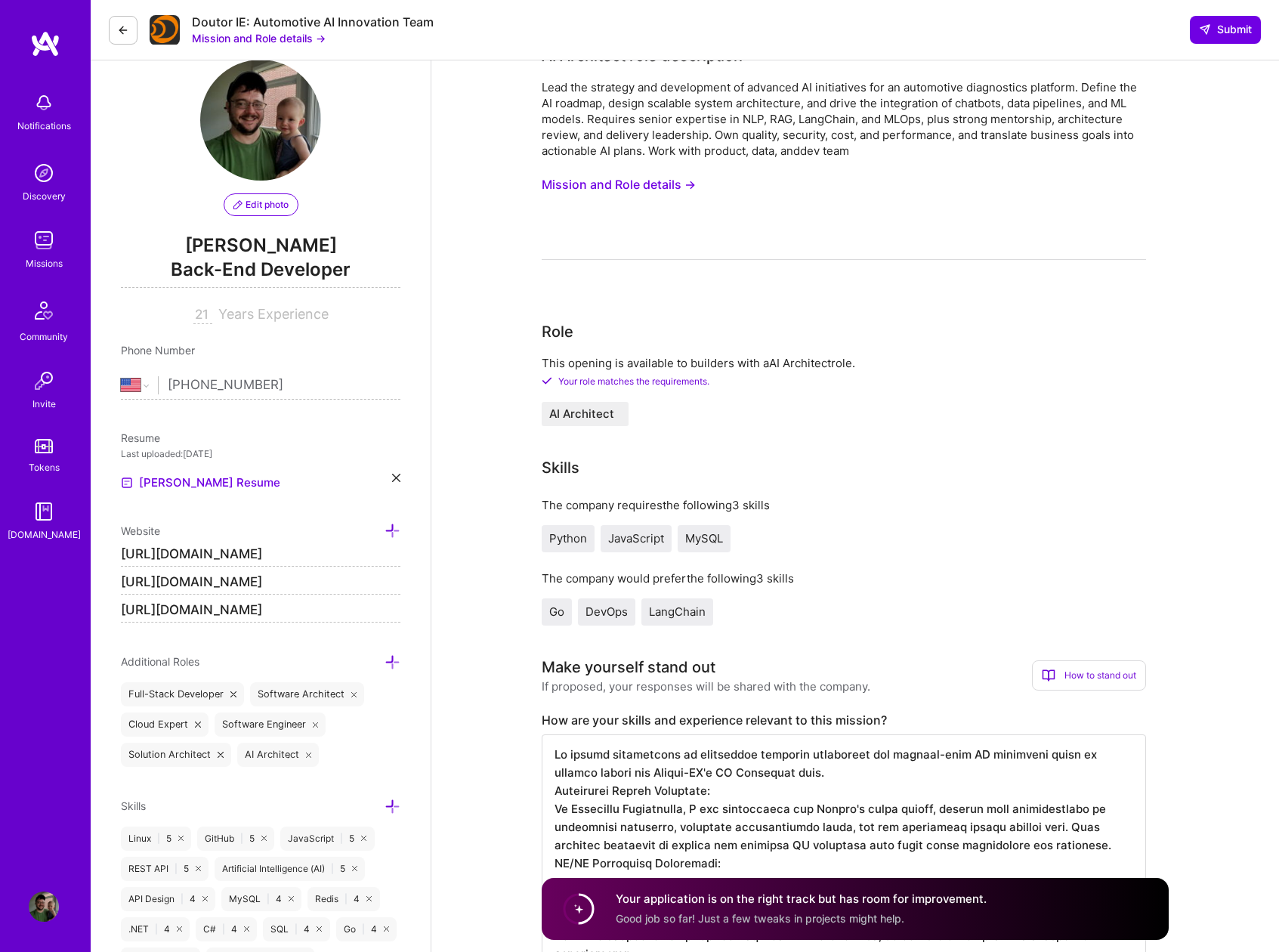
scroll to position [0, 0]
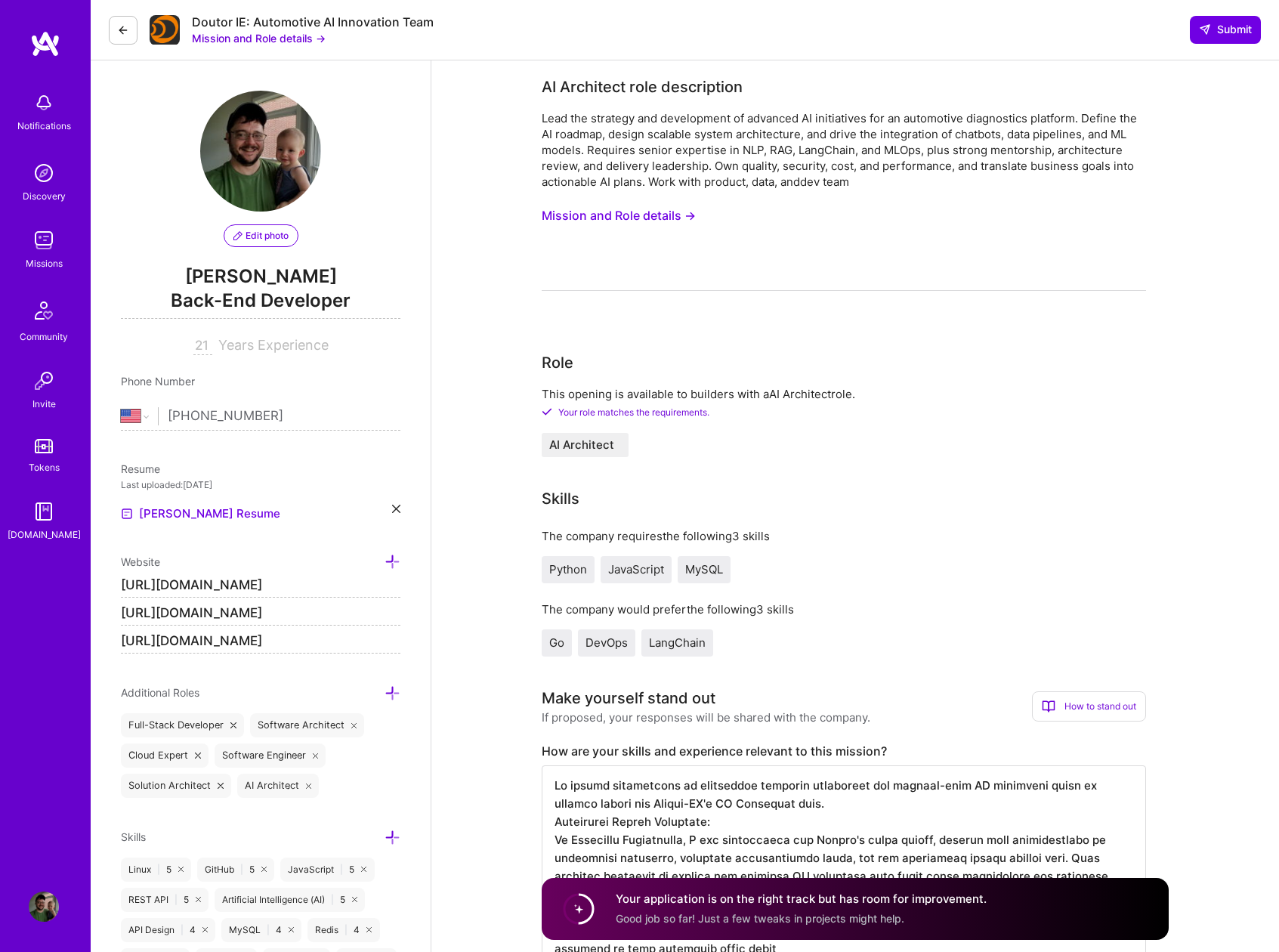
click at [702, 912] on span "Good job so far! Just a few tweaks in projects might help." at bounding box center [760, 918] width 289 height 13
click at [1236, 29] on span "Submit" at bounding box center [1226, 29] width 53 height 15
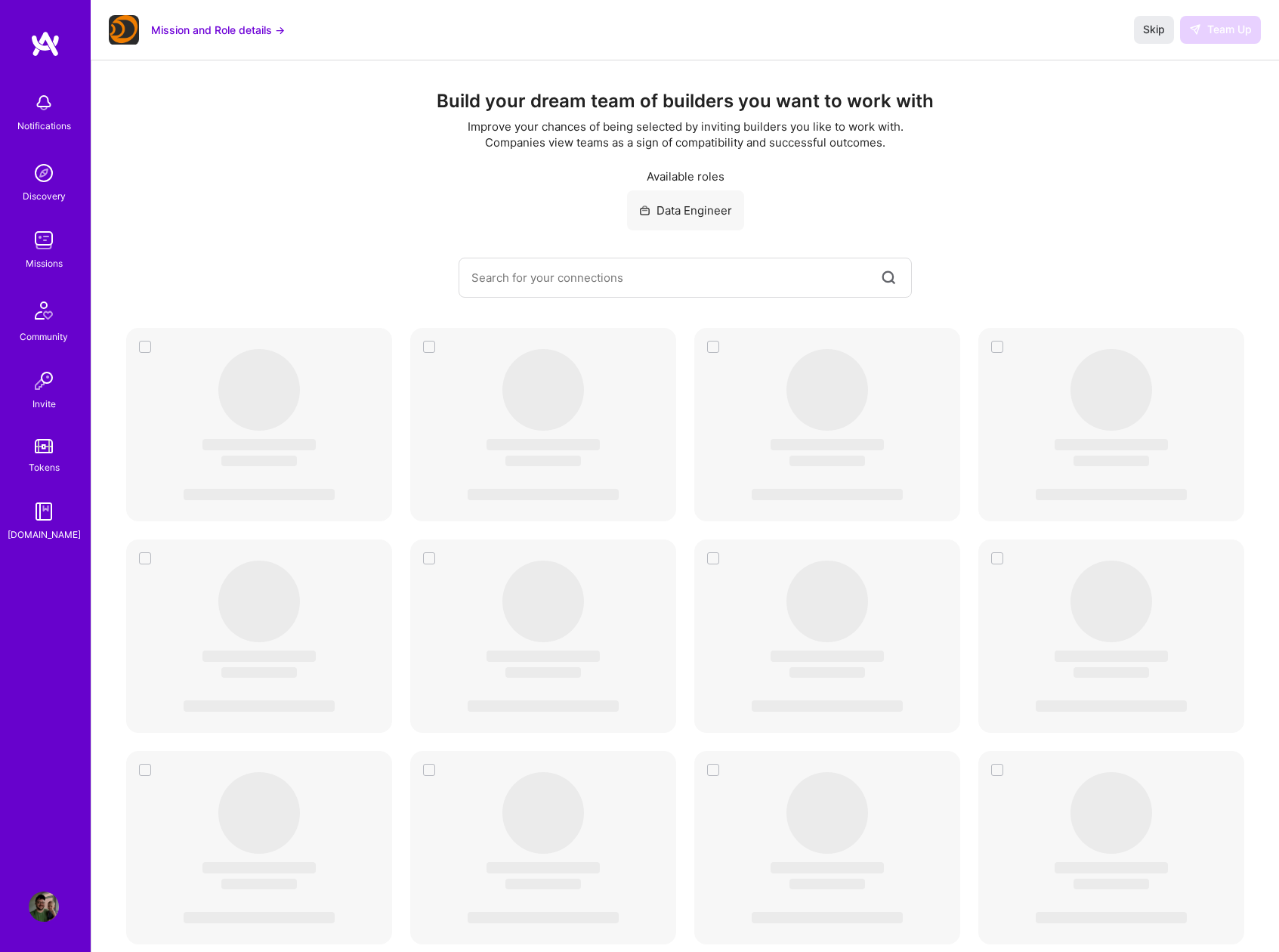
click at [51, 243] on img at bounding box center [44, 240] width 31 height 31
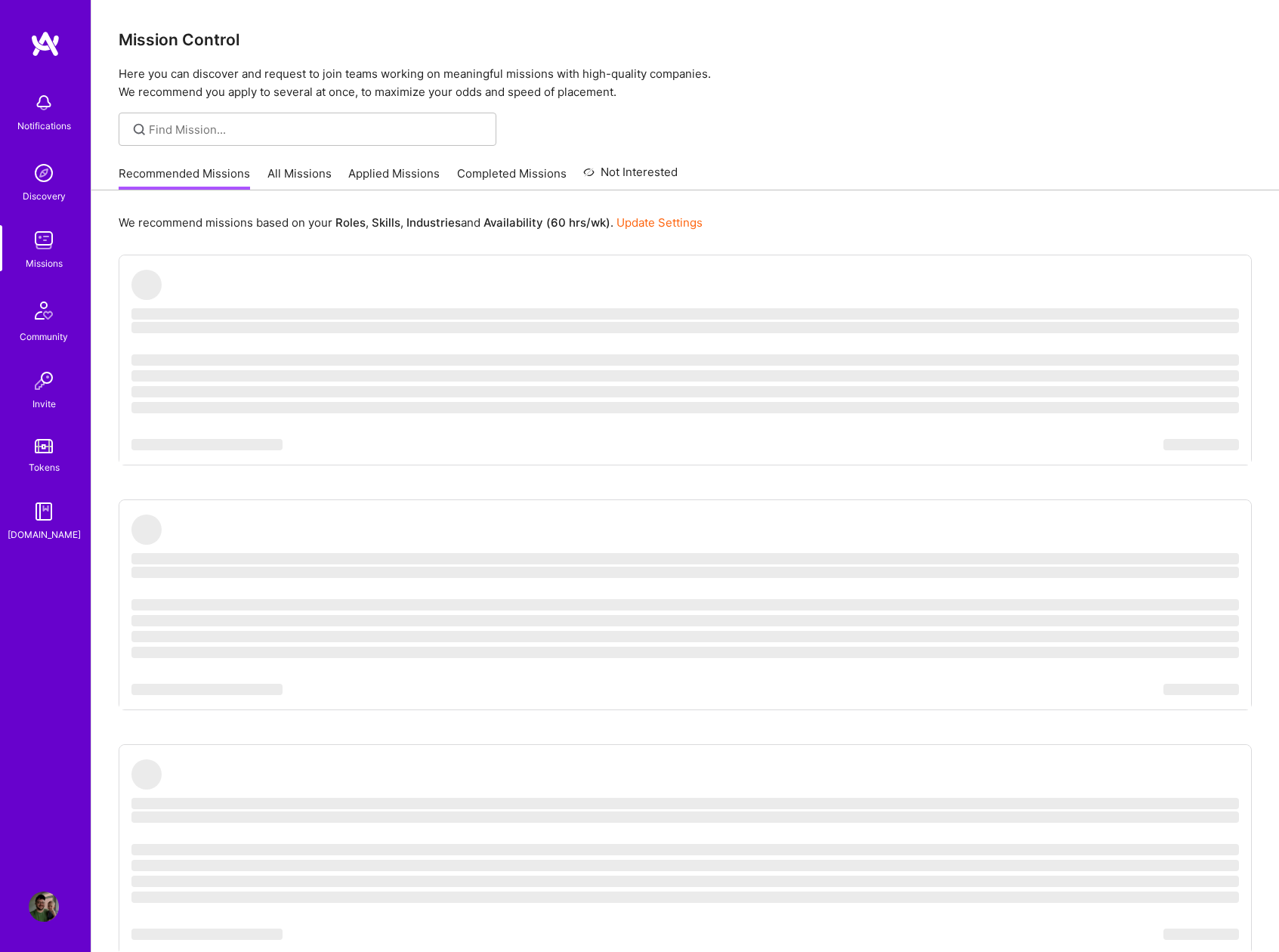
click at [395, 175] on link "Applied Missions" at bounding box center [394, 178] width 92 height 25
